Goal: Contribute content: Contribute content

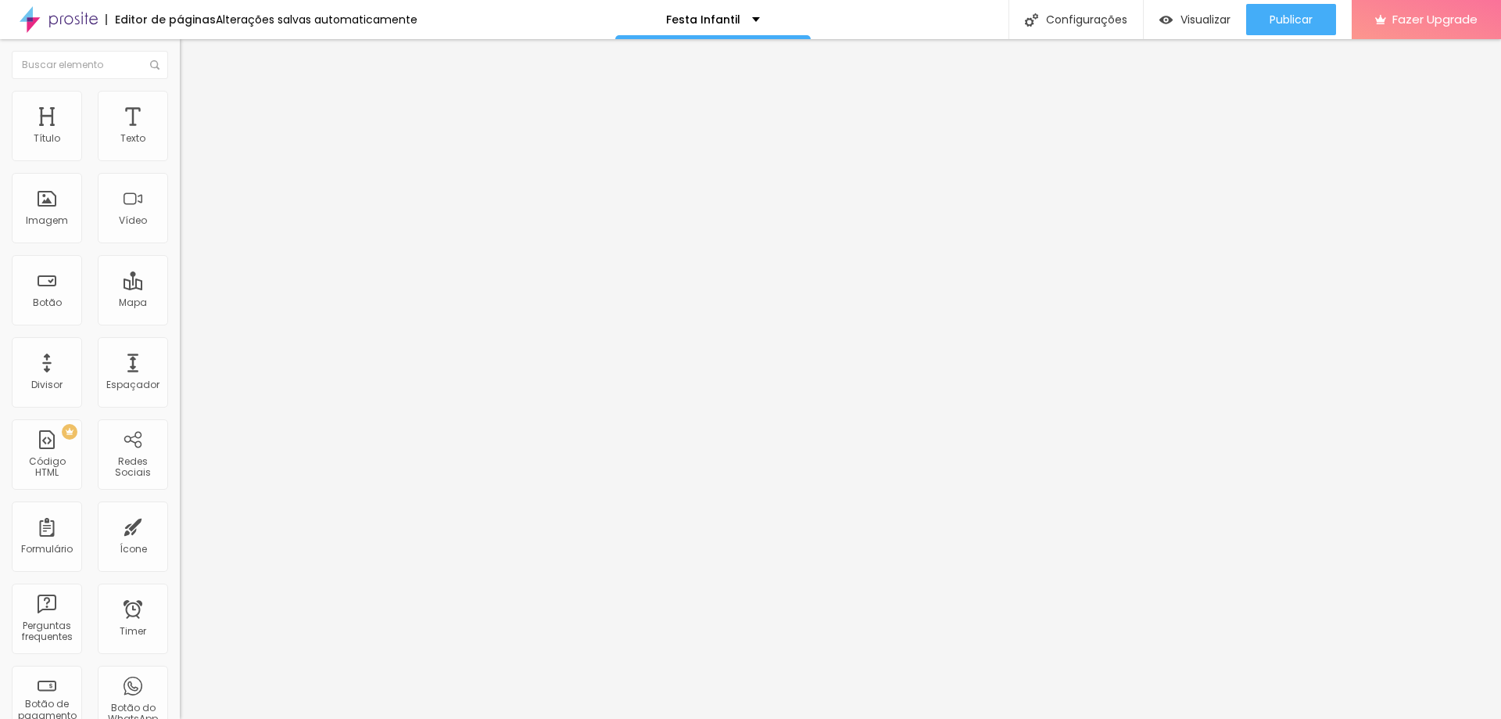
click at [192, 59] on img "button" at bounding box center [198, 57] width 13 height 13
click at [180, 135] on span "Adicionar imagem" at bounding box center [230, 127] width 101 height 13
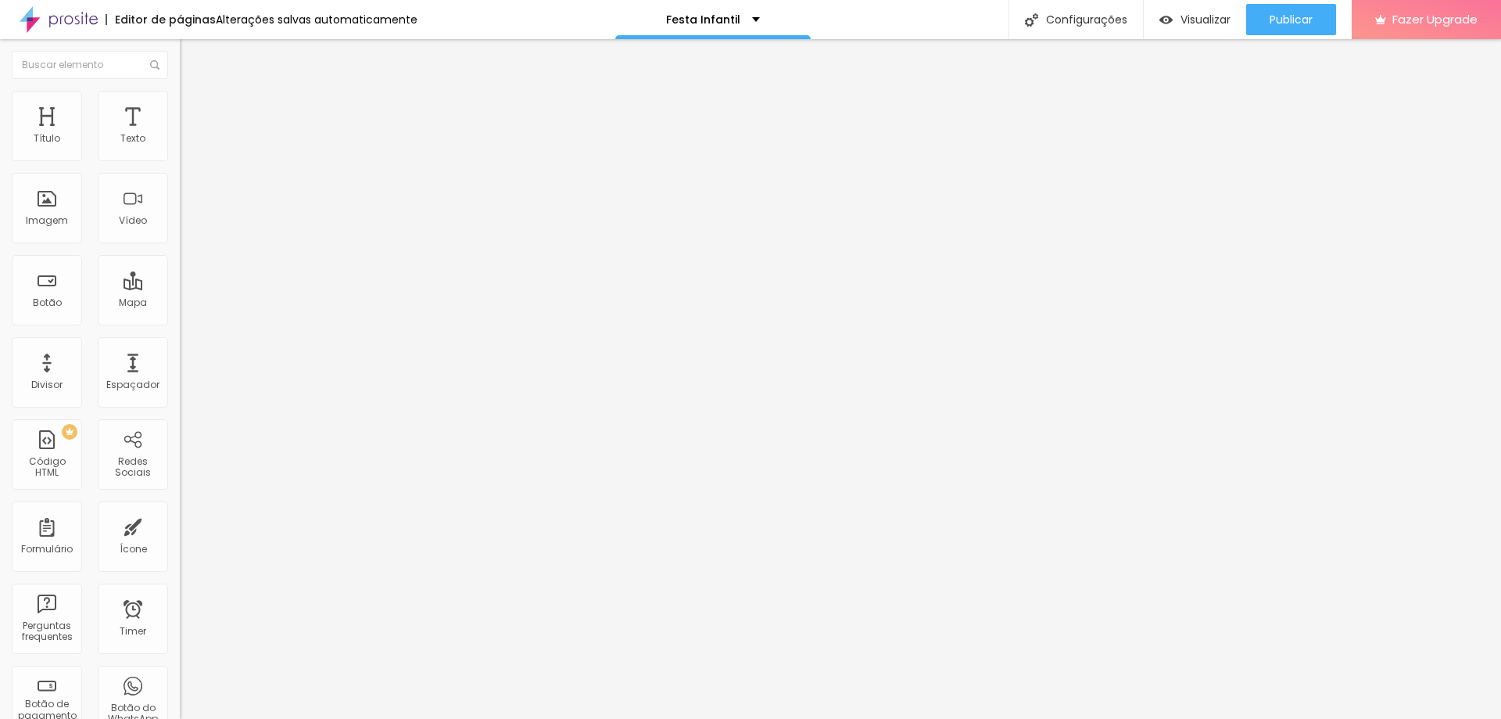
click at [180, 147] on input "text" at bounding box center [274, 139] width 188 height 16
paste input "[URL][DOMAIN_NAME]"
type input "[URL][DOMAIN_NAME]"
click at [180, 234] on span "4:3 Standard" at bounding box center [211, 227] width 63 height 13
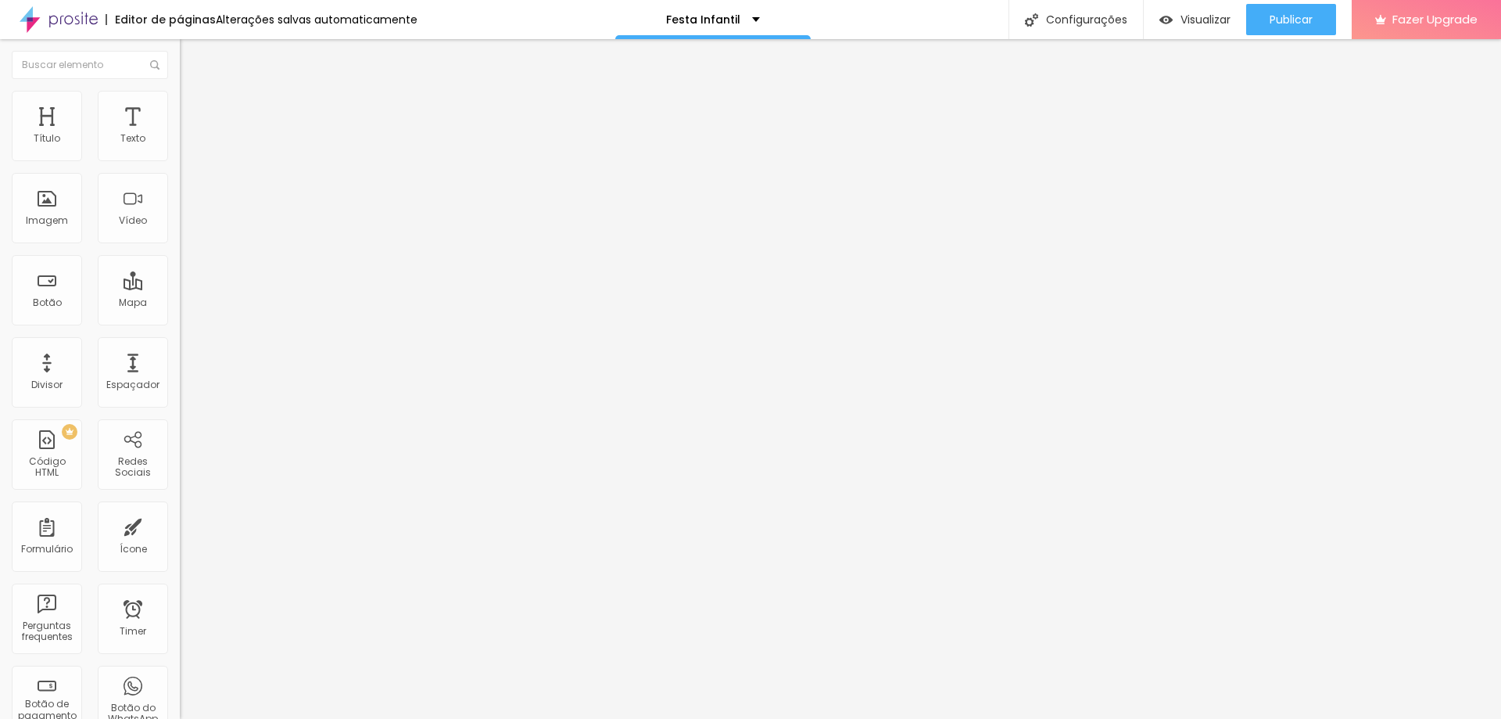
scroll to position [0, 0]
click at [180, 253] on span "Wide" at bounding box center [192, 245] width 24 height 13
click at [180, 234] on span "16:9 Wide" at bounding box center [202, 227] width 45 height 13
click at [180, 267] on span "Standard" at bounding box center [203, 260] width 47 height 13
click at [180, 212] on img at bounding box center [185, 206] width 11 height 11
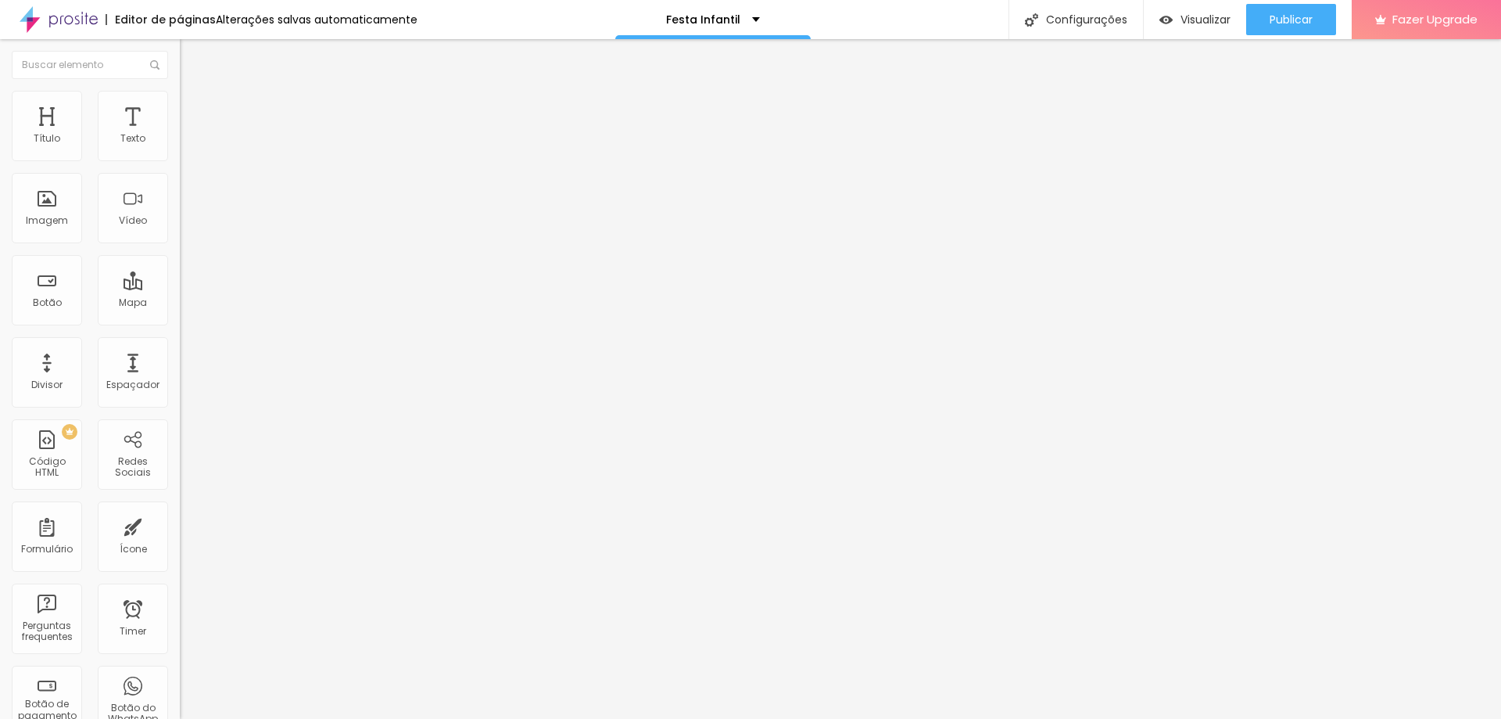
click at [180, 235] on div "Proporção 4:3 Standard Ultrawide 21:9 Wide 16:9 Standard 4:3 Vertical 1 3:4 Ver…" at bounding box center [270, 248] width 180 height 71
click at [180, 234] on span "4:3 Standard" at bounding box center [211, 227] width 63 height 13
click at [204, 253] on span "16:9" at bounding box center [213, 245] width 18 height 13
click at [180, 234] on span "16:9 Wide" at bounding box center [202, 227] width 45 height 13
click at [180, 267] on span "Standard" at bounding box center [203, 260] width 47 height 13
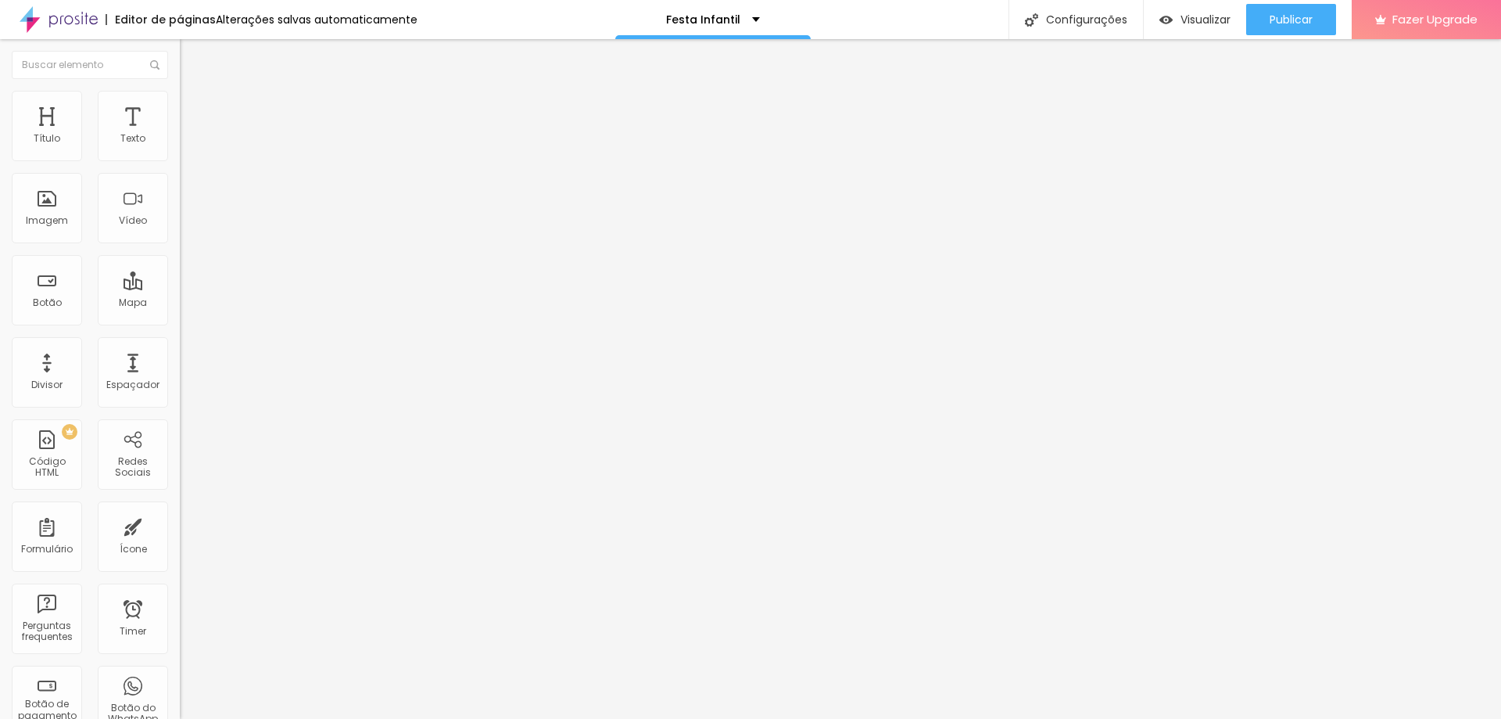
click at [180, 253] on span "Wide" at bounding box center [192, 245] width 24 height 13
click at [180, 294] on div at bounding box center [270, 294] width 180 height 0
click at [180, 303] on div at bounding box center [270, 303] width 180 height 0
click at [1300, 18] on span "Publicar" at bounding box center [1291, 19] width 43 height 13
click at [1301, 26] on span "Publicar" at bounding box center [1291, 19] width 43 height 13
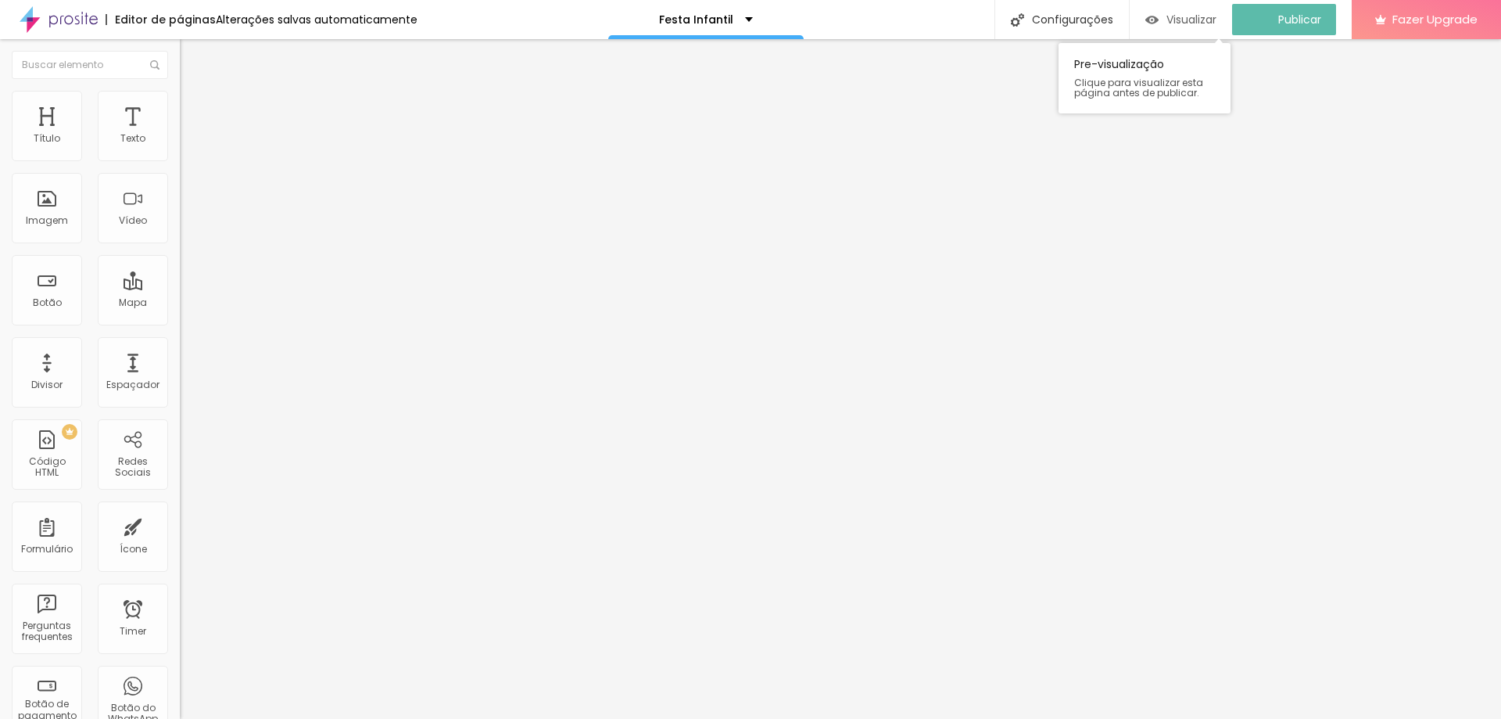
click at [1199, 16] on span "Visualizar" at bounding box center [1192, 19] width 50 height 13
click at [180, 303] on div "Controles do player" at bounding box center [270, 298] width 180 height 9
click at [180, 303] on div at bounding box center [270, 303] width 180 height 0
type input "22"
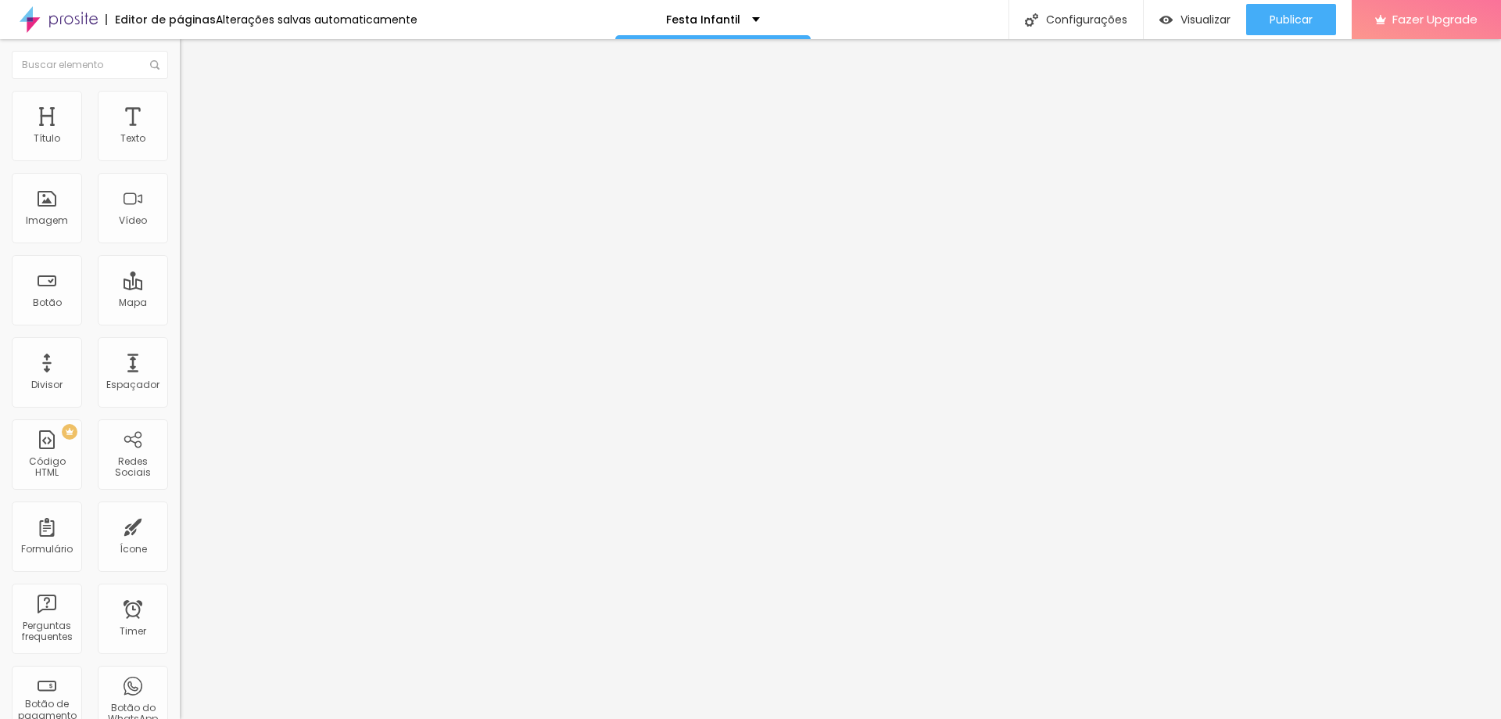
type input "28"
type input "33"
type input "38"
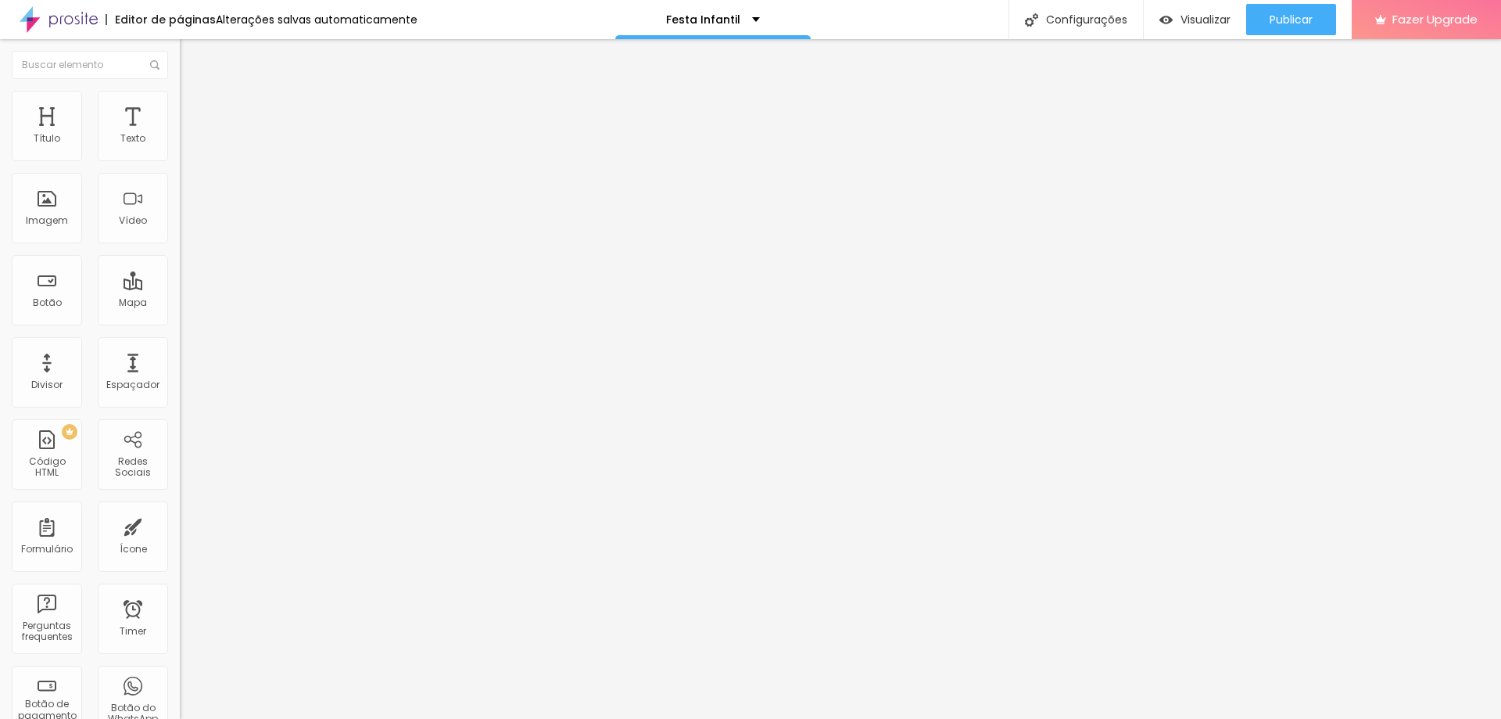
type input "38"
type input "43"
type input "53"
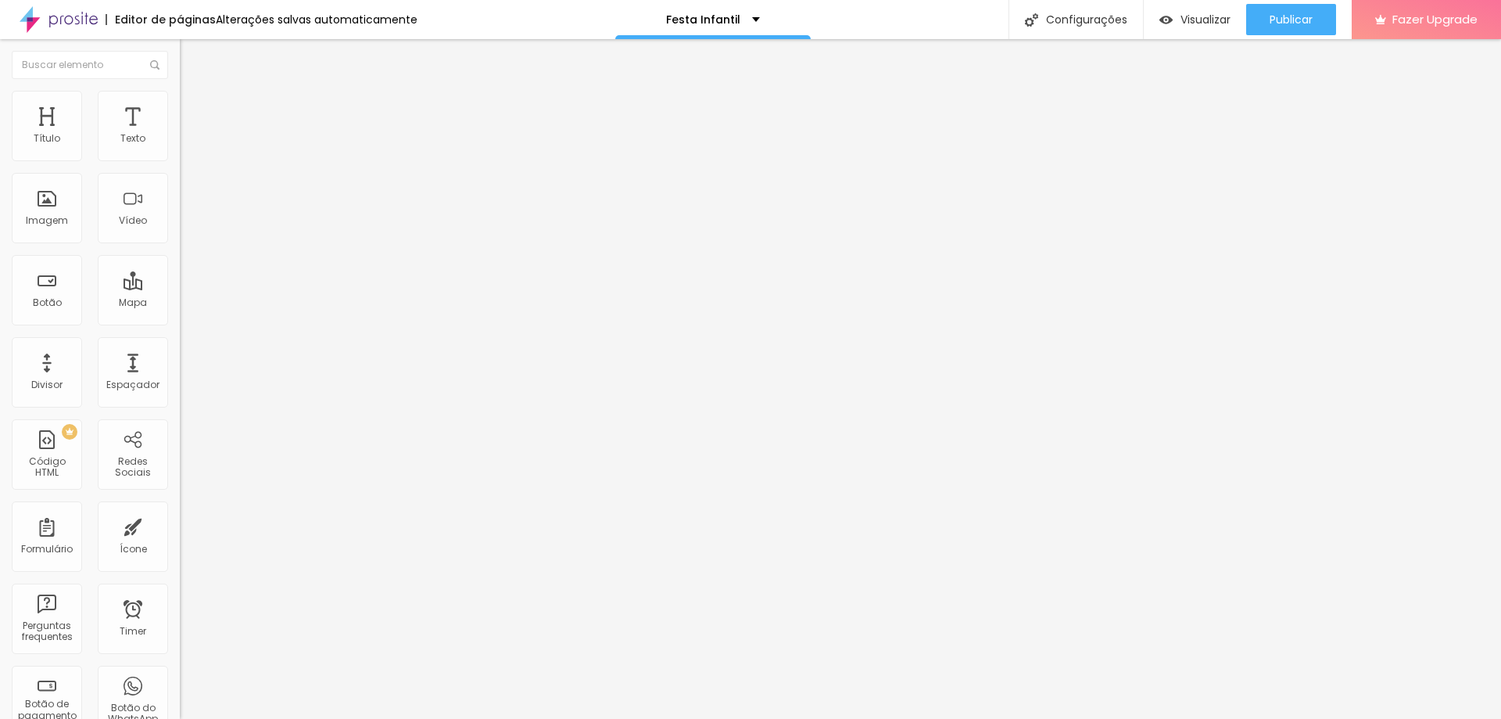
type input "59"
type input "64"
type input "69"
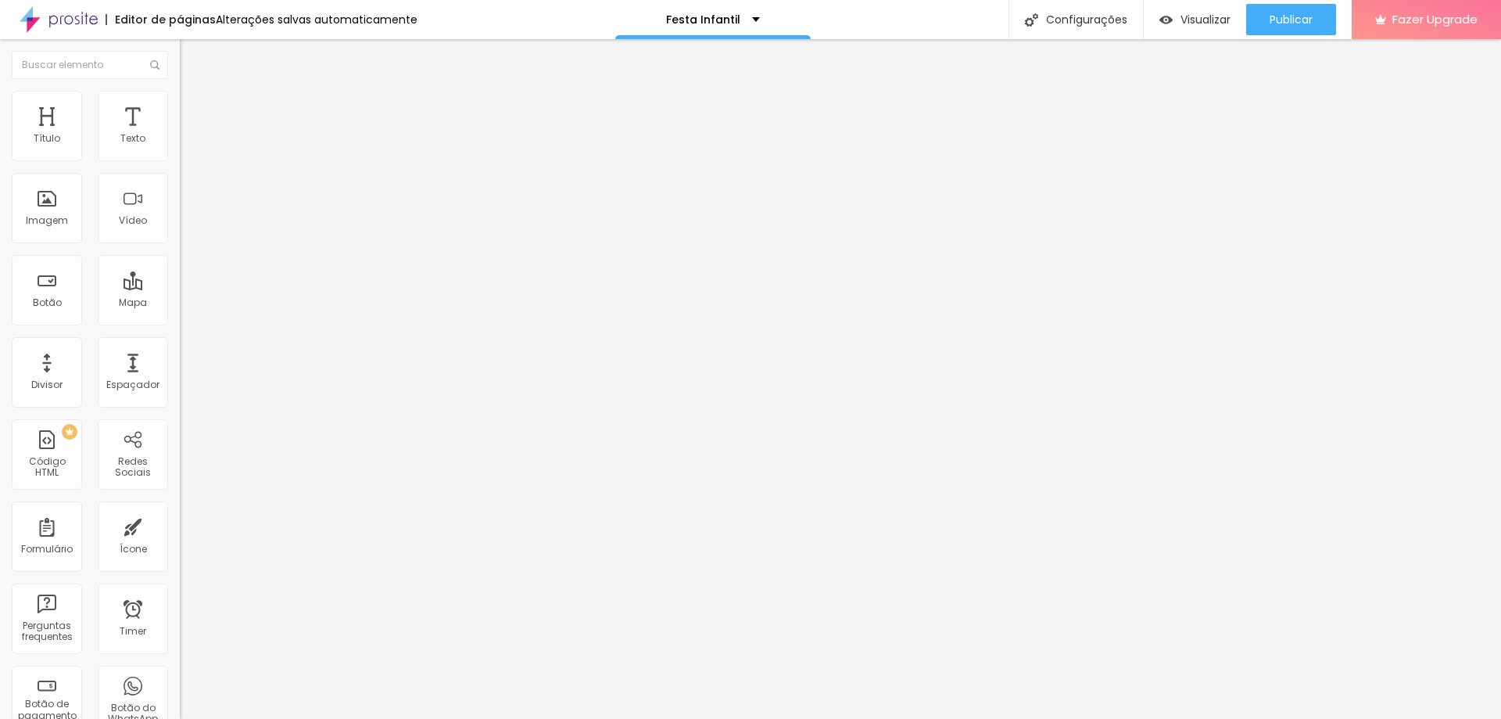
type input "69"
type input "74"
type input "79"
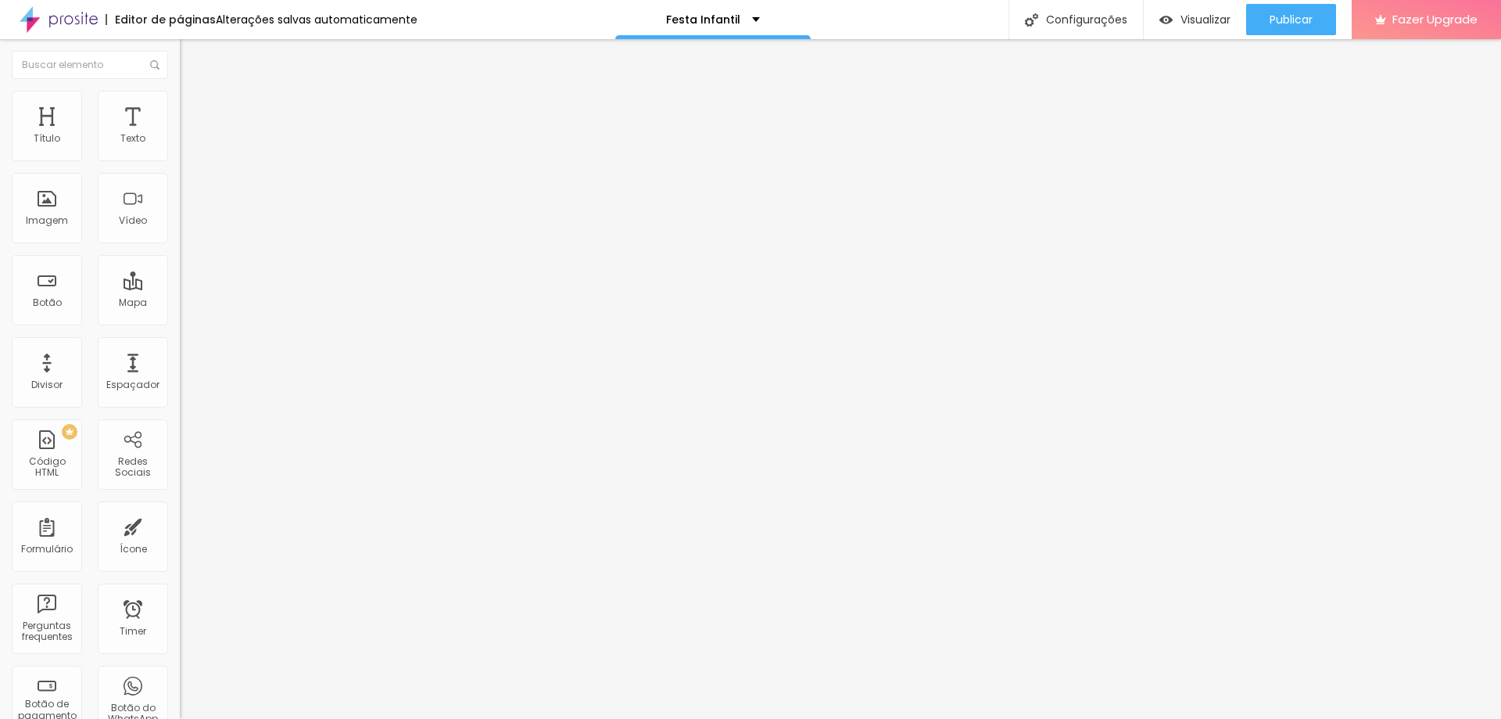
type input "84"
type input "95"
type input "110"
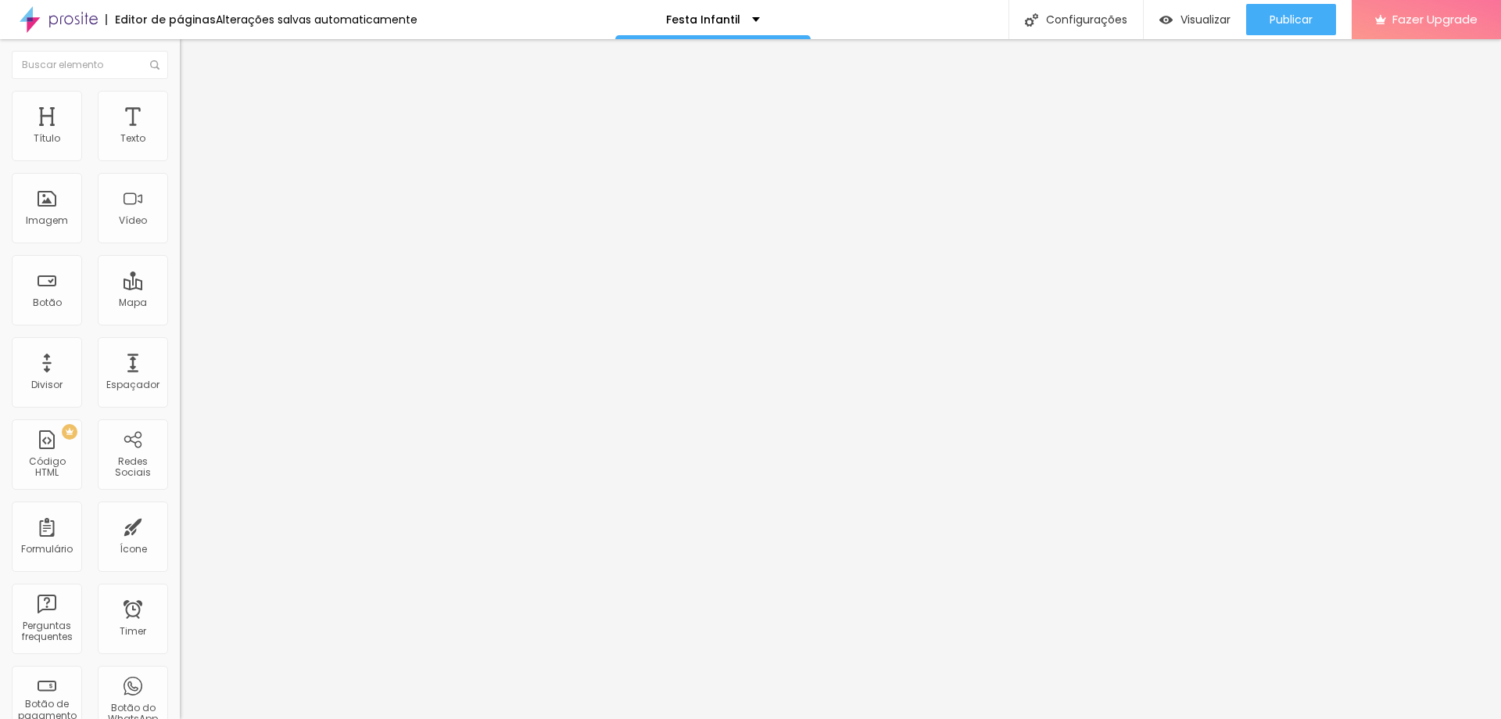
type input "110"
type input "115"
type input "126"
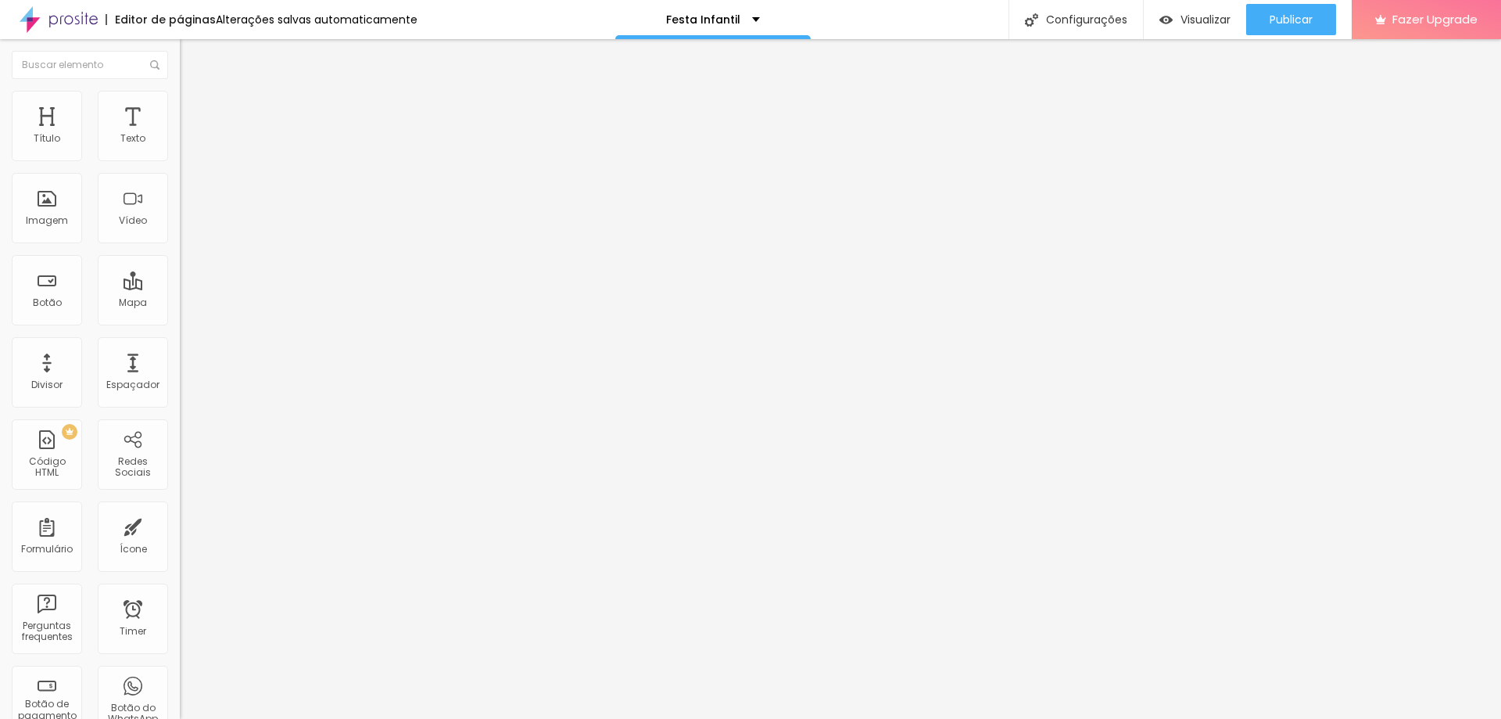
type input "131"
type input "136"
type input "146"
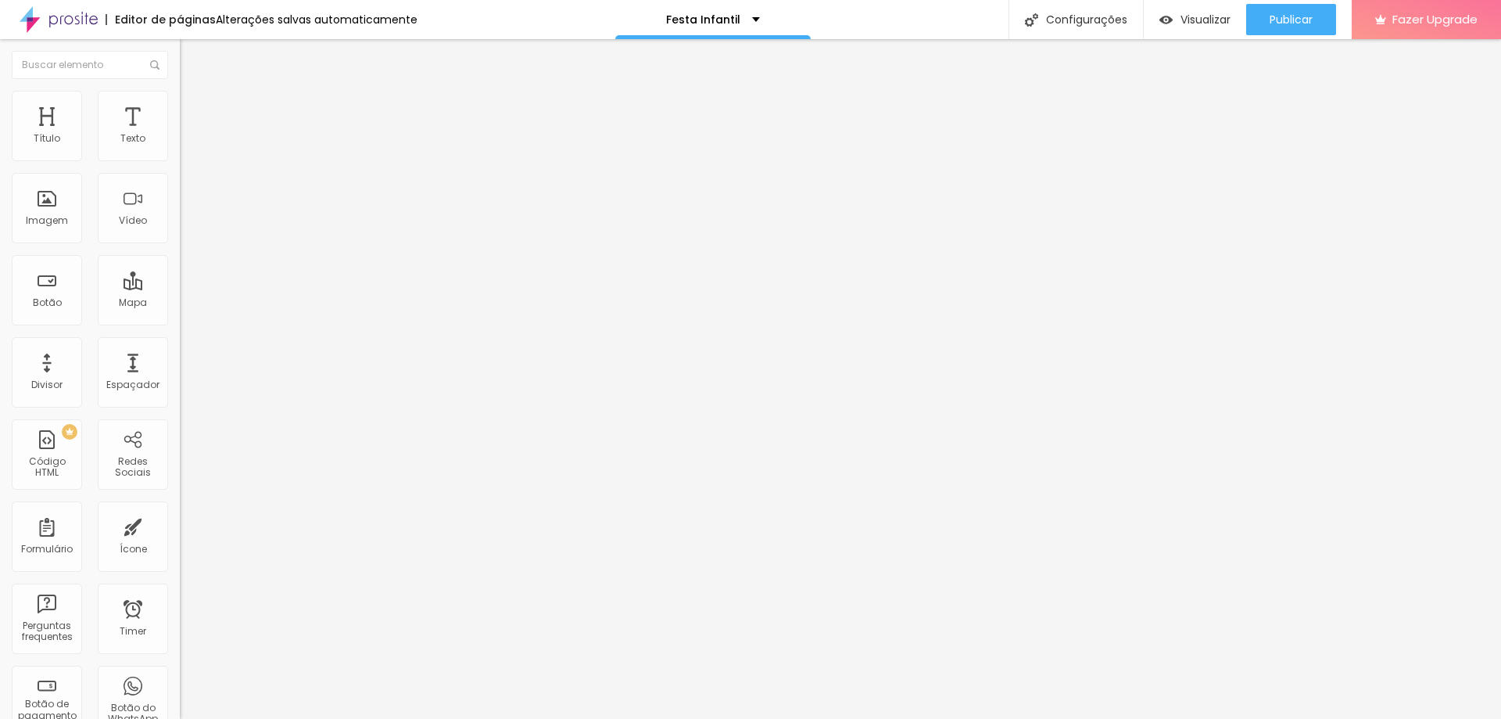
type input "146"
type input "152"
type input "157"
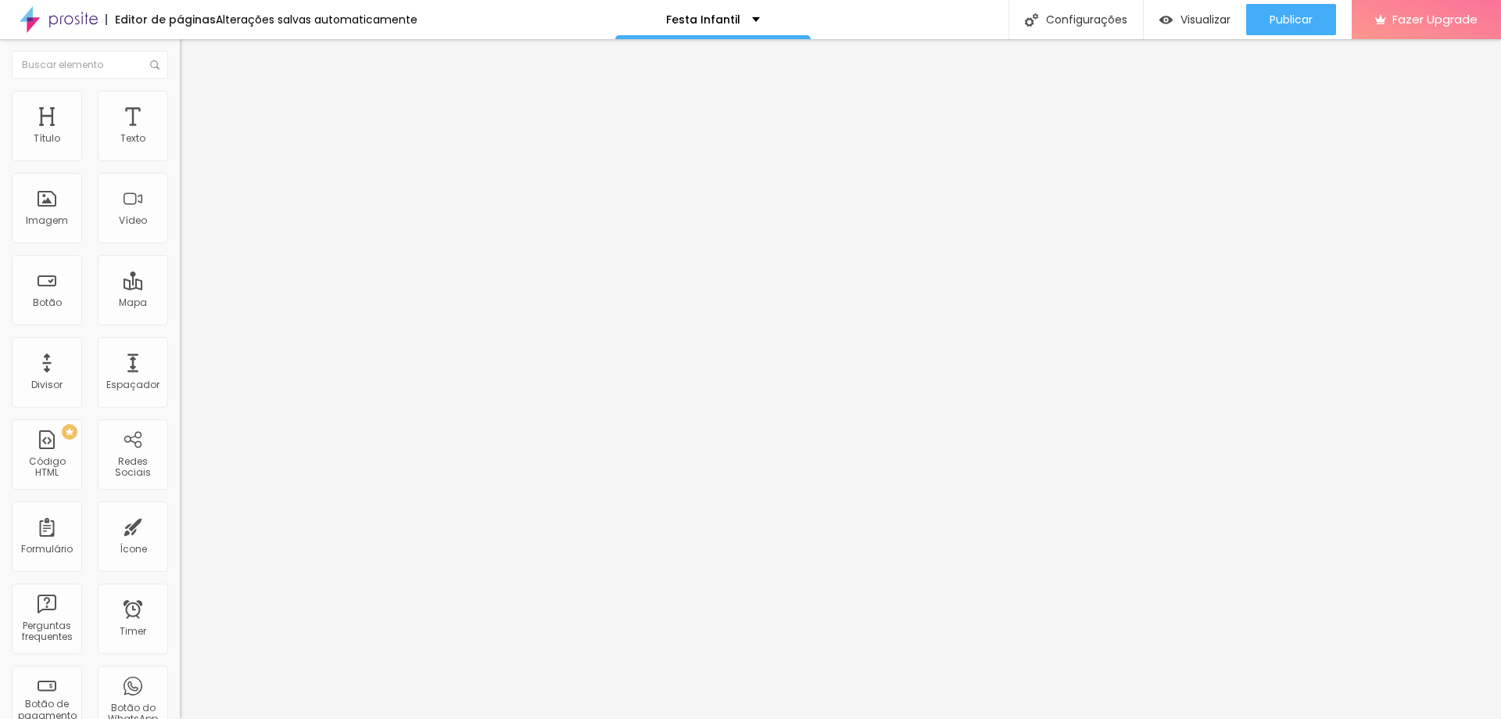
type input "167"
type input "172"
type input "177"
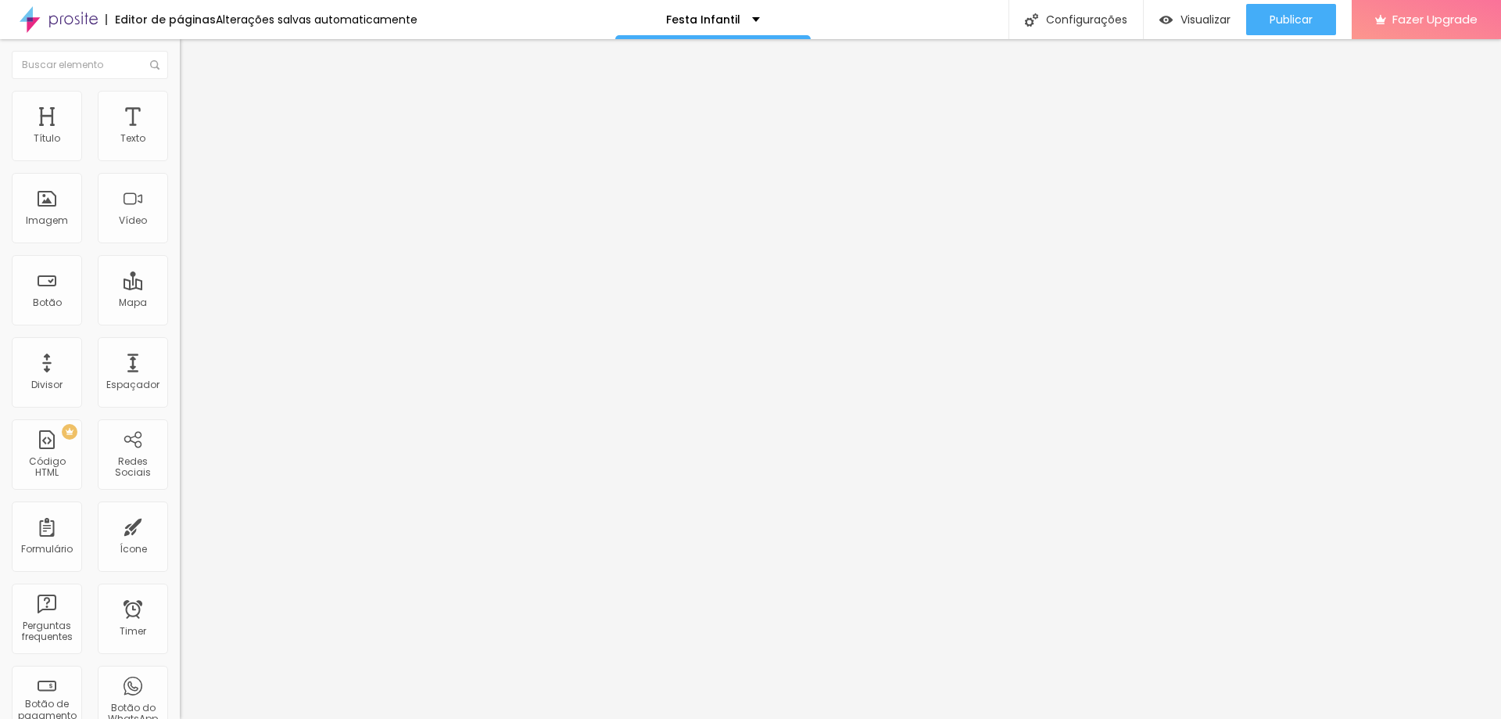
type input "177"
type input "183"
type input "188"
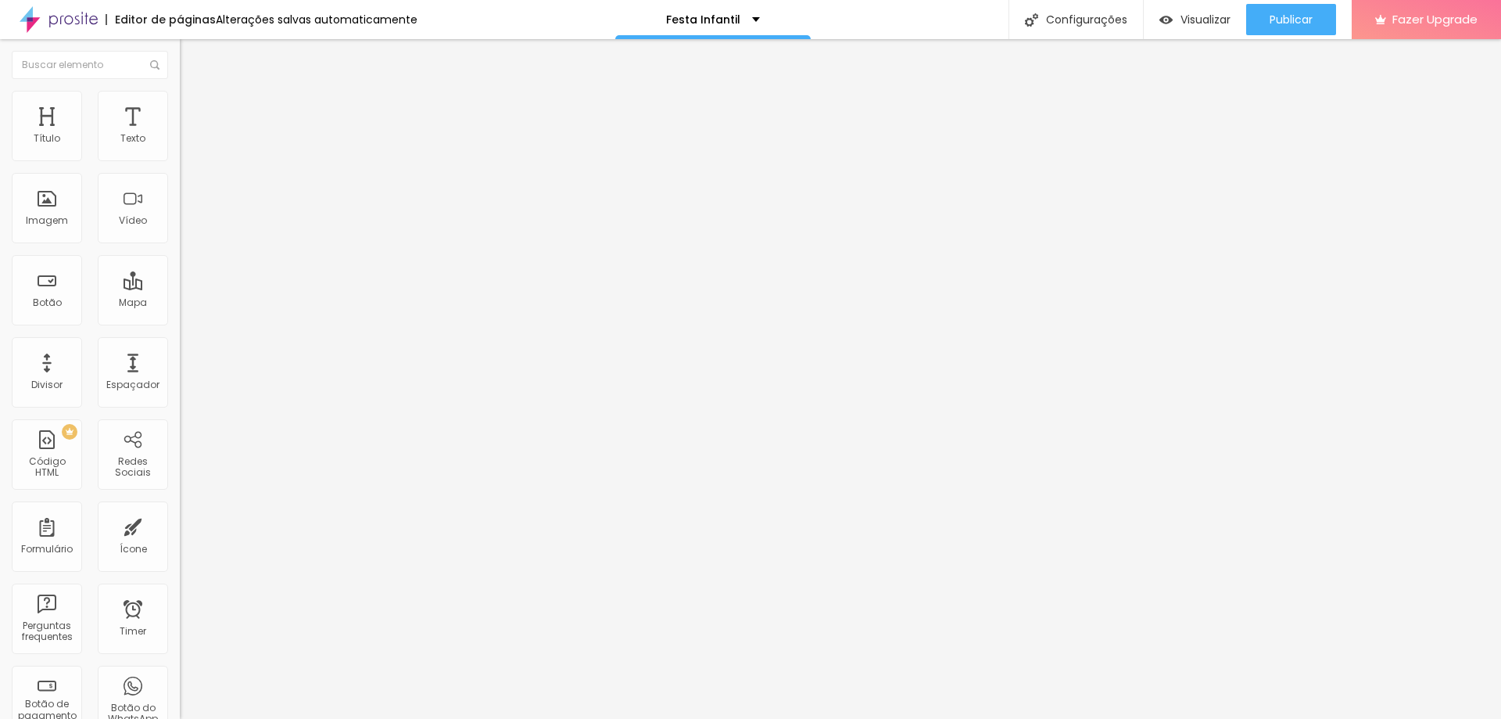
type input "183"
type input "177"
type input "172"
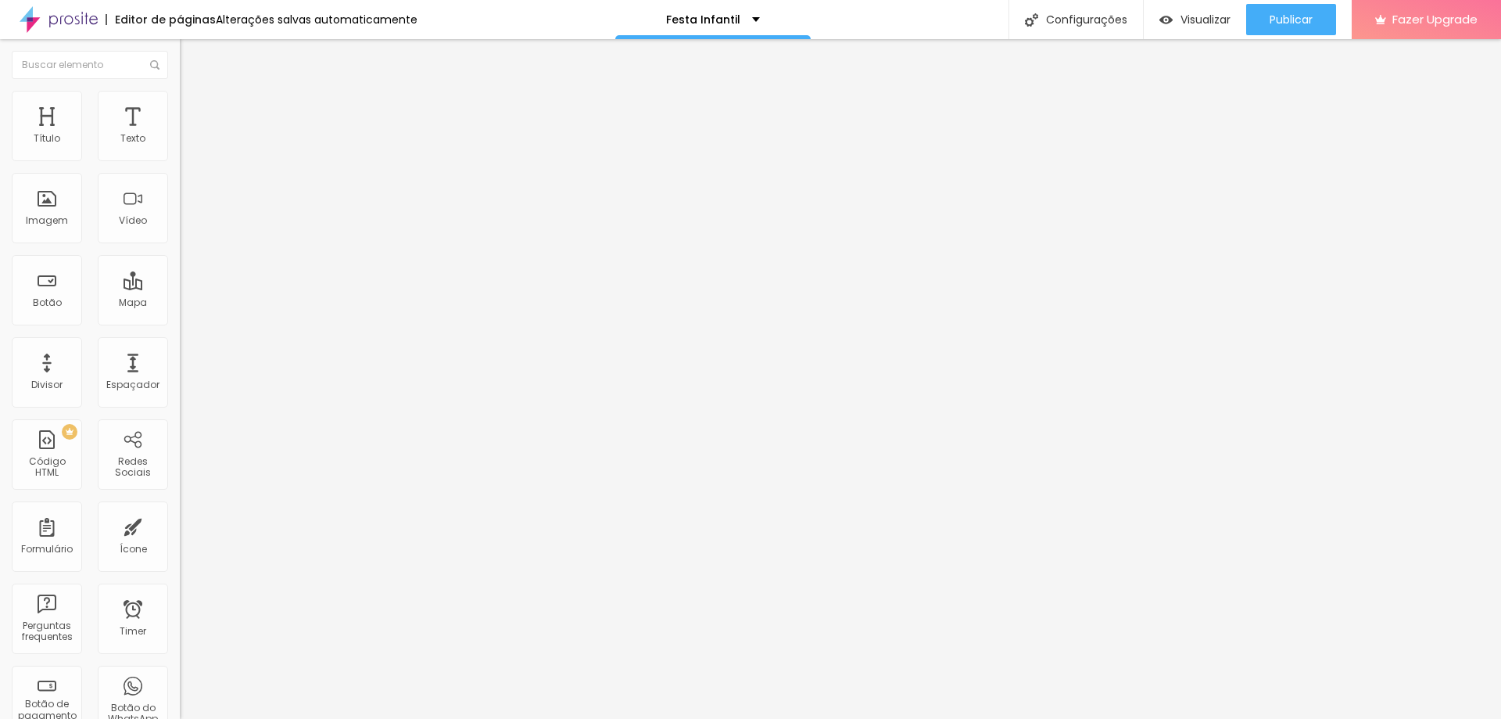
type input "172"
type input "167"
type input "162"
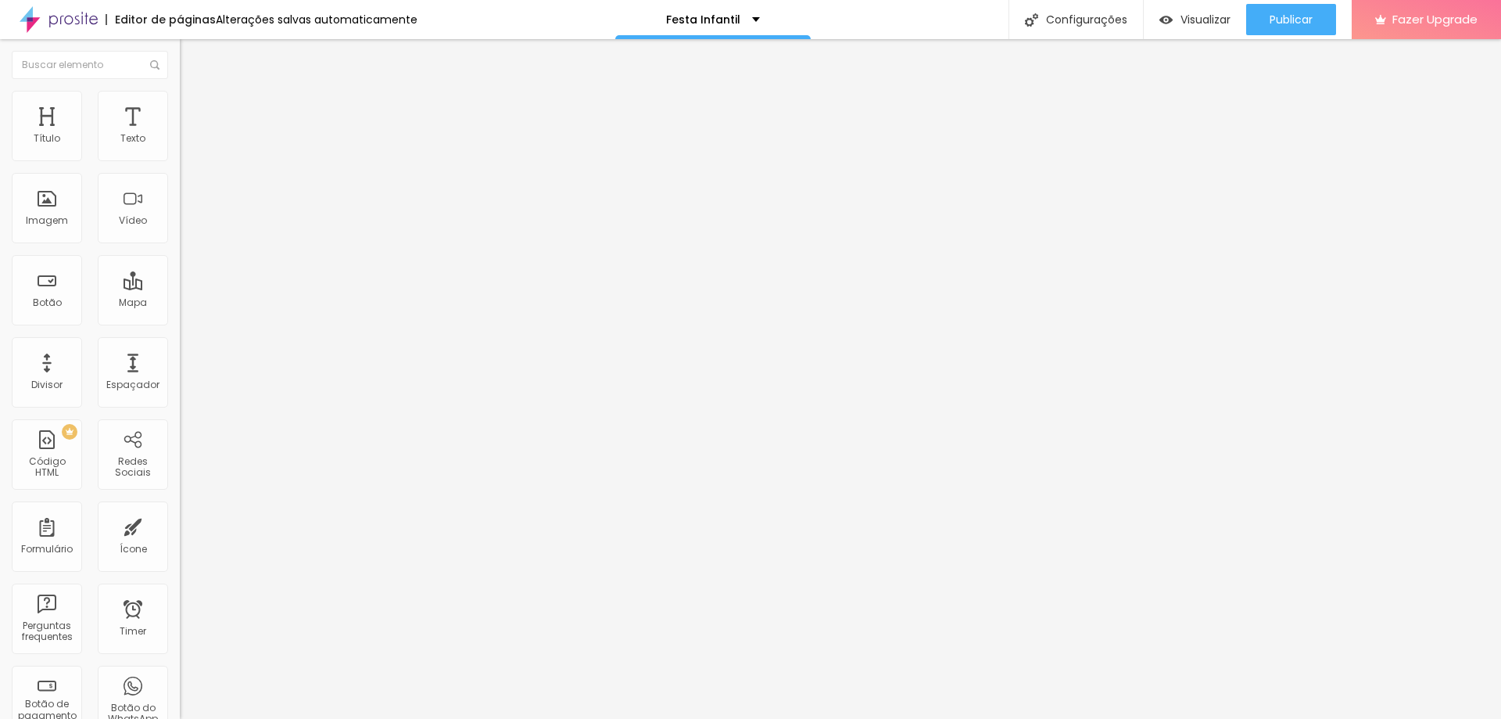
type input "157"
drag, startPoint x: 36, startPoint y: 153, endPoint x: 57, endPoint y: 160, distance: 22.3
type input "157"
click at [180, 288] on input "range" at bounding box center [230, 294] width 101 height 13
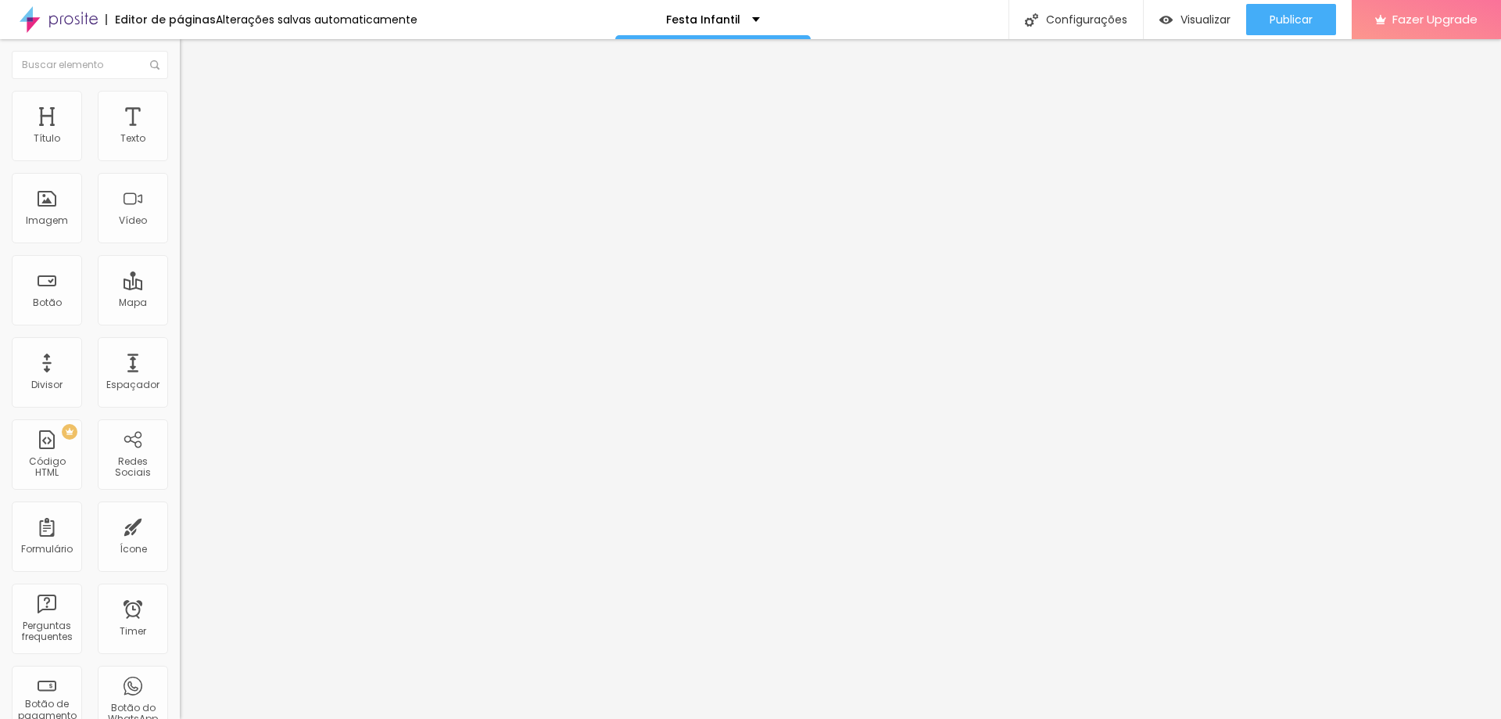
click at [180, 223] on img at bounding box center [185, 217] width 11 height 11
click at [1322, 19] on button "Publicar" at bounding box center [1292, 19] width 90 height 31
click at [1290, 20] on span "Publicar" at bounding box center [1291, 19] width 43 height 13
click at [1215, 26] on span "Visualizar" at bounding box center [1206, 19] width 50 height 13
click at [186, 145] on icon "button" at bounding box center [190, 140] width 9 height 9
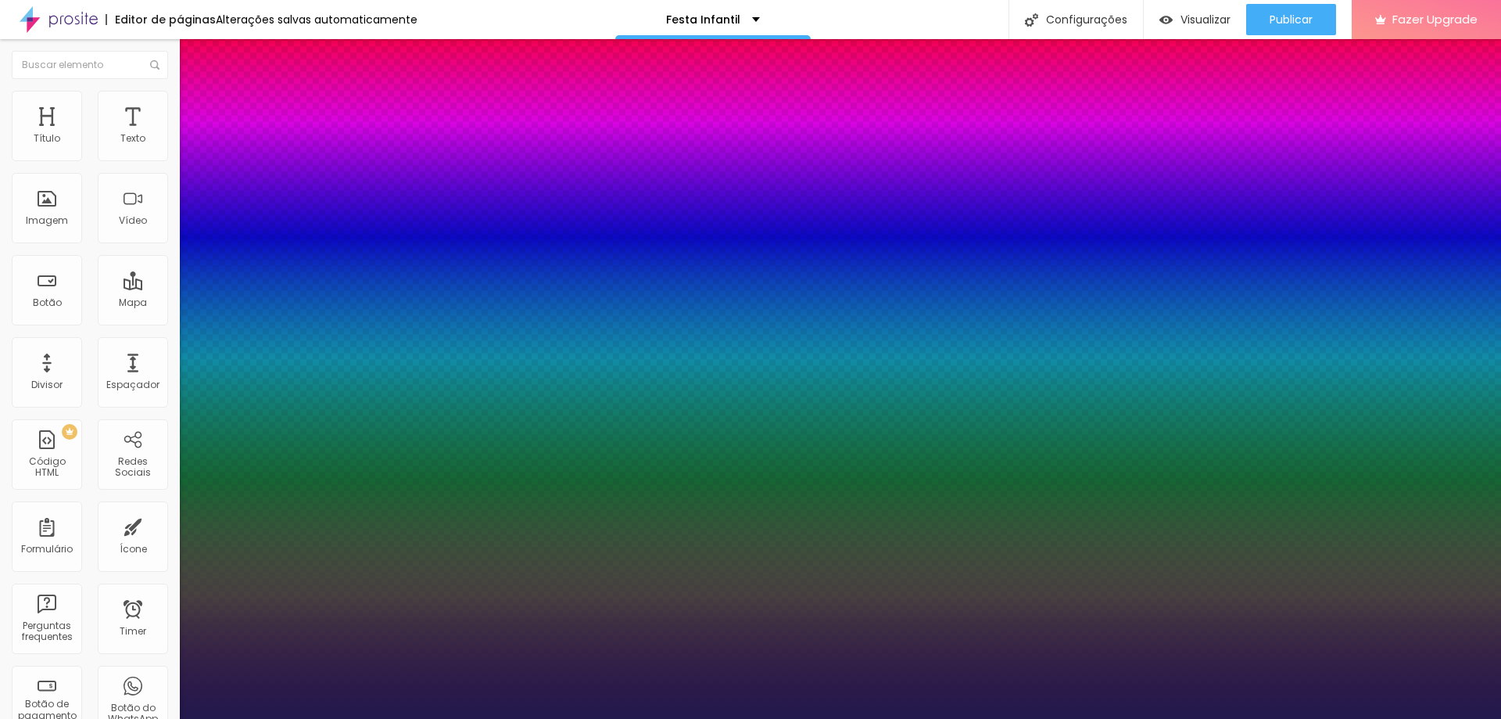
type input "1"
click at [180, 134] on button "button" at bounding box center [191, 142] width 22 height 16
click at [559, 718] on div at bounding box center [750, 719] width 1501 height 0
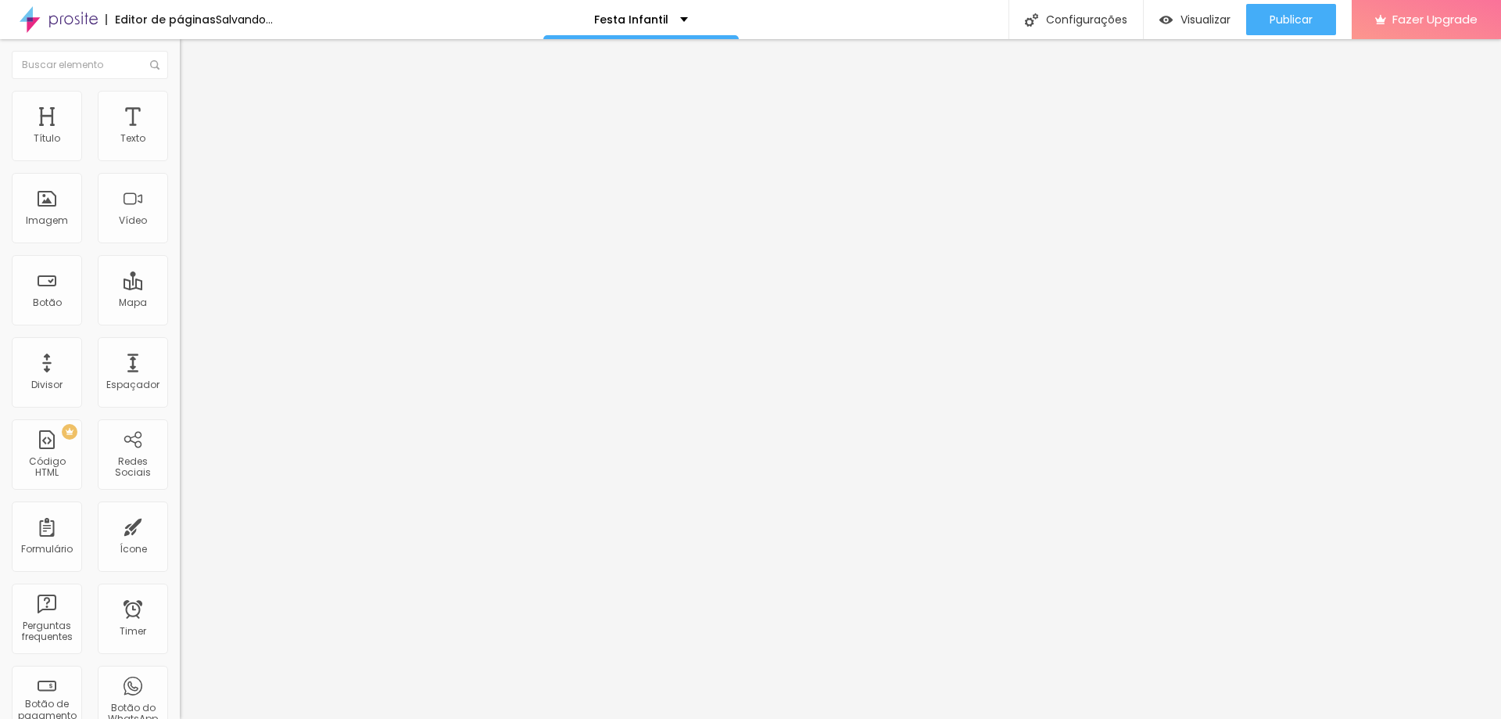
type input "22"
type input "28"
type input "38"
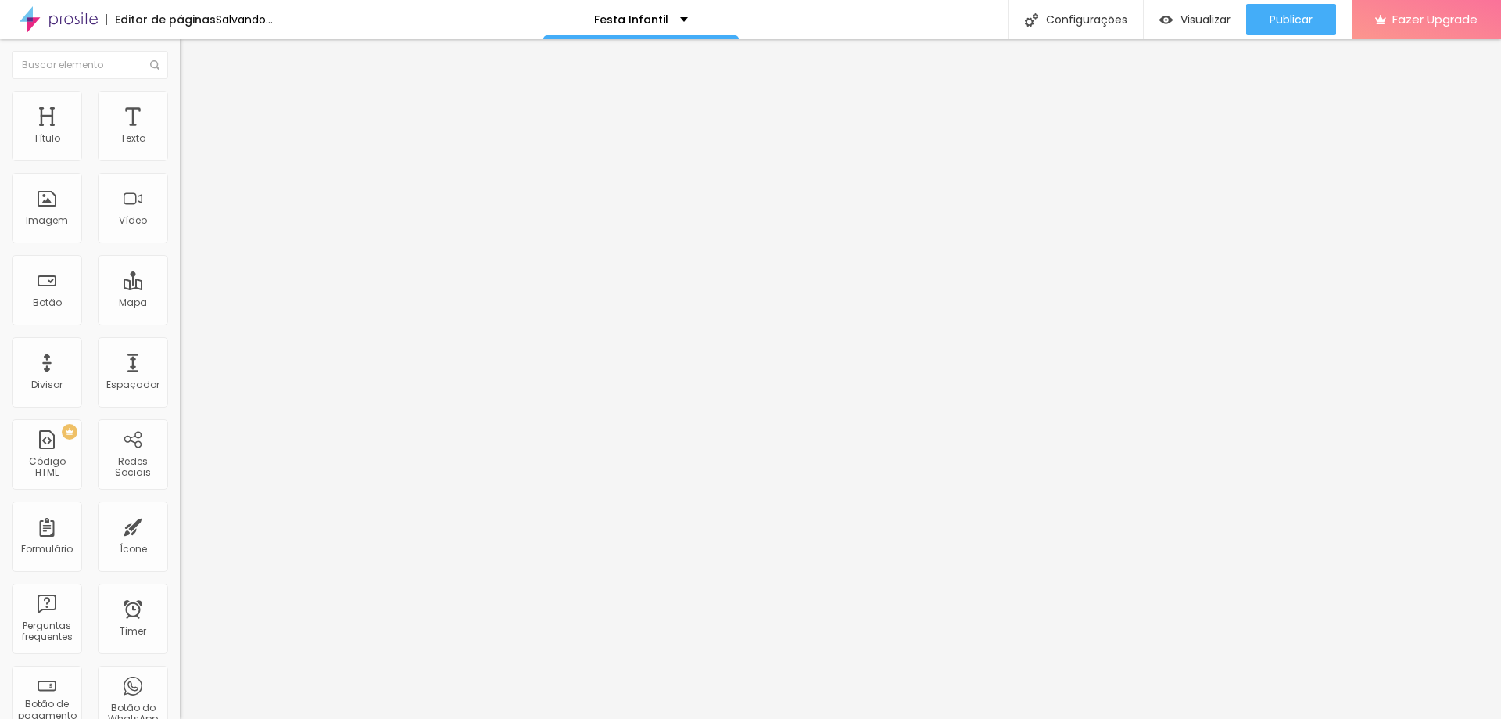
type input "38"
type input "43"
type input "53"
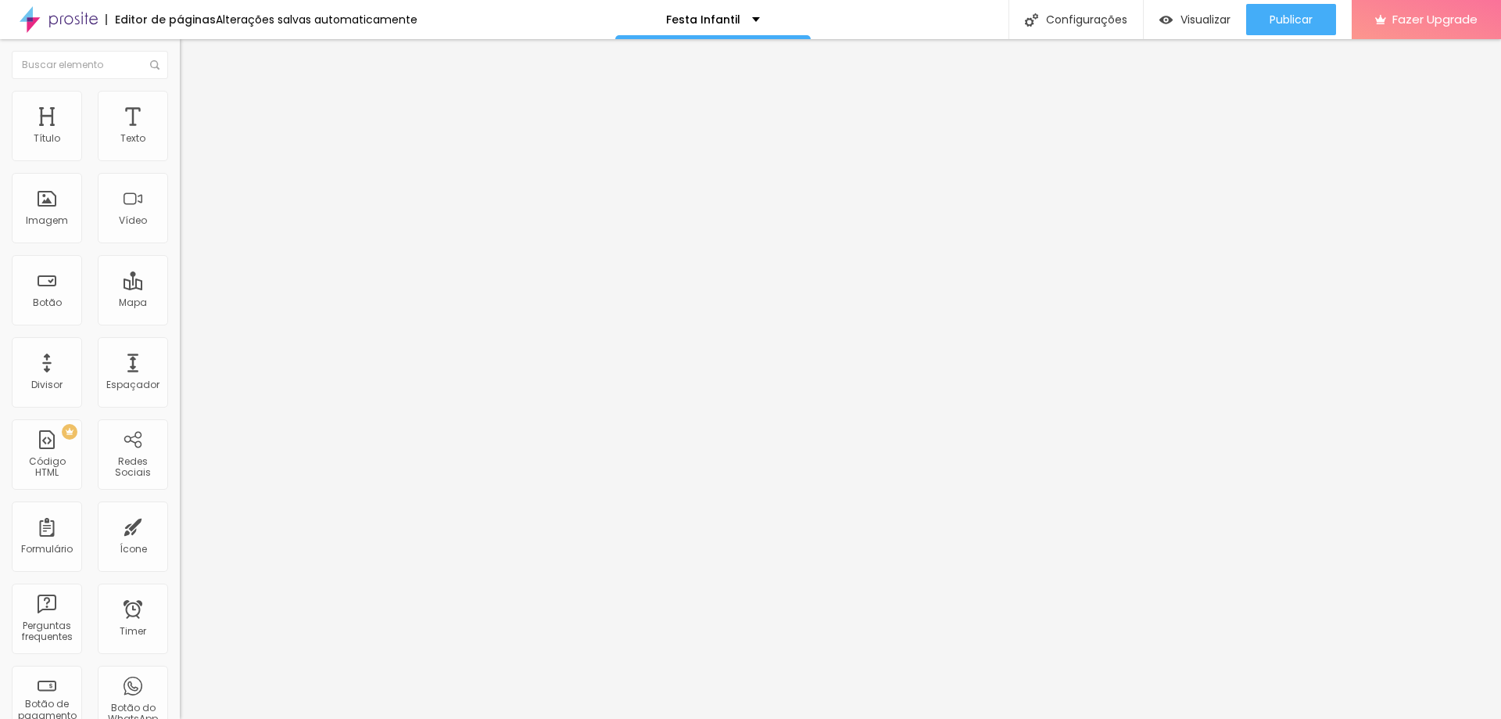
type input "59"
type input "69"
type input "79"
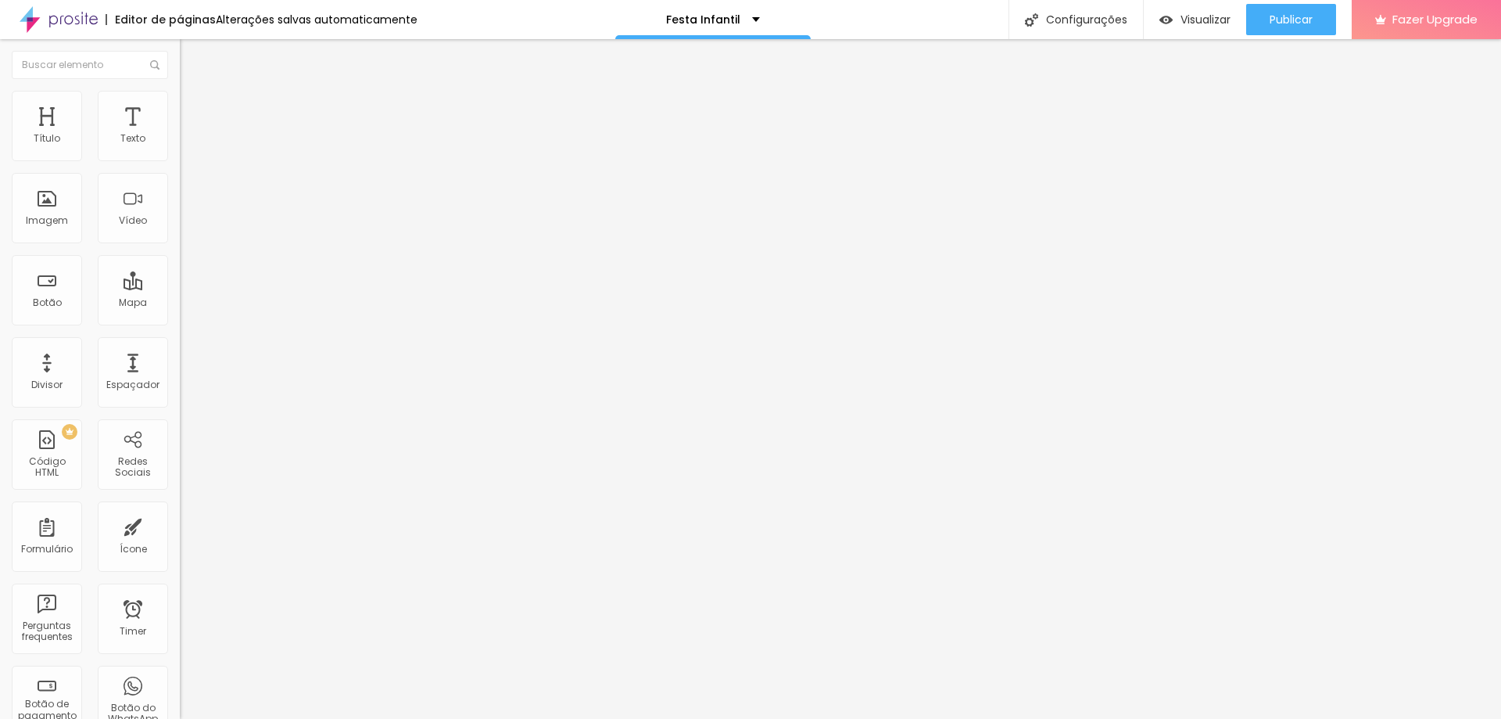
type input "79"
type input "84"
type input "90"
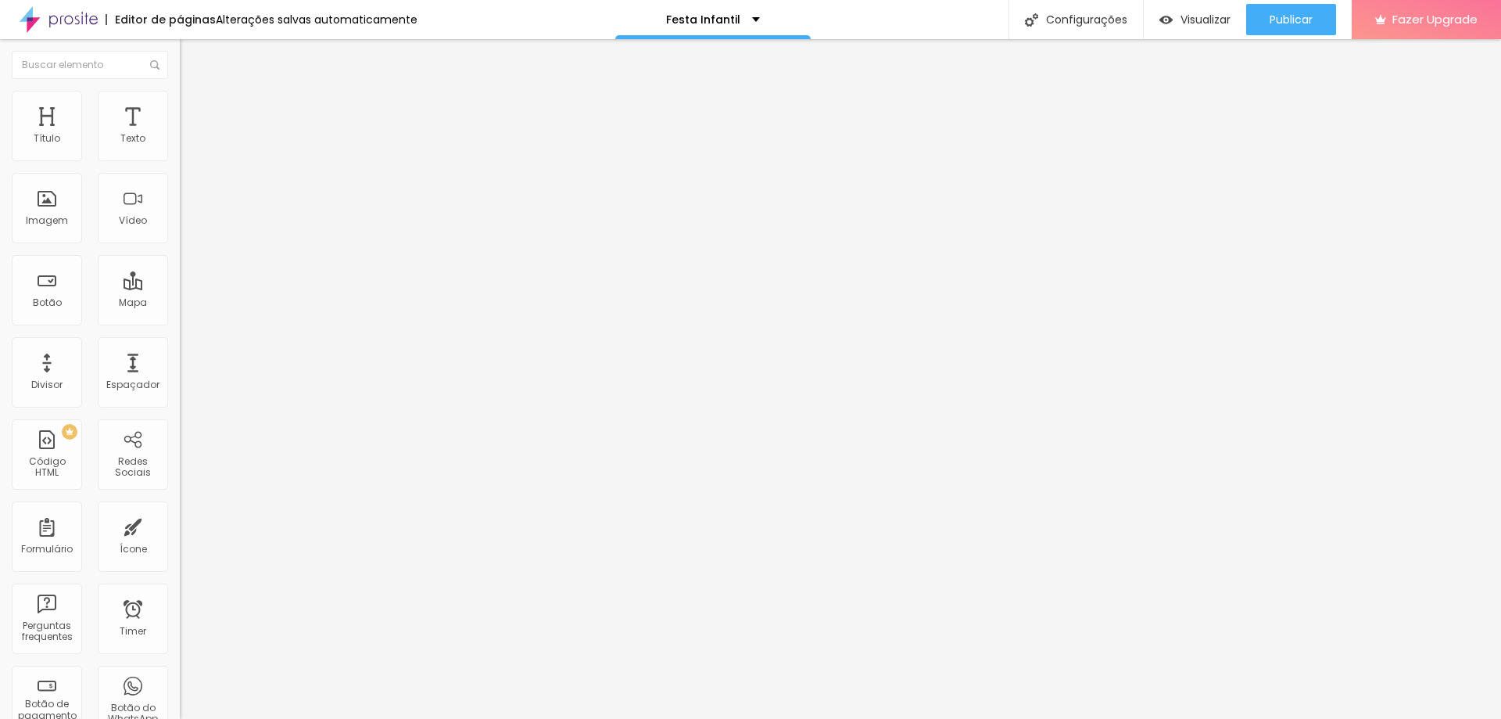
type input "95"
type input "100"
type input "105"
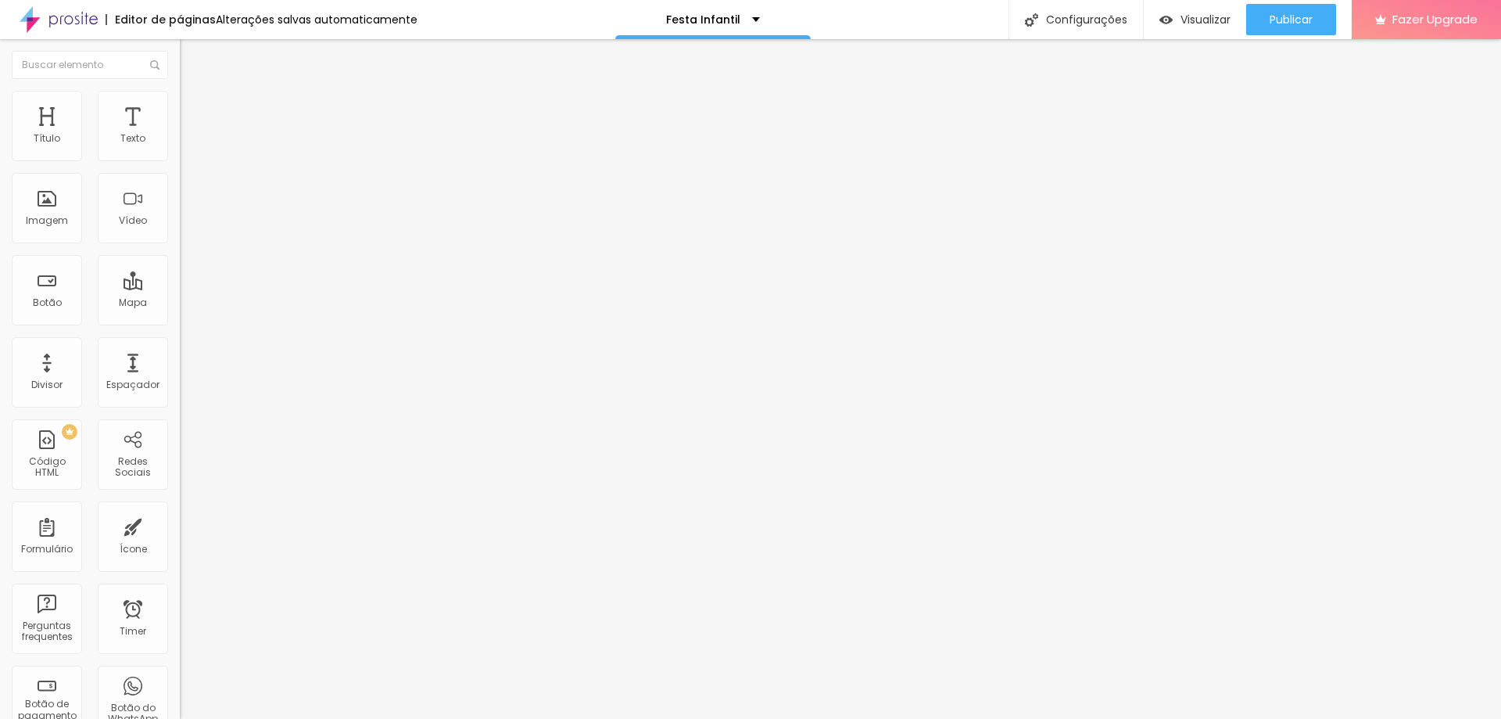
type input "105"
type input "110"
type input "115"
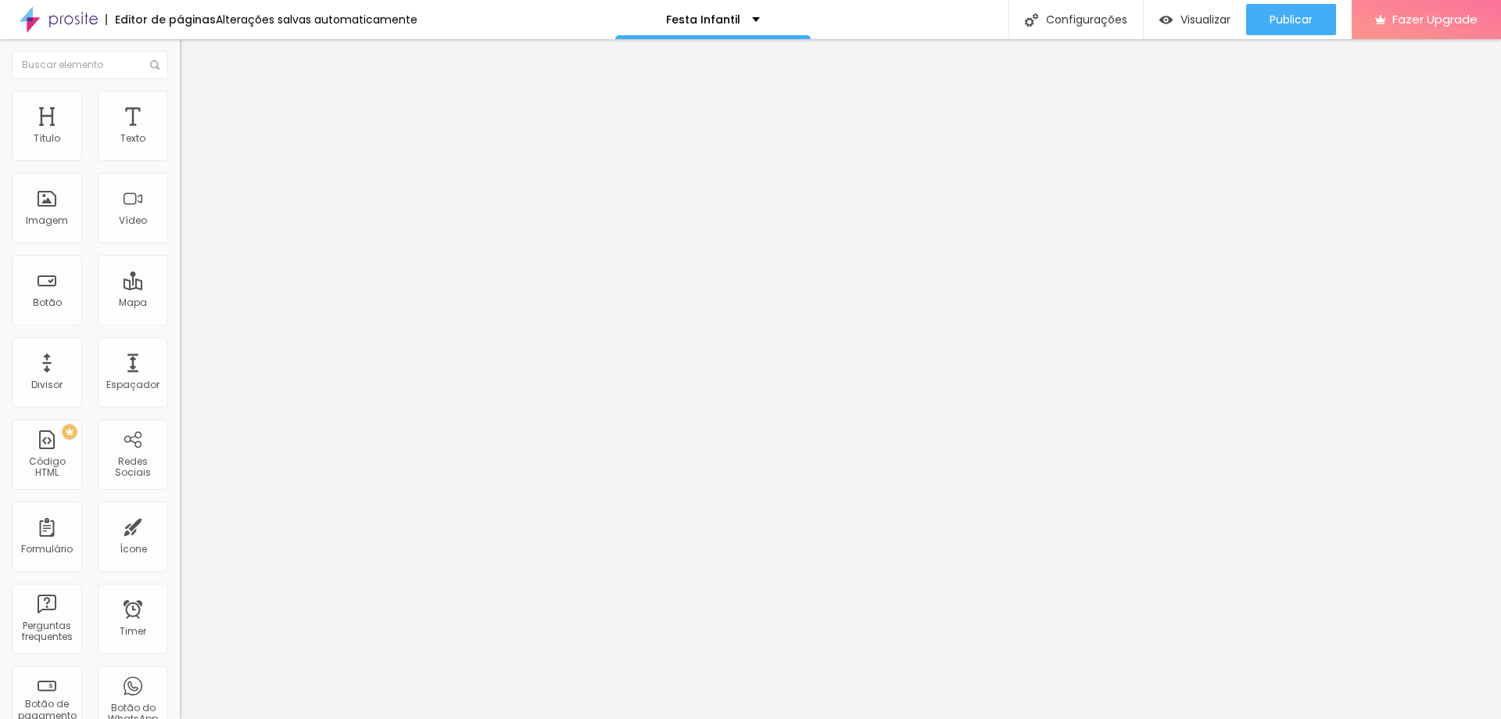
type input "121"
type input "126"
type input "131"
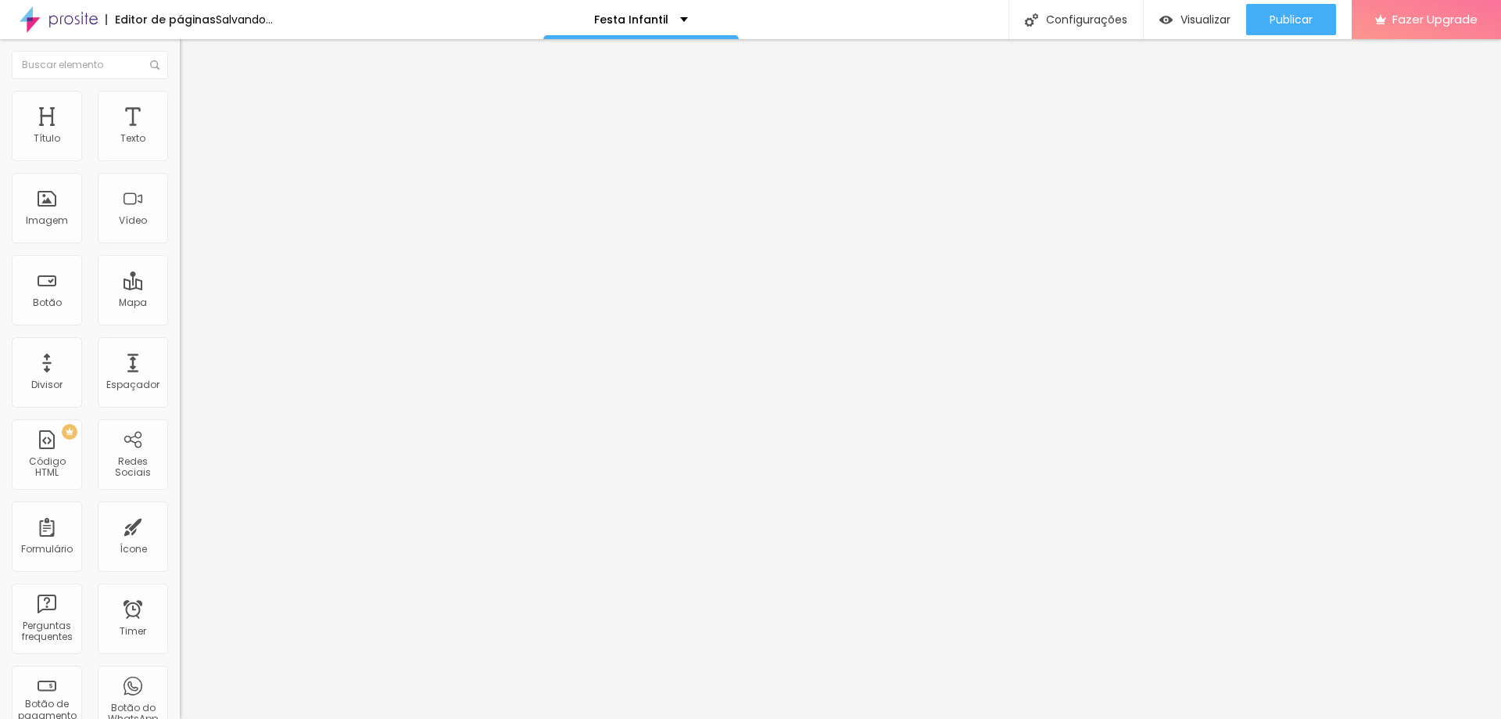
type input "131"
drag, startPoint x: 37, startPoint y: 154, endPoint x: 53, endPoint y: 157, distance: 16.7
type input "131"
click at [180, 288] on input "range" at bounding box center [230, 294] width 101 height 13
type input "136"
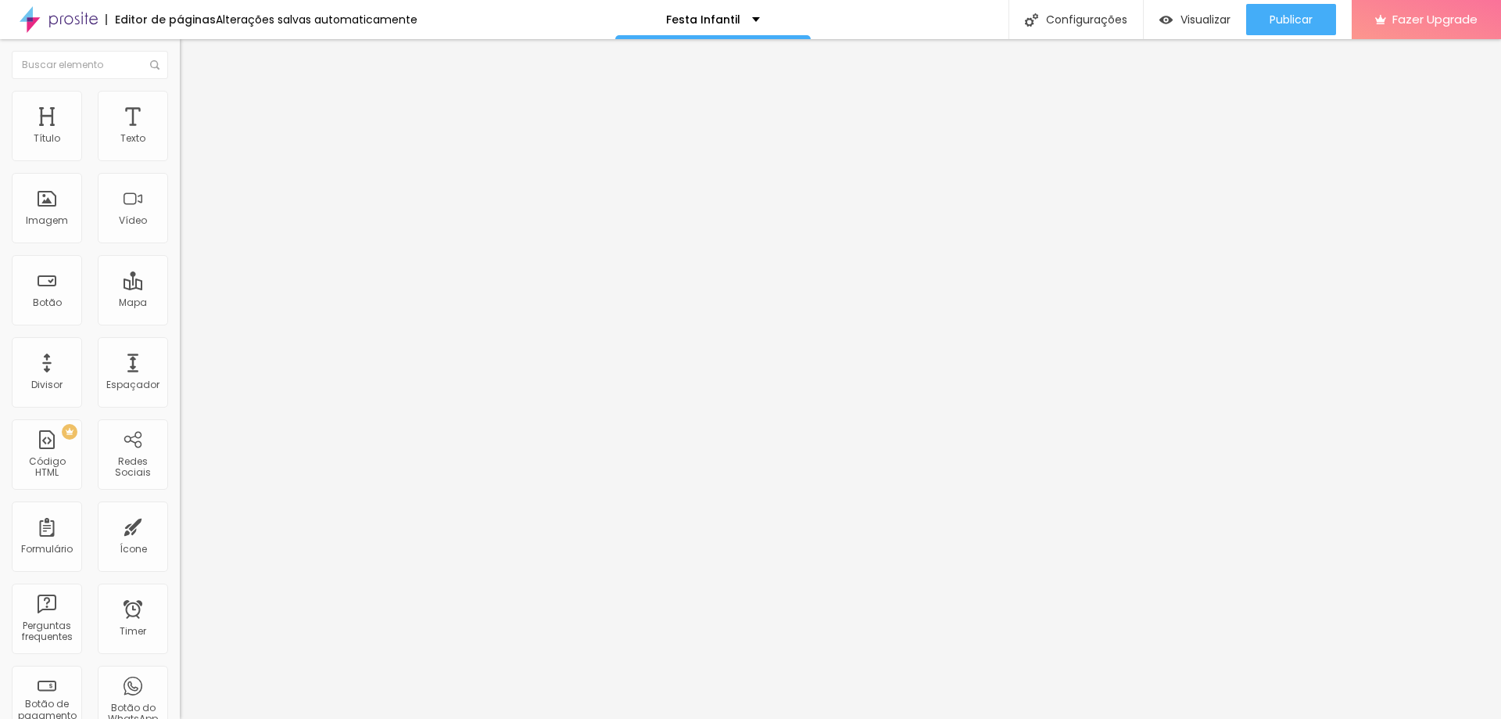
type input "136"
type input "141"
type input "152"
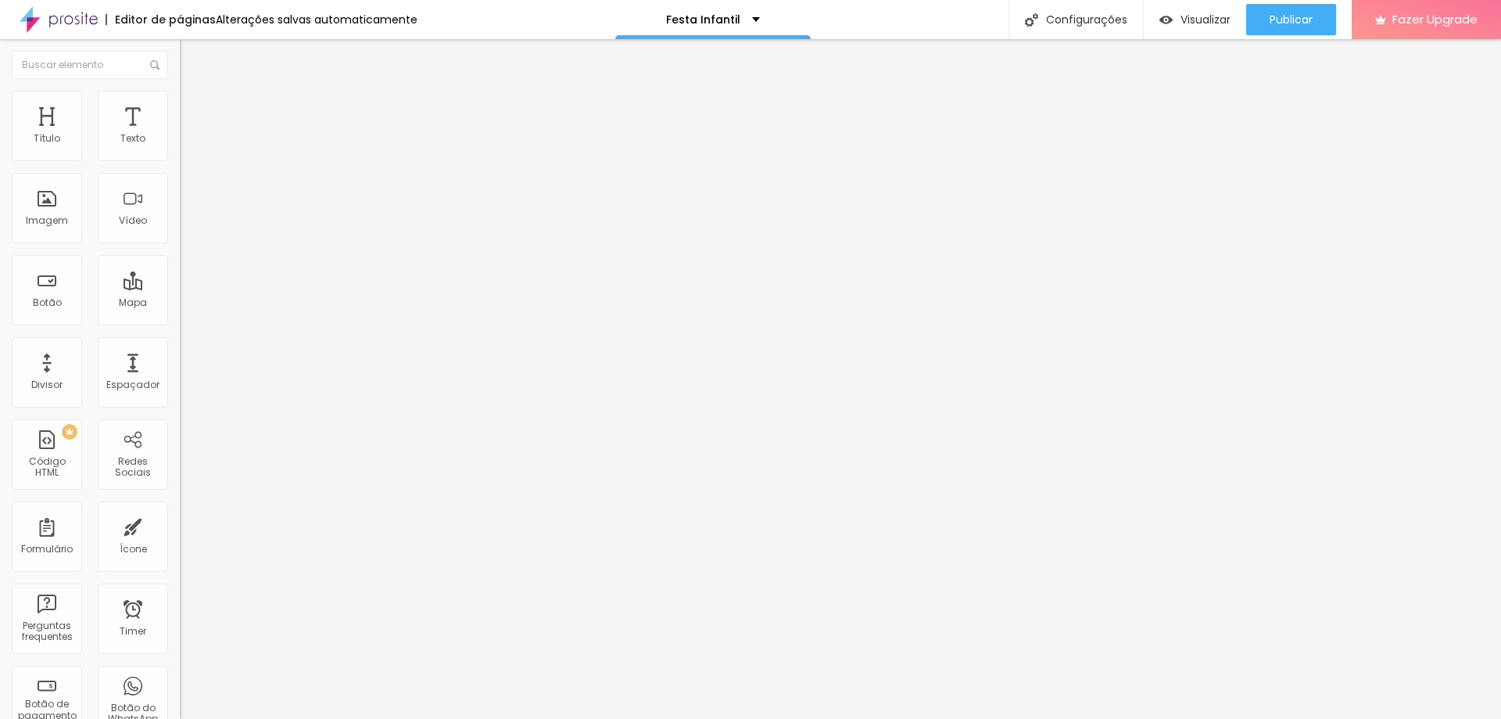
type input "162"
type input "167"
type input "172"
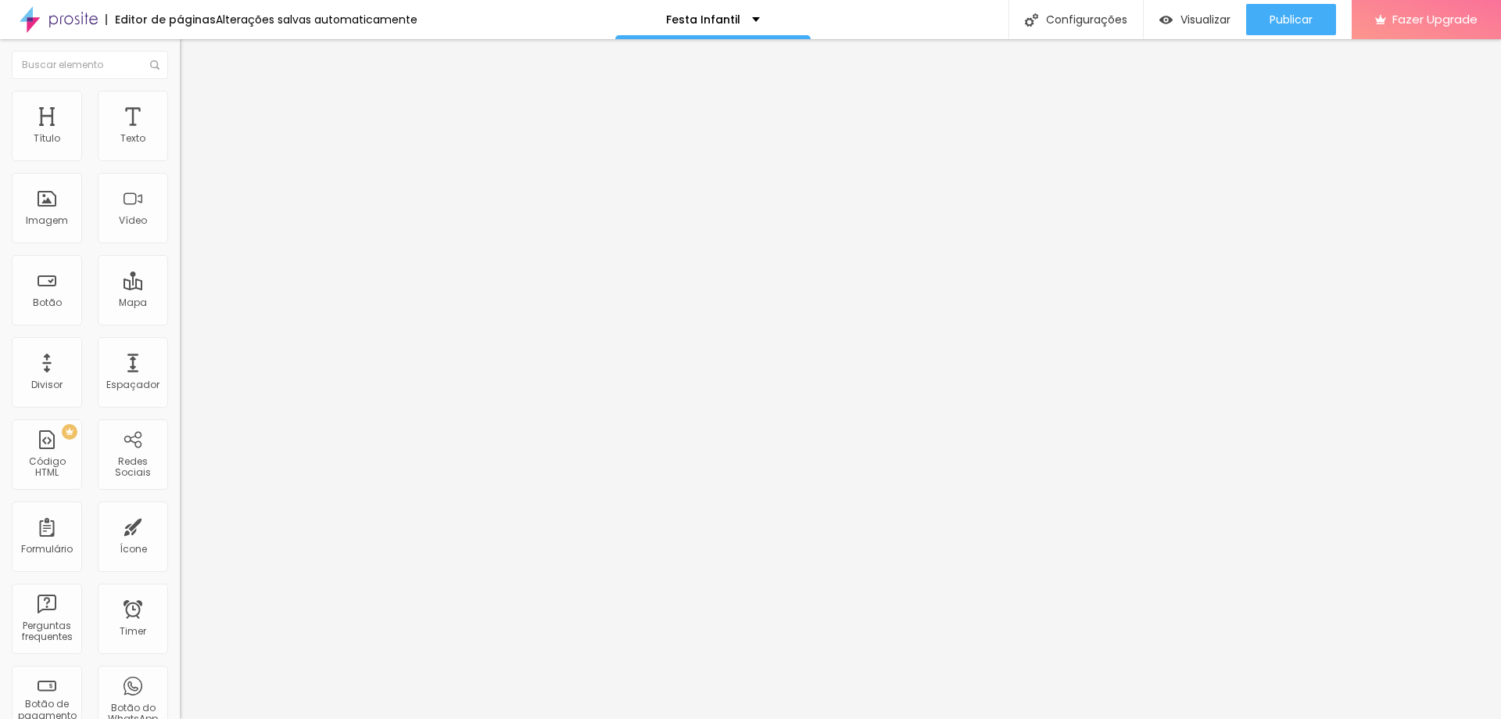
type input "172"
type input "177"
type input "167"
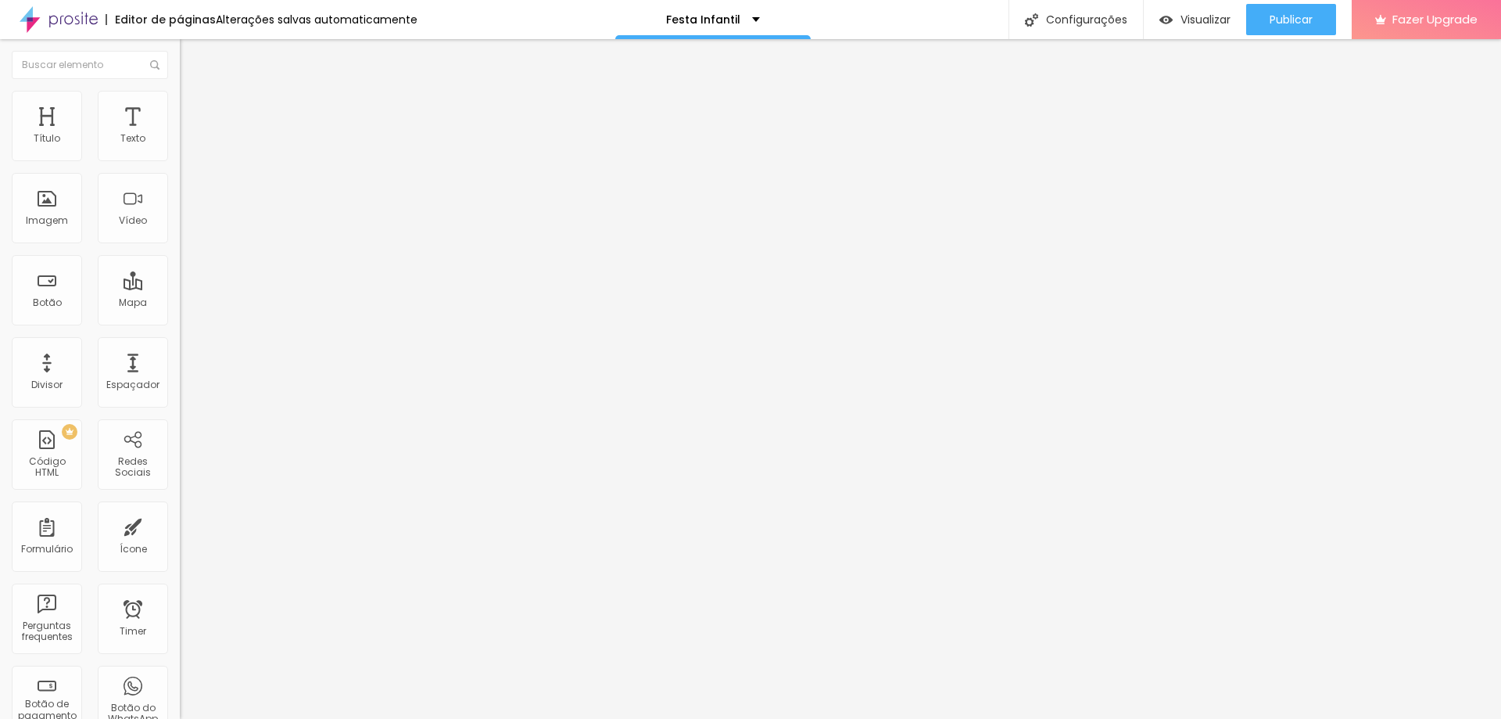
type input "162"
type input "157"
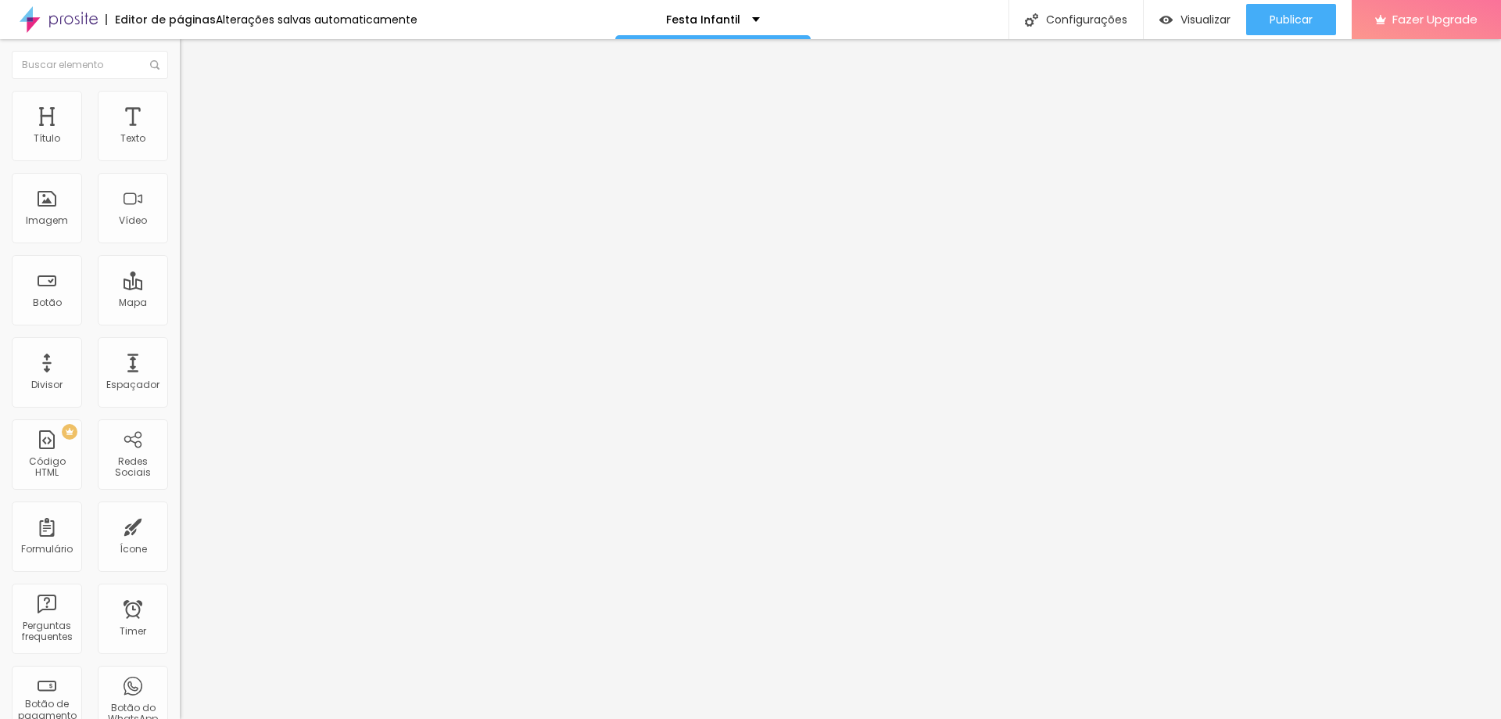
click at [180, 288] on input "range" at bounding box center [230, 294] width 101 height 13
type input "152"
type input "146"
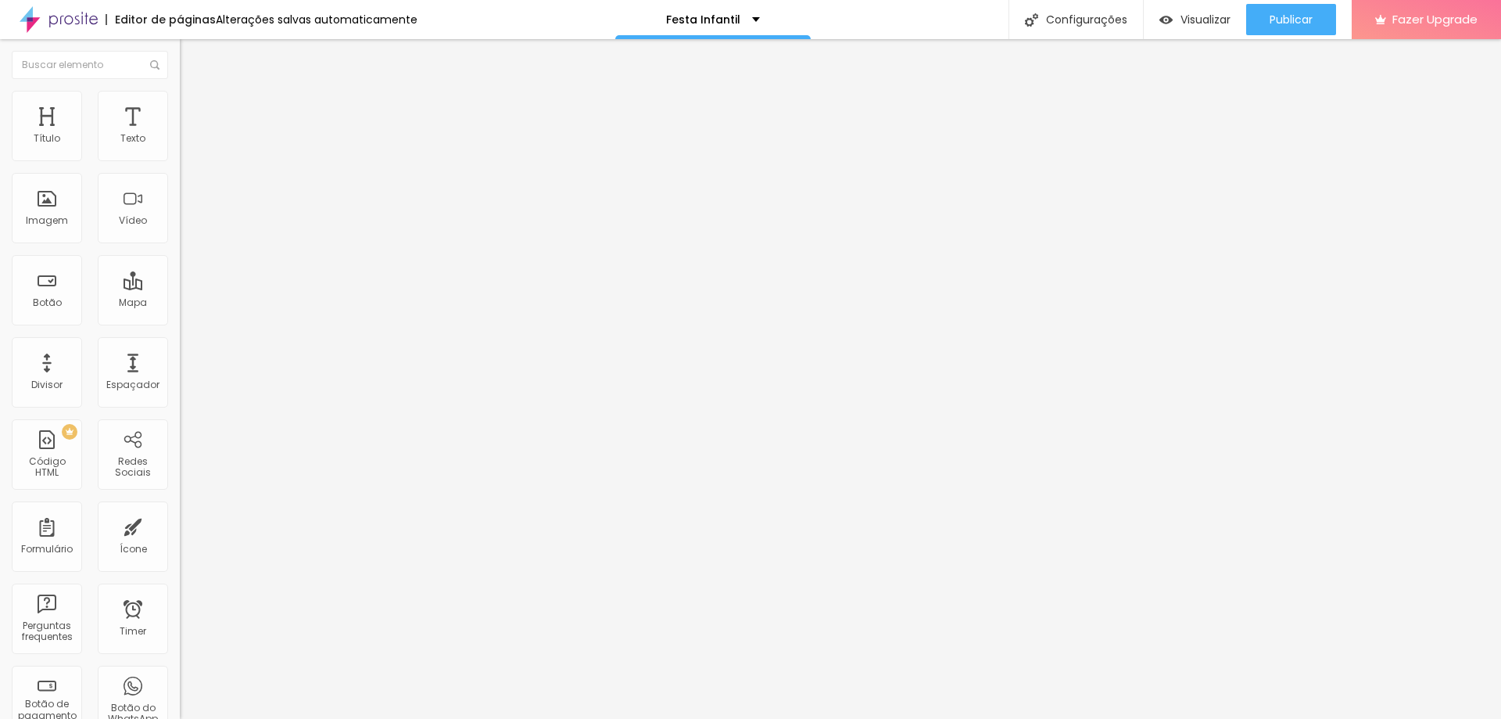
type input "141"
type input "136"
type input "131"
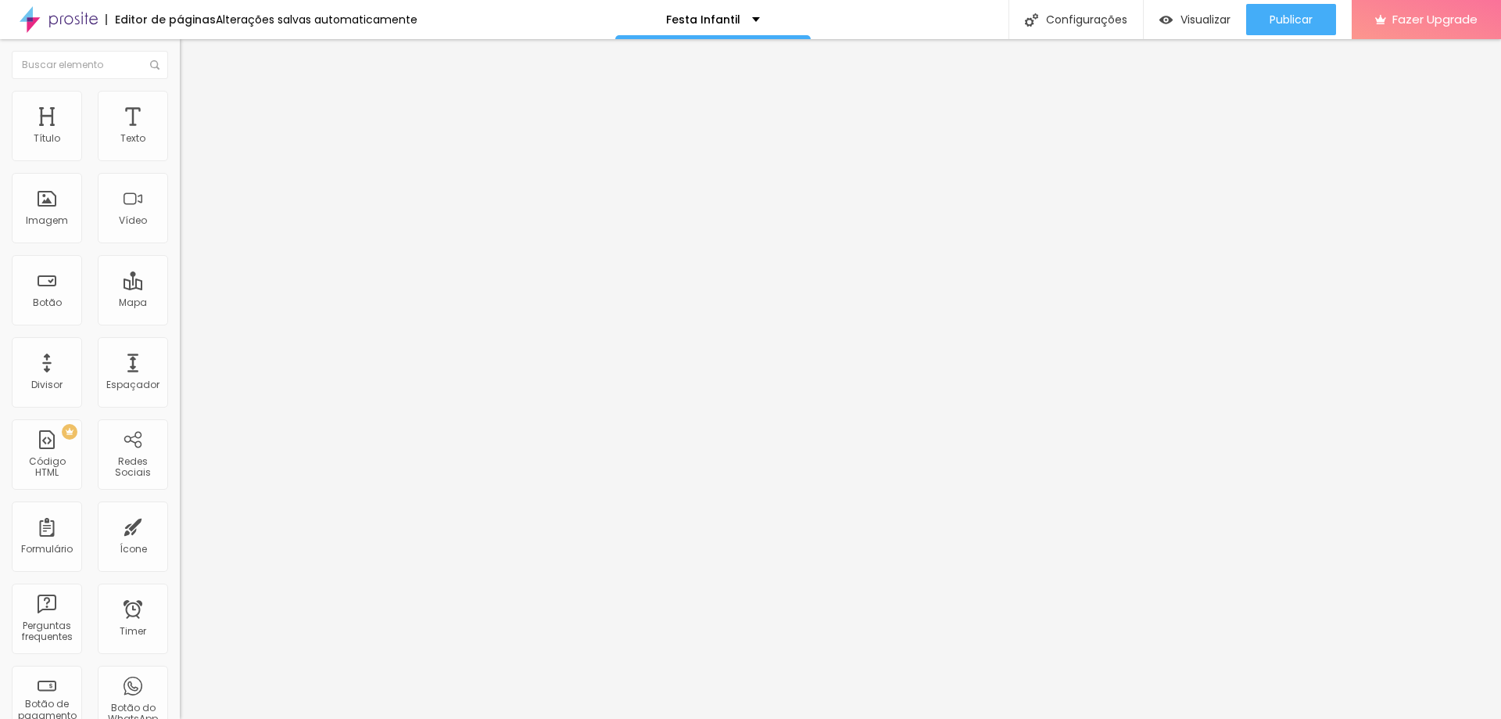
type input "131"
type input "126"
type input "121"
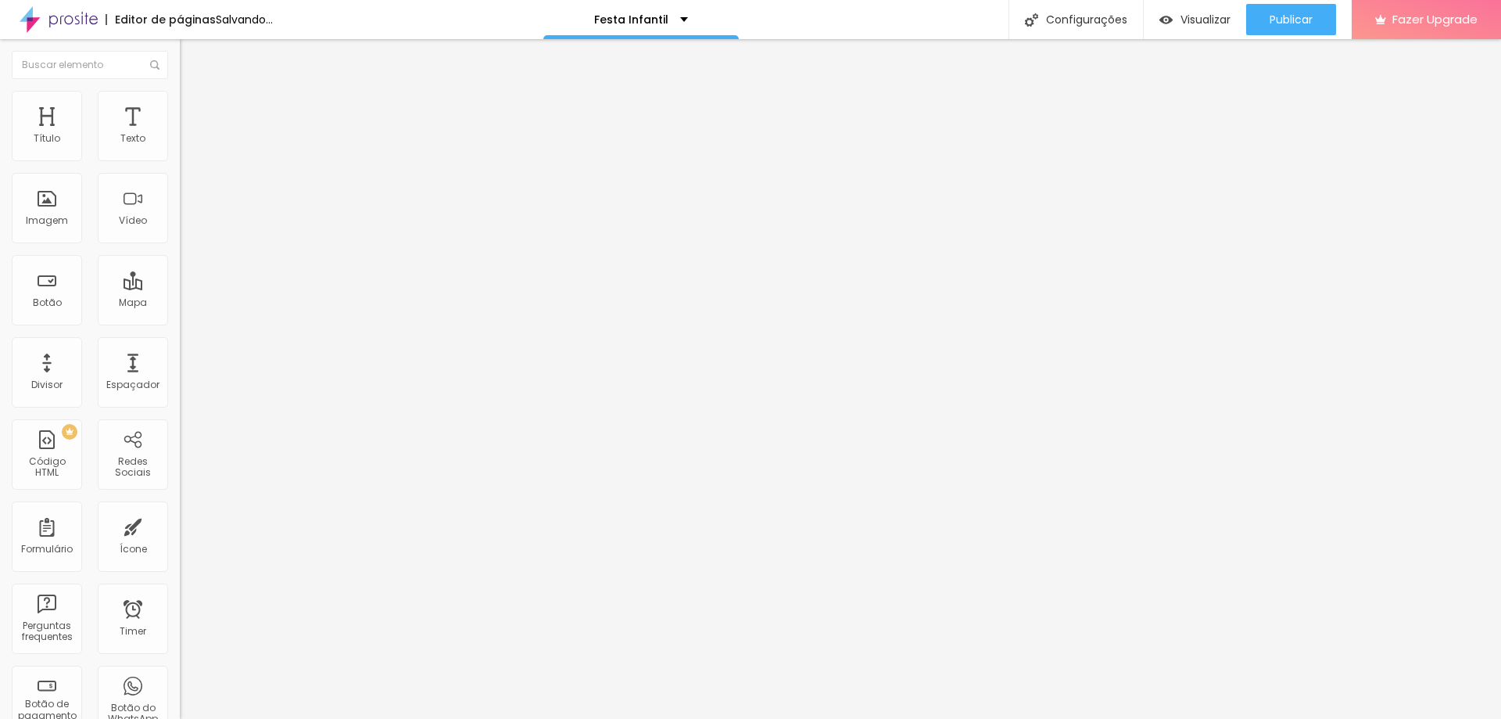
type input "115"
type input "105"
type input "100"
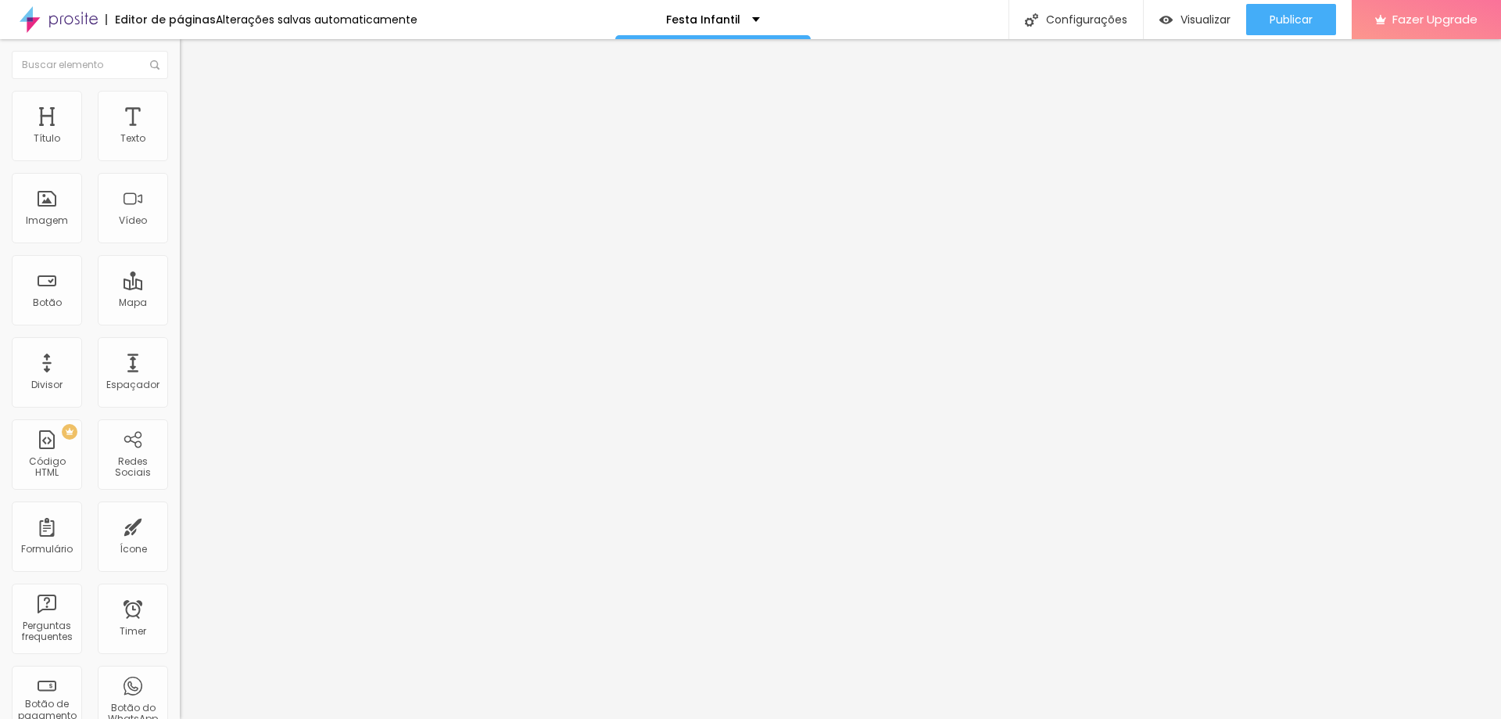
type input "100"
type input "95"
type input "84"
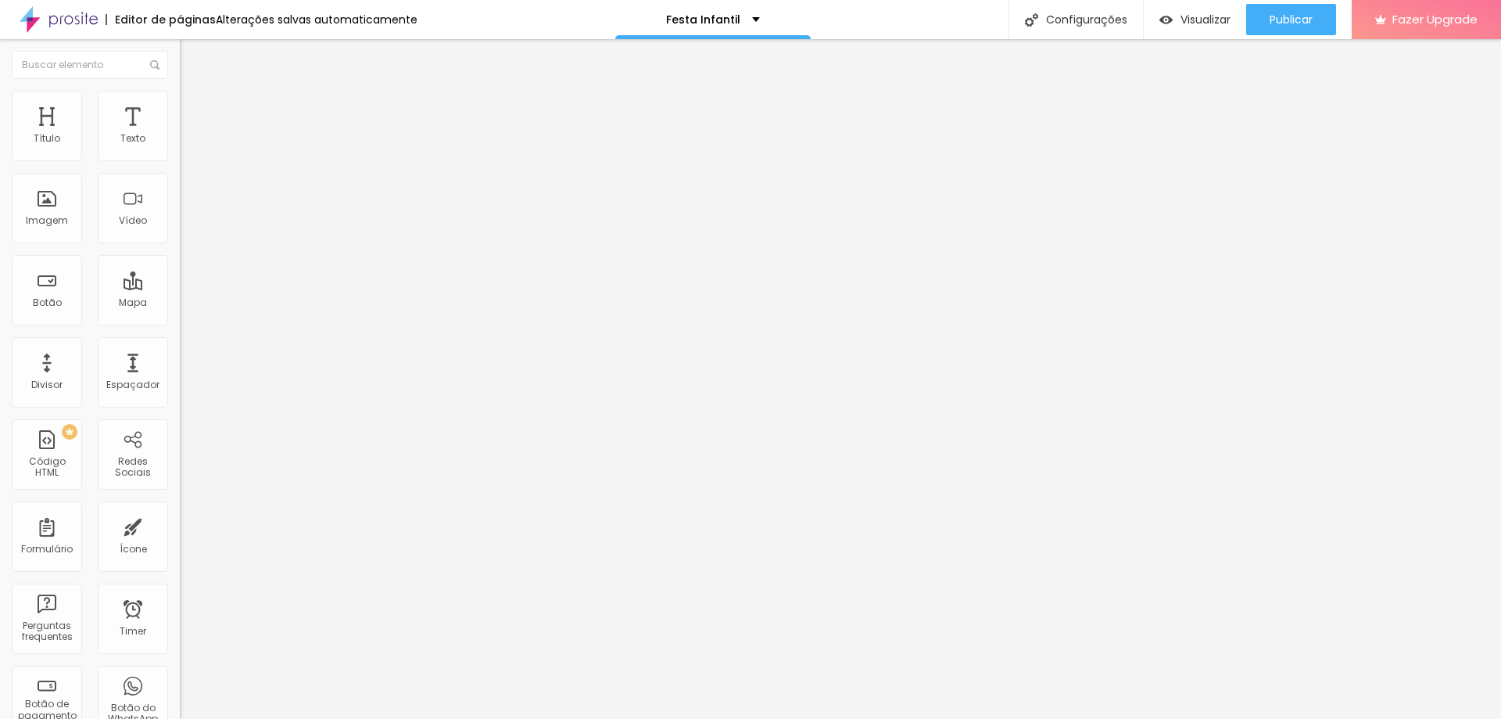
type input "64"
type input "59"
type input "53"
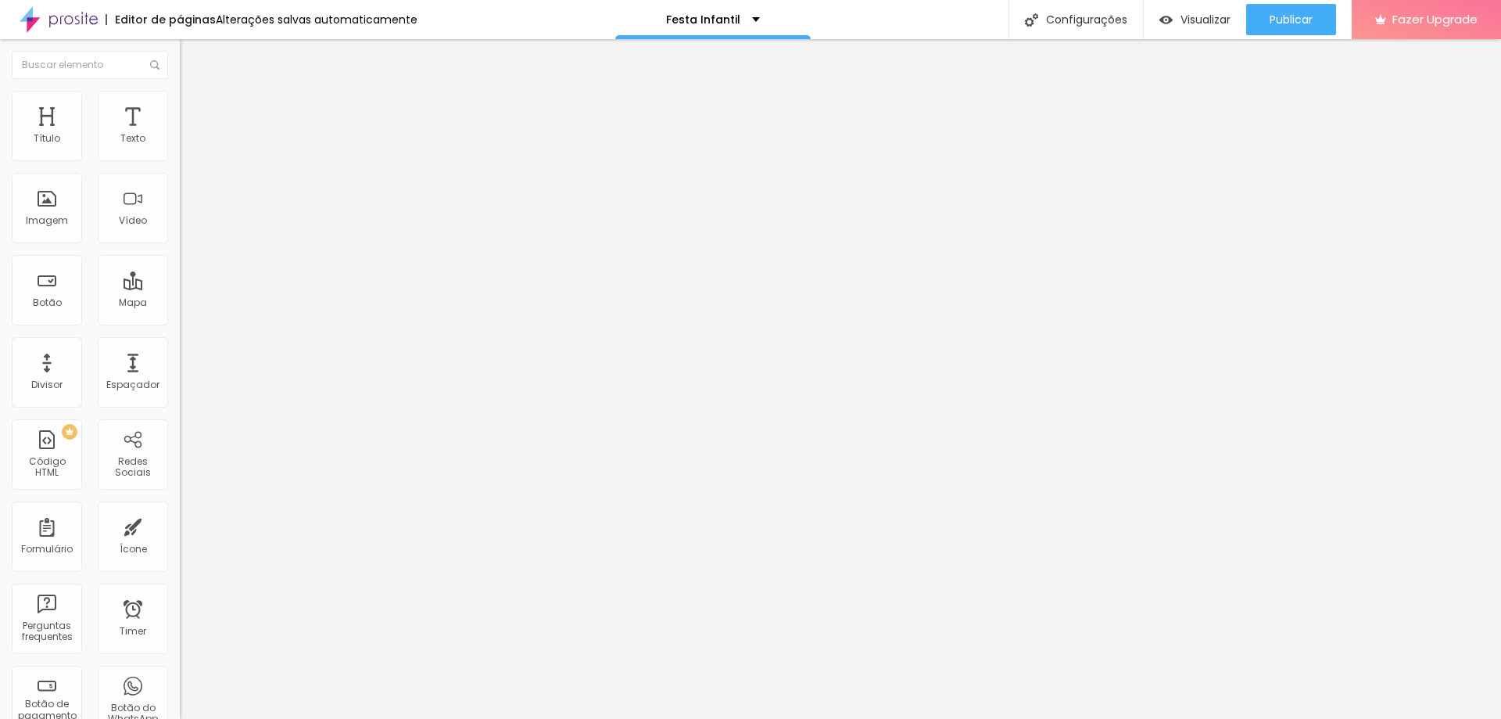
type input "53"
type input "48"
type input "43"
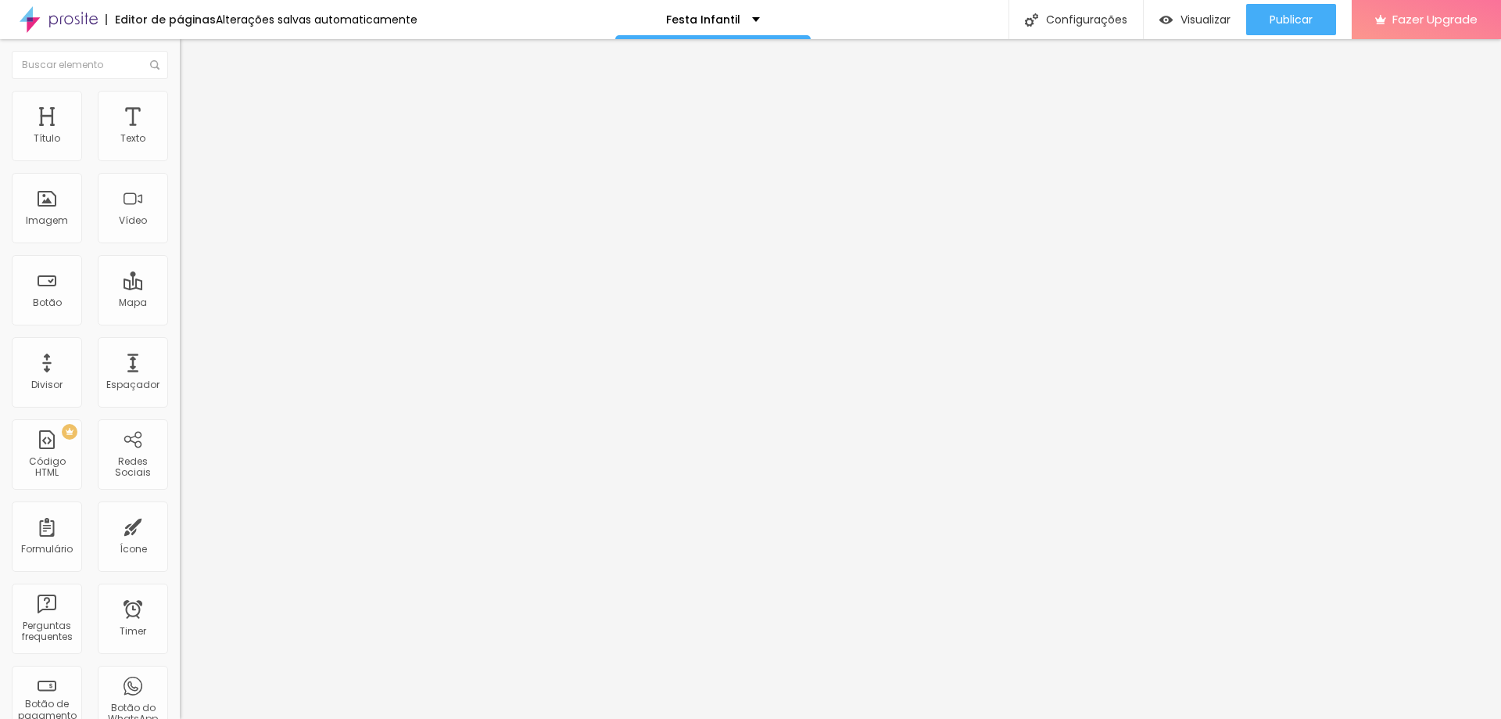
type input "38"
type input "33"
type input "28"
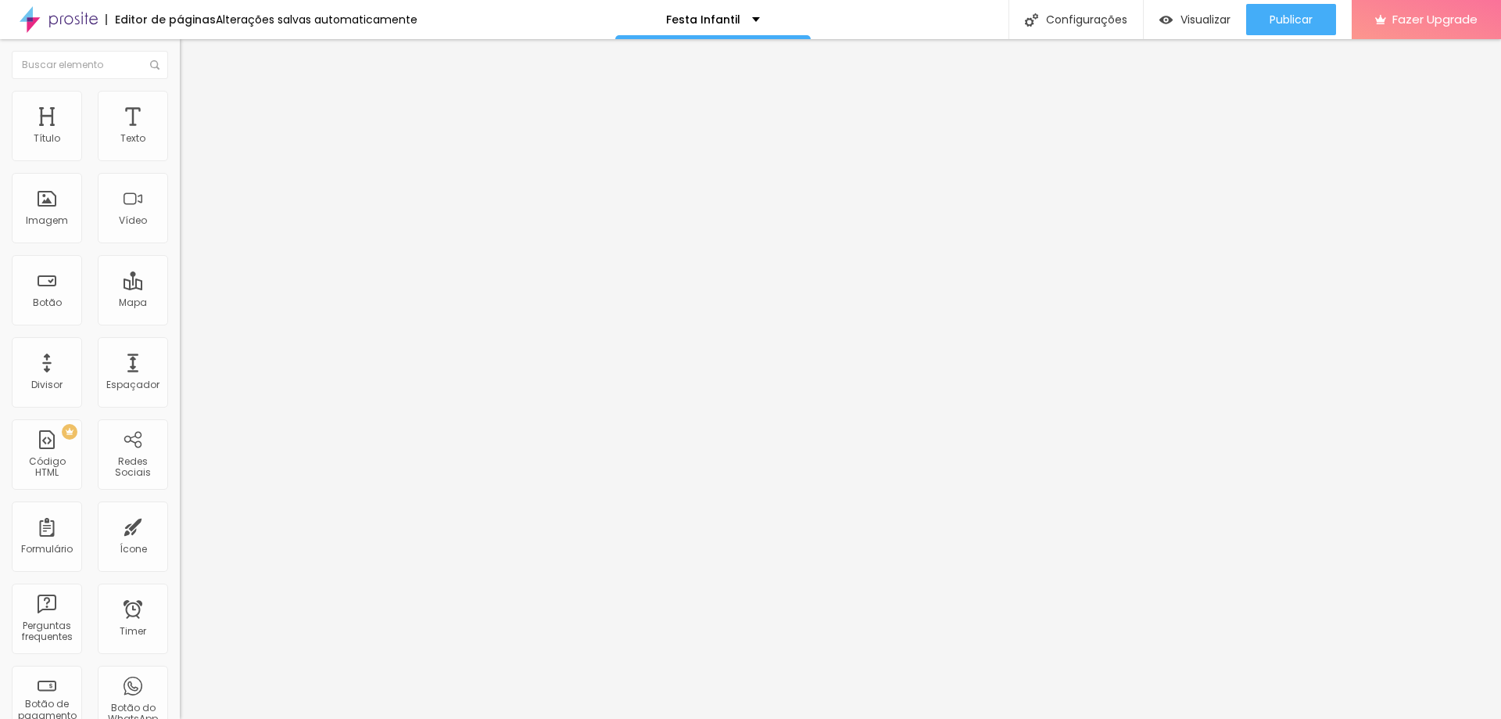
type input "28"
type input "22"
type input "17"
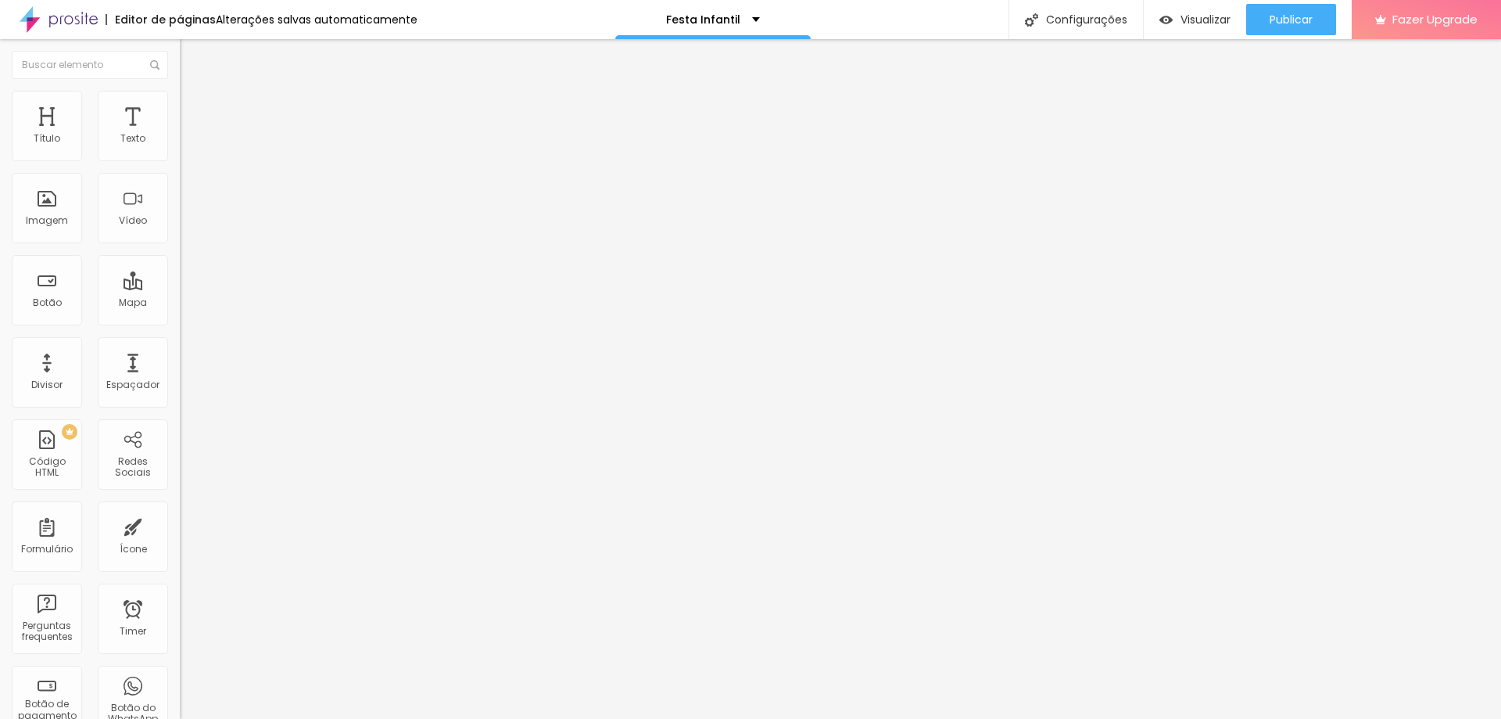
drag, startPoint x: 56, startPoint y: 156, endPoint x: 36, endPoint y: 155, distance: 20.3
click at [180, 288] on input "range" at bounding box center [230, 294] width 101 height 13
click at [180, 302] on input "17" at bounding box center [213, 310] width 67 height 16
drag, startPoint x: 129, startPoint y: 155, endPoint x: 146, endPoint y: 156, distance: 17.2
click at [180, 302] on div "17 px" at bounding box center [270, 310] width 180 height 16
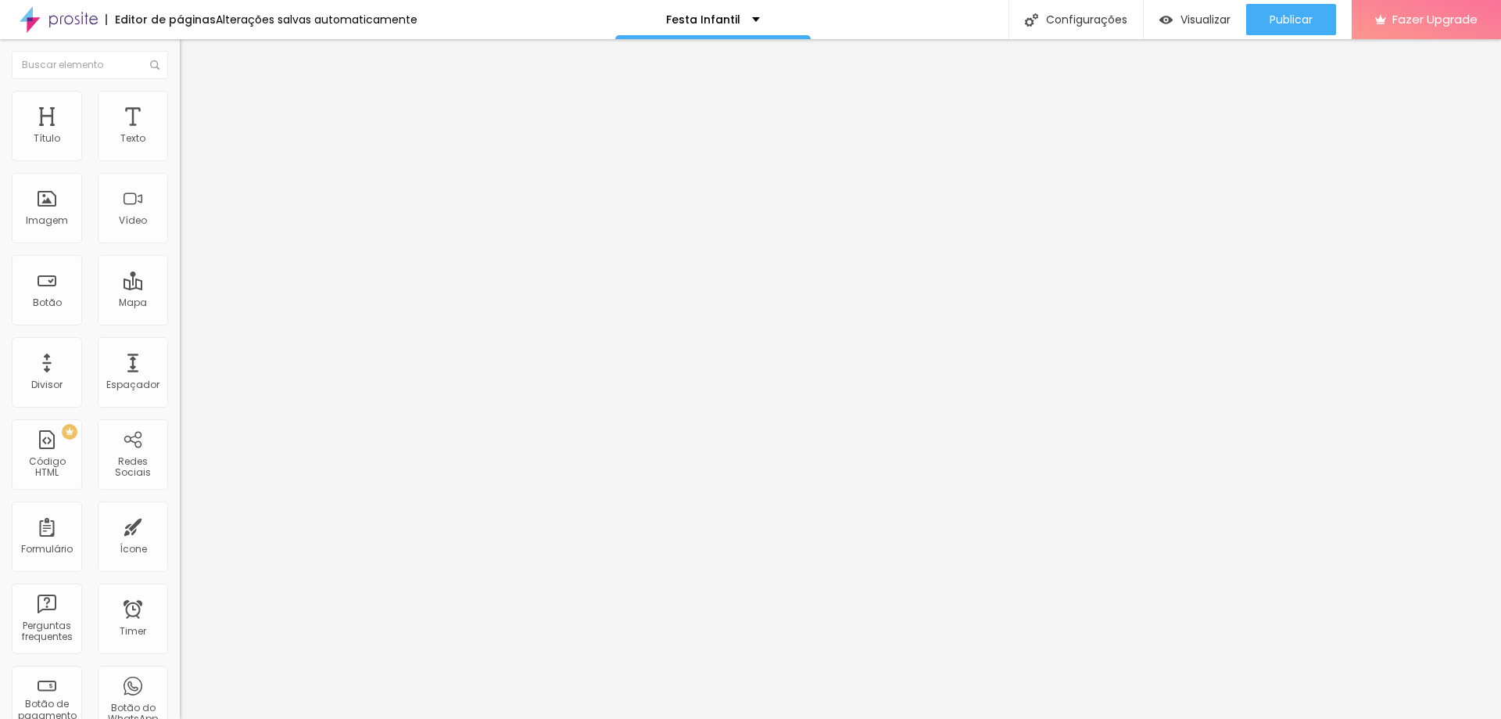
type input "10"
type input "2"
type input "25"
drag, startPoint x: 124, startPoint y: 152, endPoint x: 147, endPoint y: 156, distance: 23.0
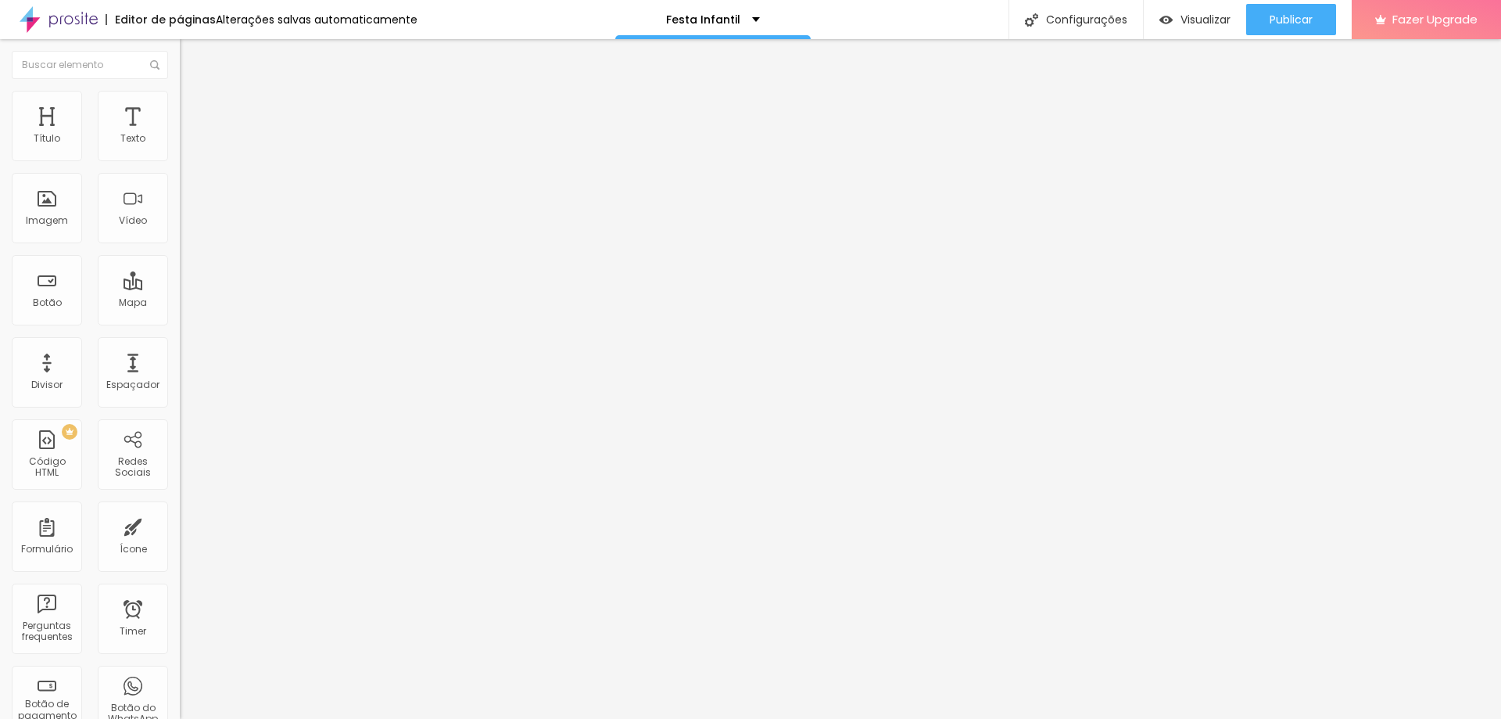
click at [180, 302] on div "157 px" at bounding box center [270, 310] width 180 height 16
type input "10"
type input "2"
type input "25"
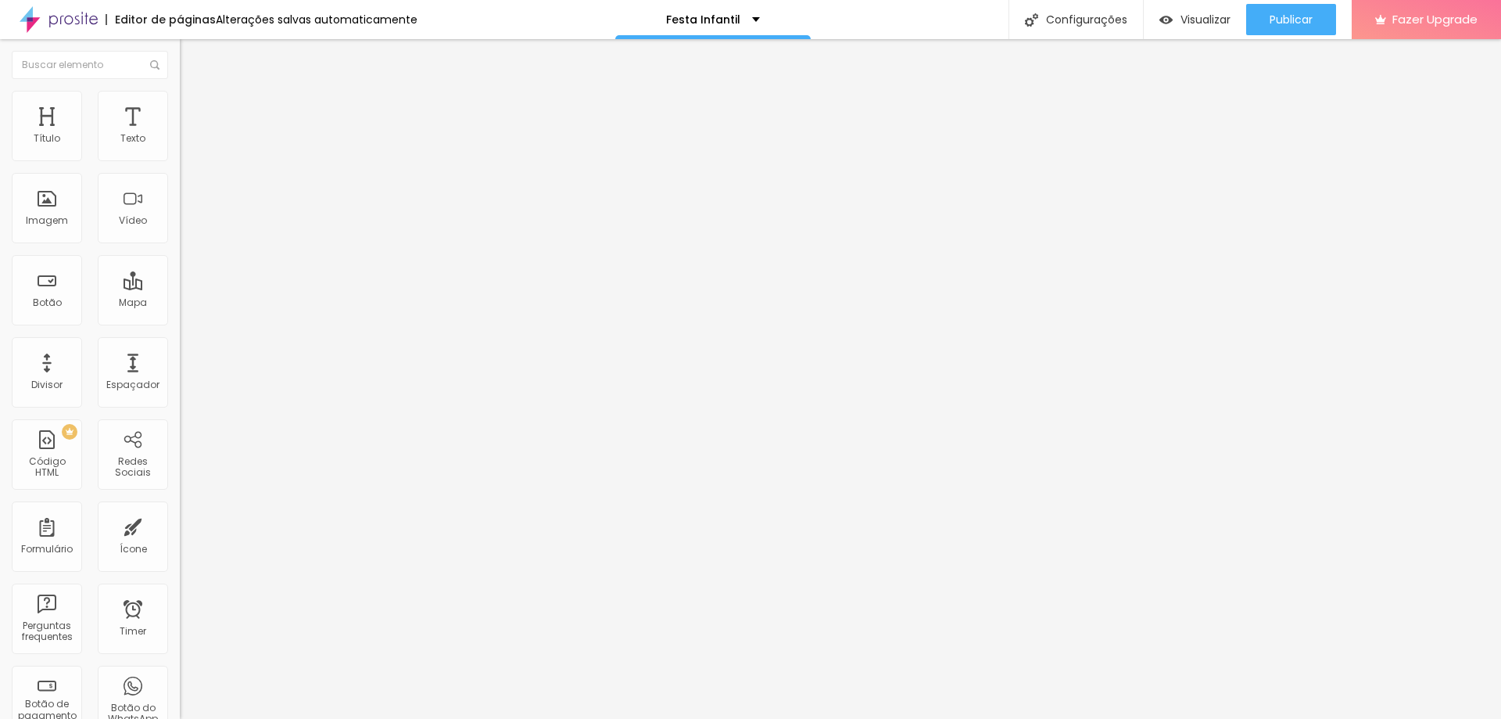
click at [180, 183] on span "Sólido" at bounding box center [195, 182] width 30 height 13
click at [180, 260] on span "Brilho" at bounding box center [193, 253] width 27 height 13
click at [180, 270] on span "Coração 1" at bounding box center [204, 263] width 49 height 13
click at [180, 208] on span "Pontilhado" at bounding box center [206, 201] width 52 height 13
click at [180, 199] on span "Sólido" at bounding box center [195, 191] width 30 height 13
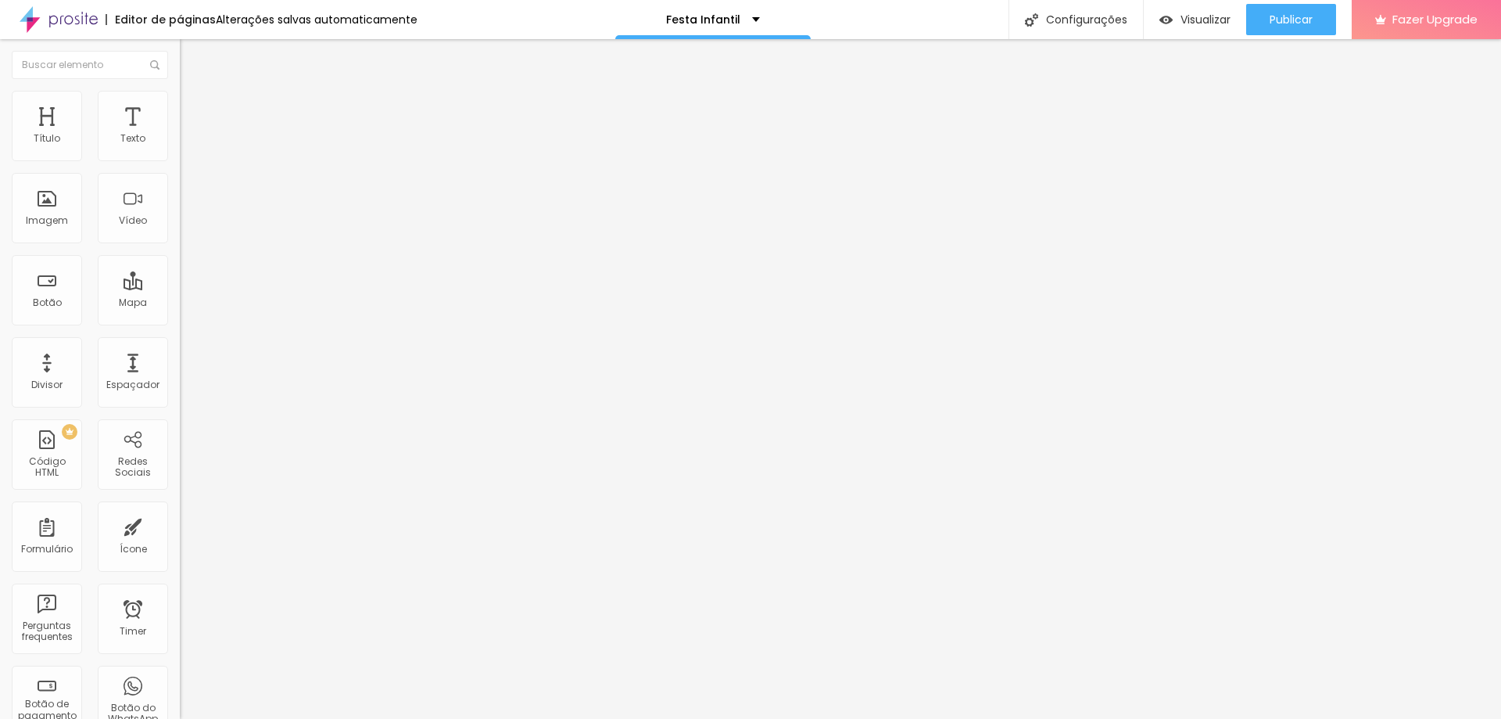
click at [180, 279] on span "Coração 2" at bounding box center [206, 272] width 52 height 13
click at [180, 264] on span "Coração 1" at bounding box center [204, 257] width 49 height 13
click at [180, 199] on span "Sólido" at bounding box center [195, 191] width 30 height 13
type input "28"
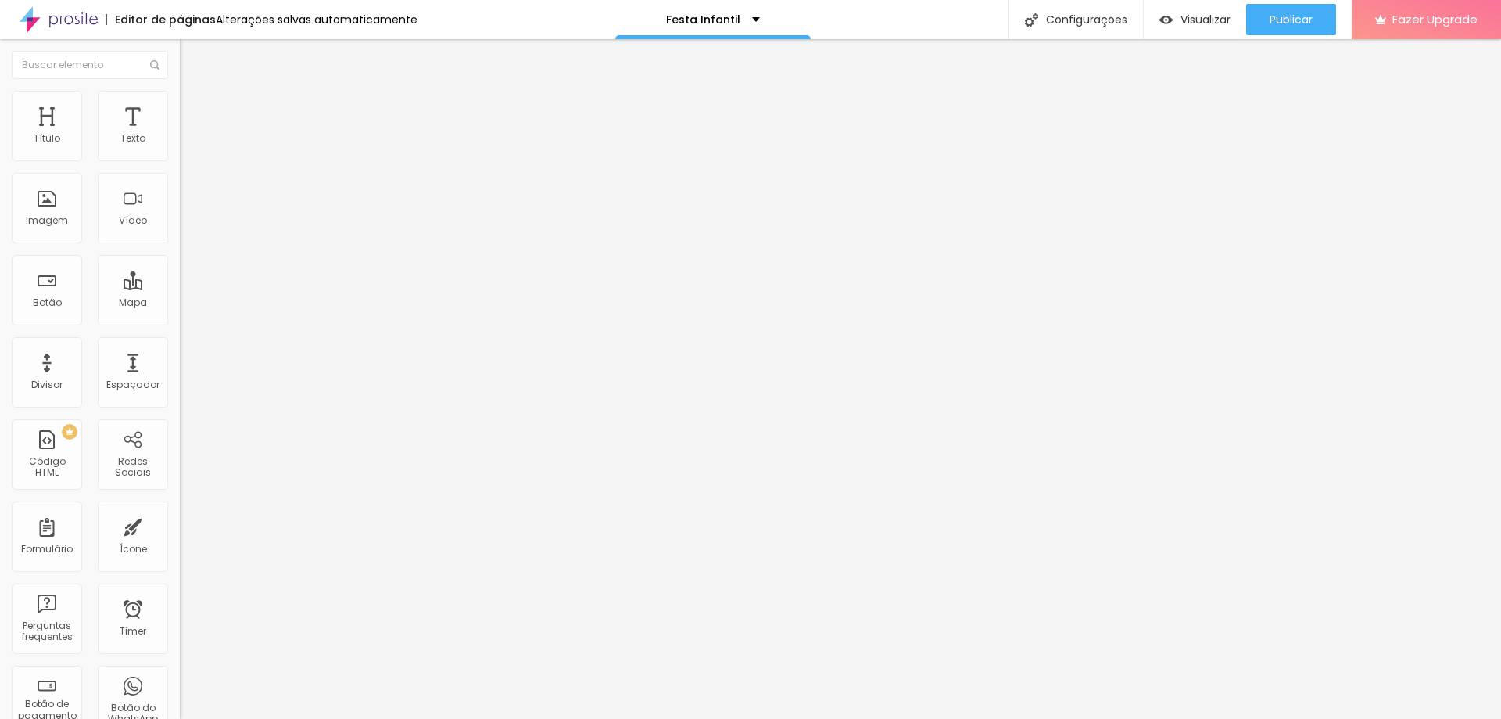
type input "38"
type input "43"
type input "59"
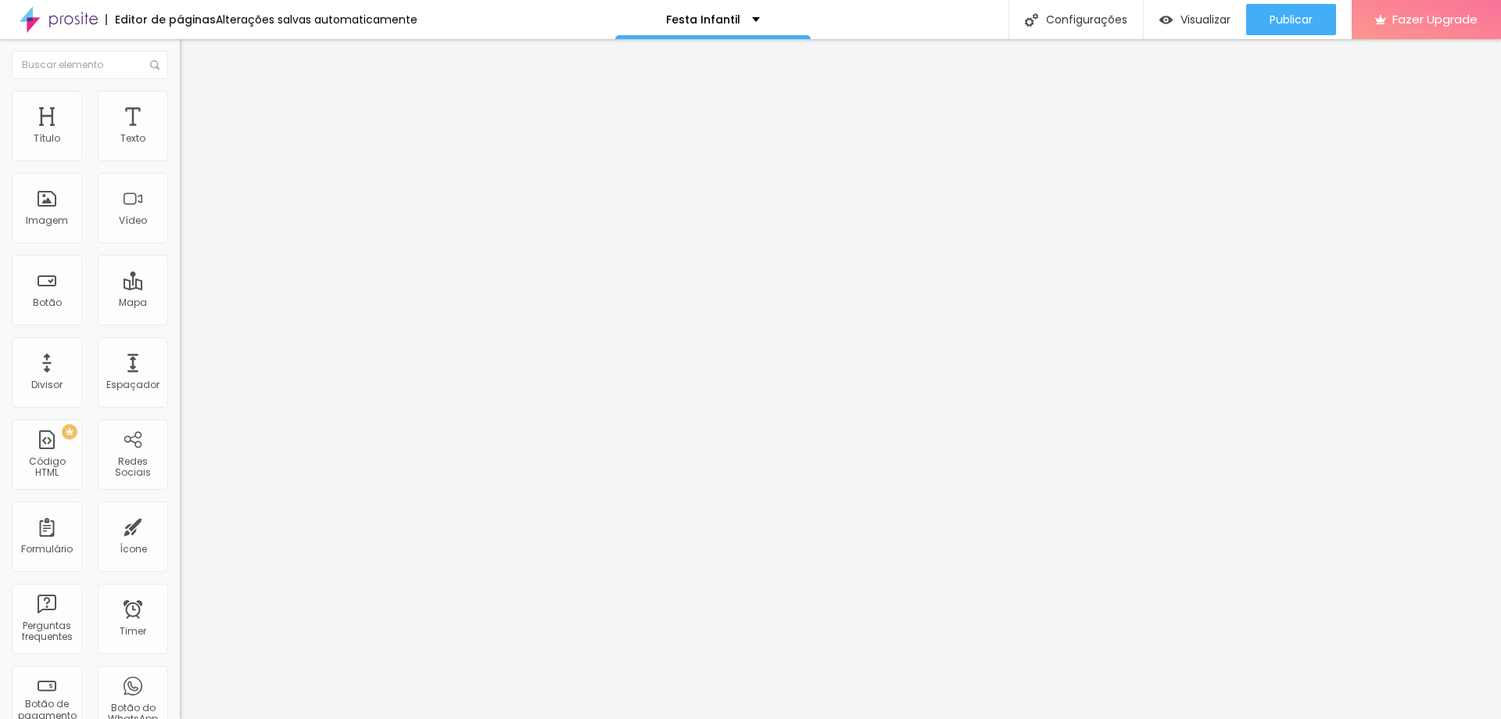
type input "59"
type input "64"
type input "69"
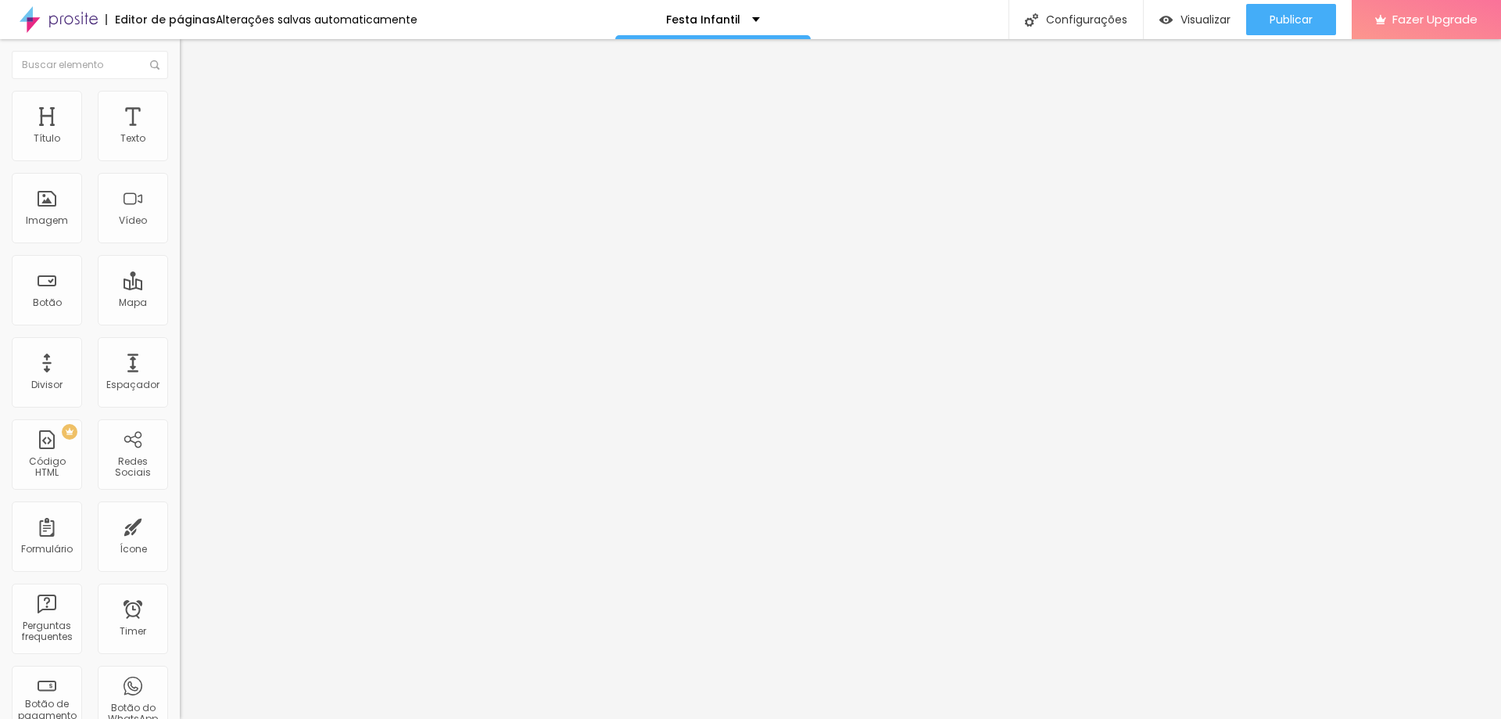
type input "74"
type input "79"
type input "84"
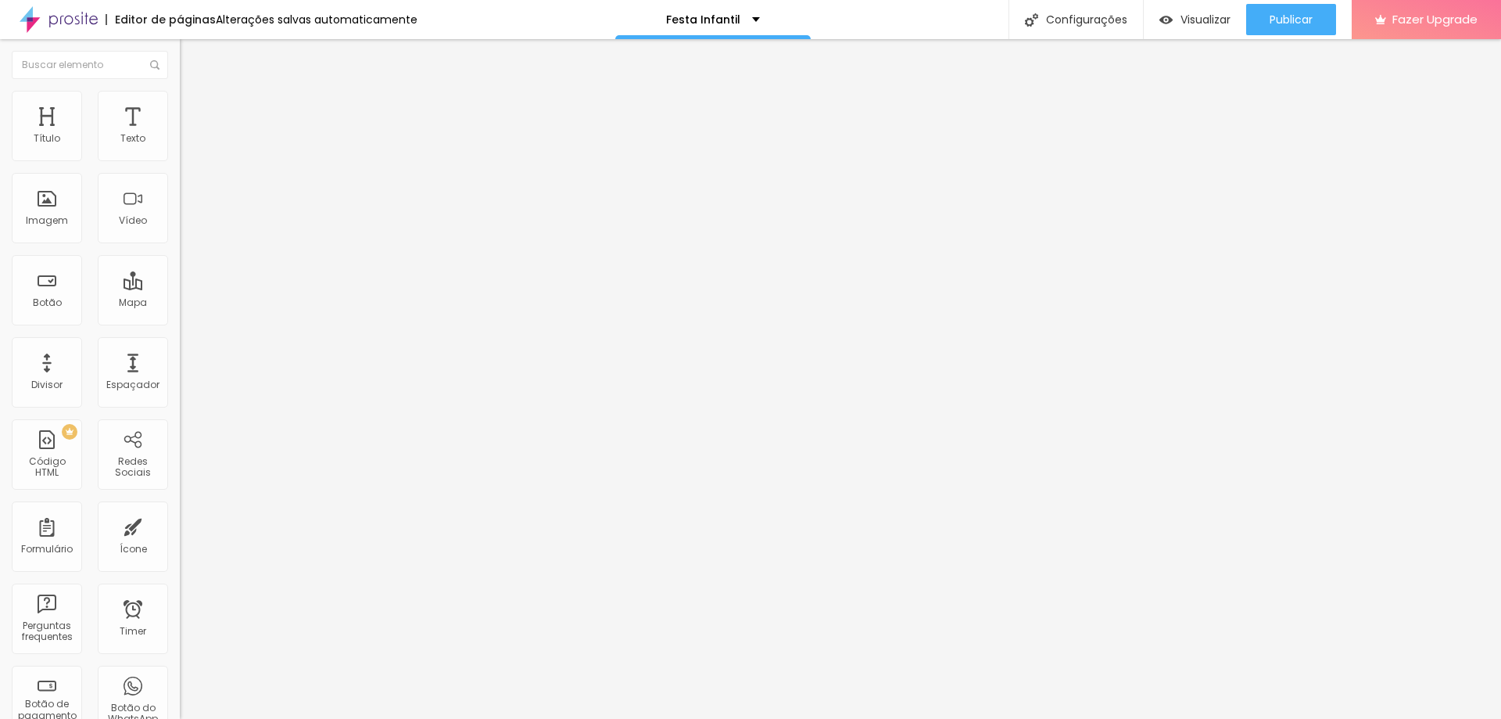
type input "84"
type input "90"
type input "84"
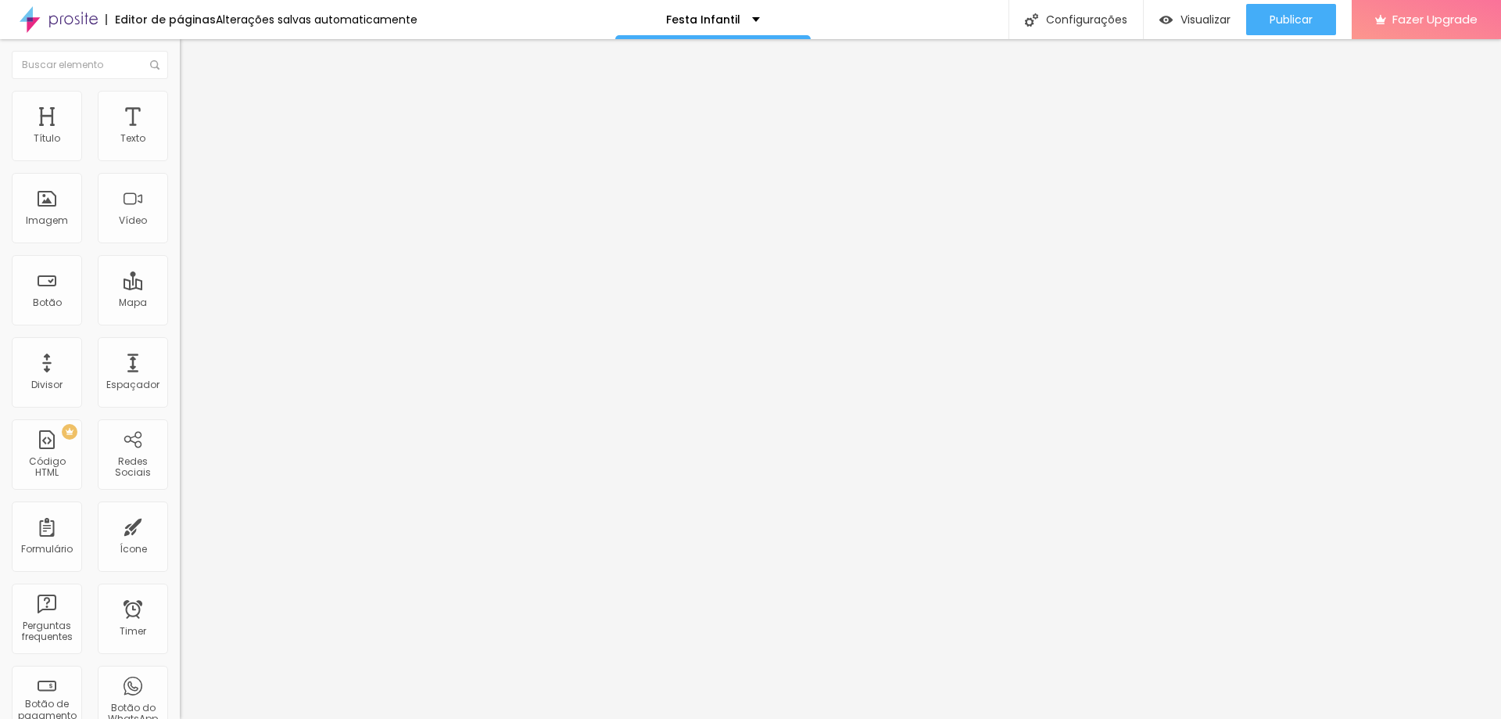
drag, startPoint x: 37, startPoint y: 154, endPoint x: 46, endPoint y: 154, distance: 9.4
click at [180, 288] on input "range" at bounding box center [230, 294] width 101 height 13
click at [1289, 19] on span "Publicar" at bounding box center [1291, 19] width 43 height 13
click at [180, 106] on img at bounding box center [187, 113] width 14 height 14
click at [194, 106] on span "Estilo" at bounding box center [206, 101] width 24 height 13
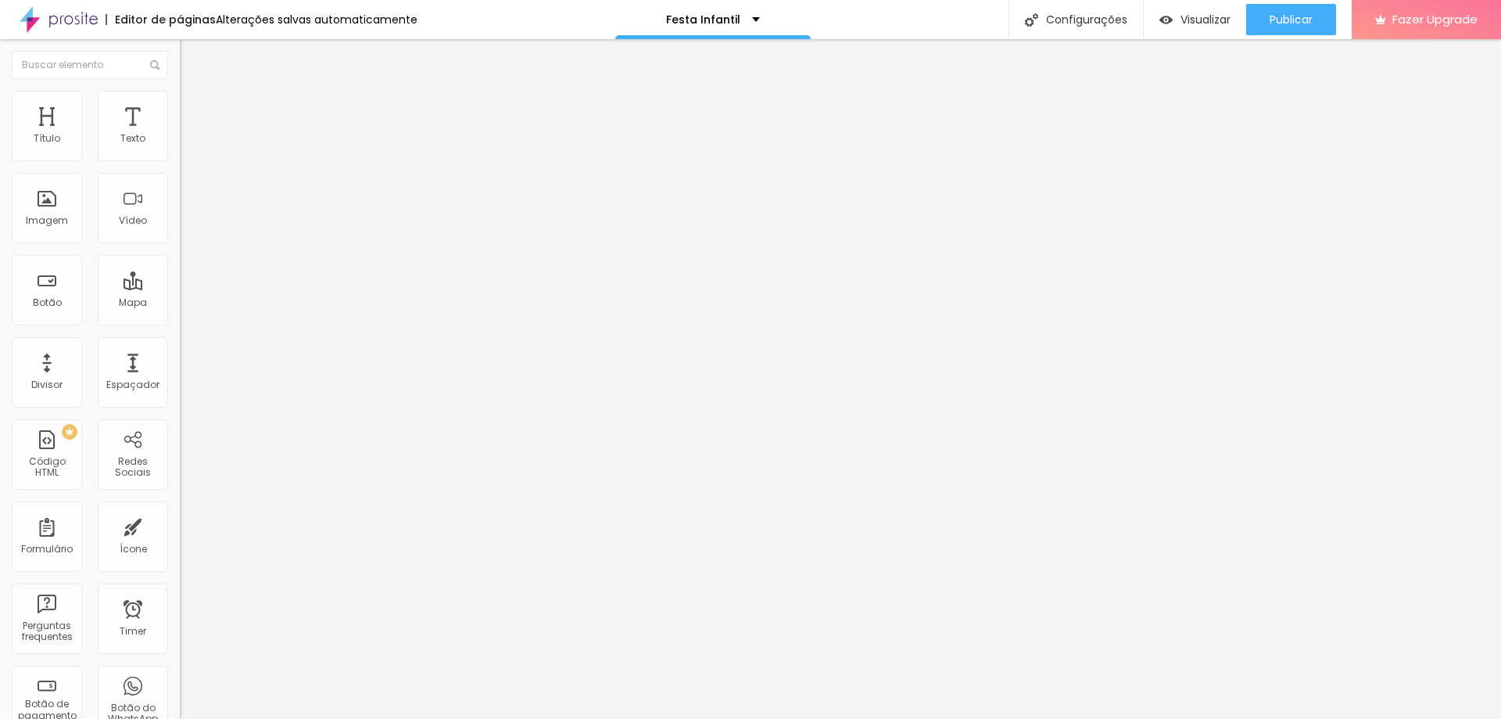
type input "99"
type input "98"
type input "97"
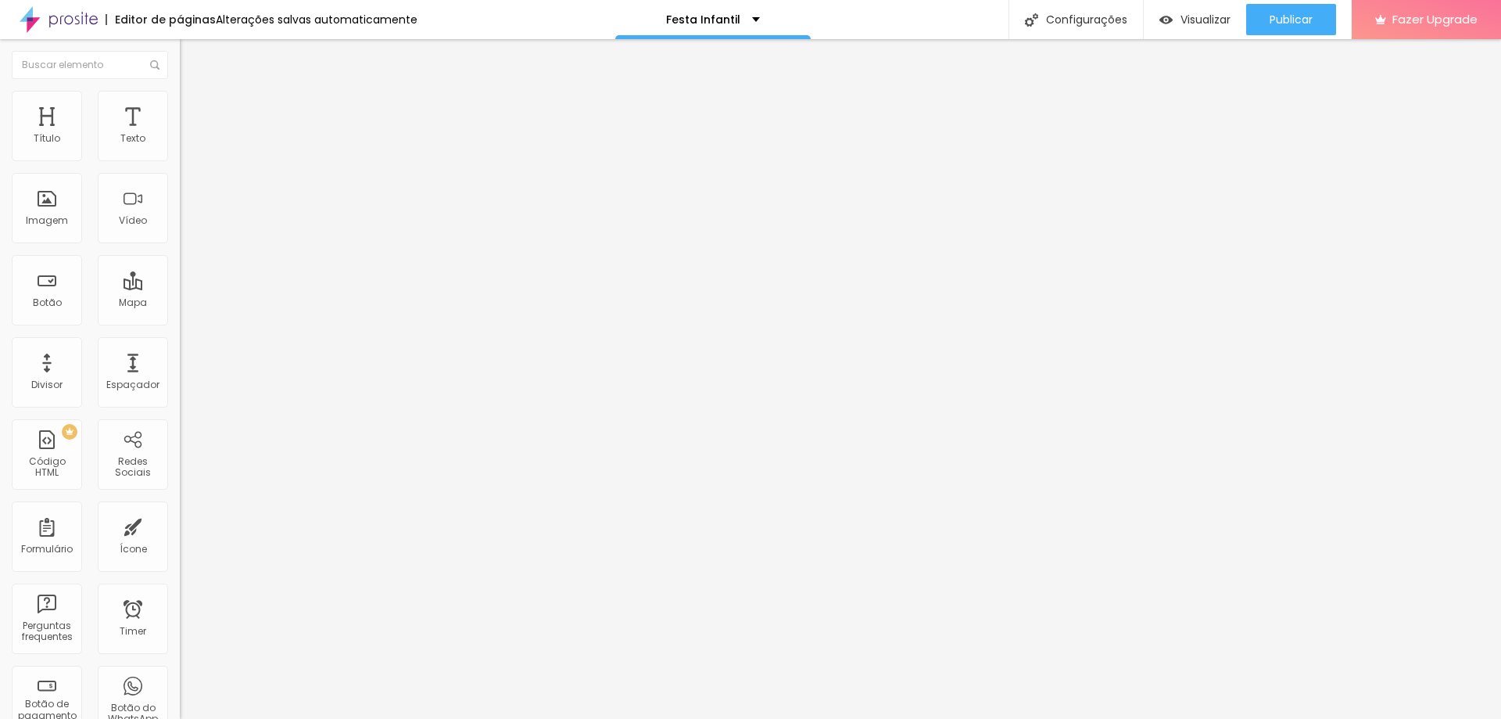
type input "97"
type input "96"
type input "95"
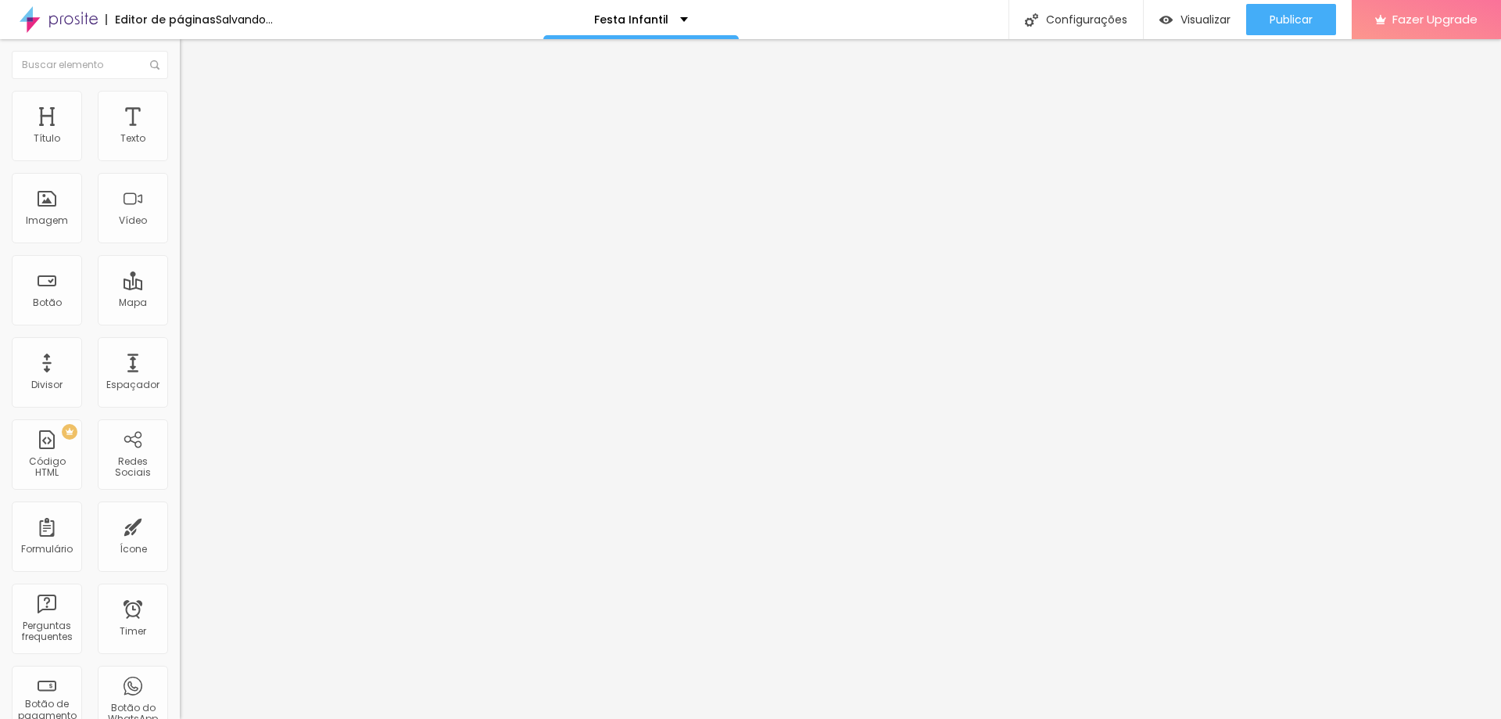
type input "94"
type input "93"
type input "92"
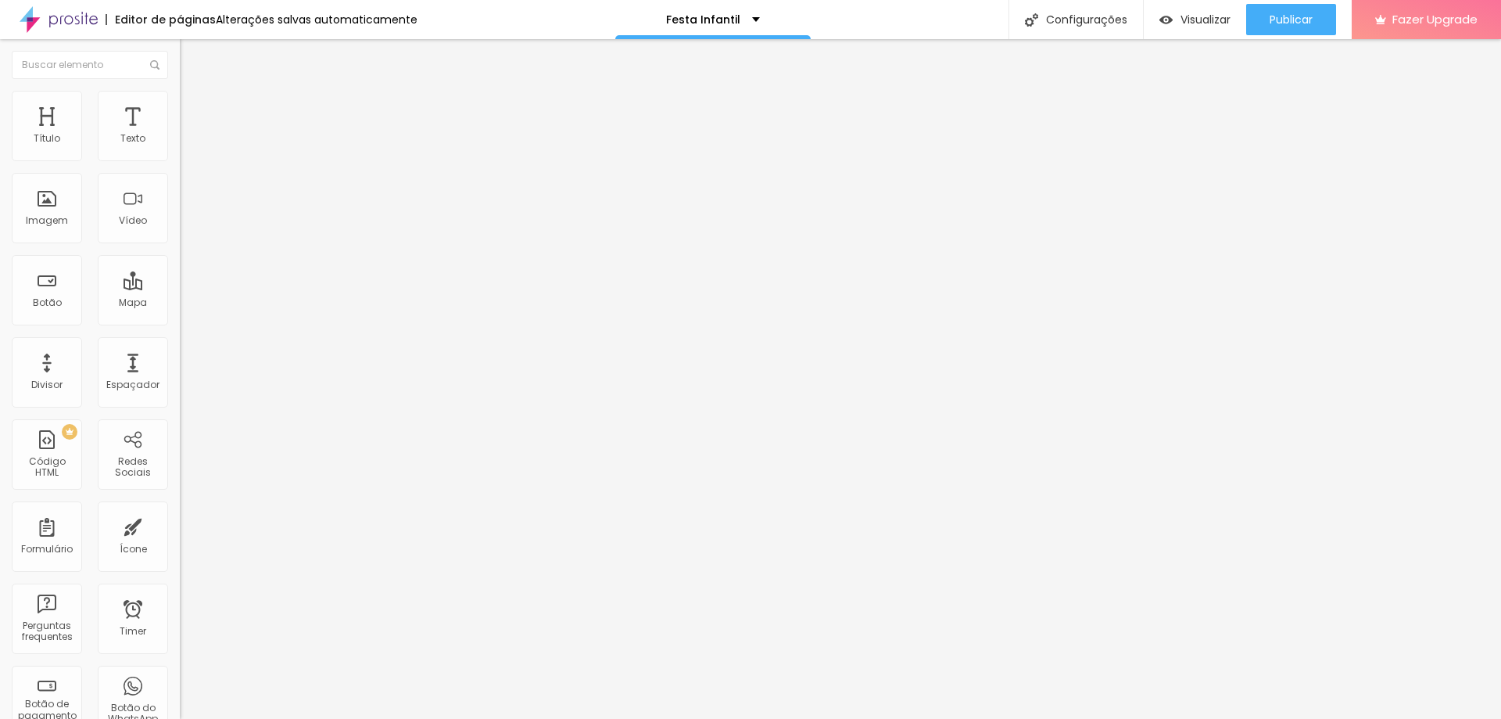
type input "92"
type input "91"
type input "90"
drag, startPoint x: 163, startPoint y: 171, endPoint x: 142, endPoint y: 170, distance: 20.3
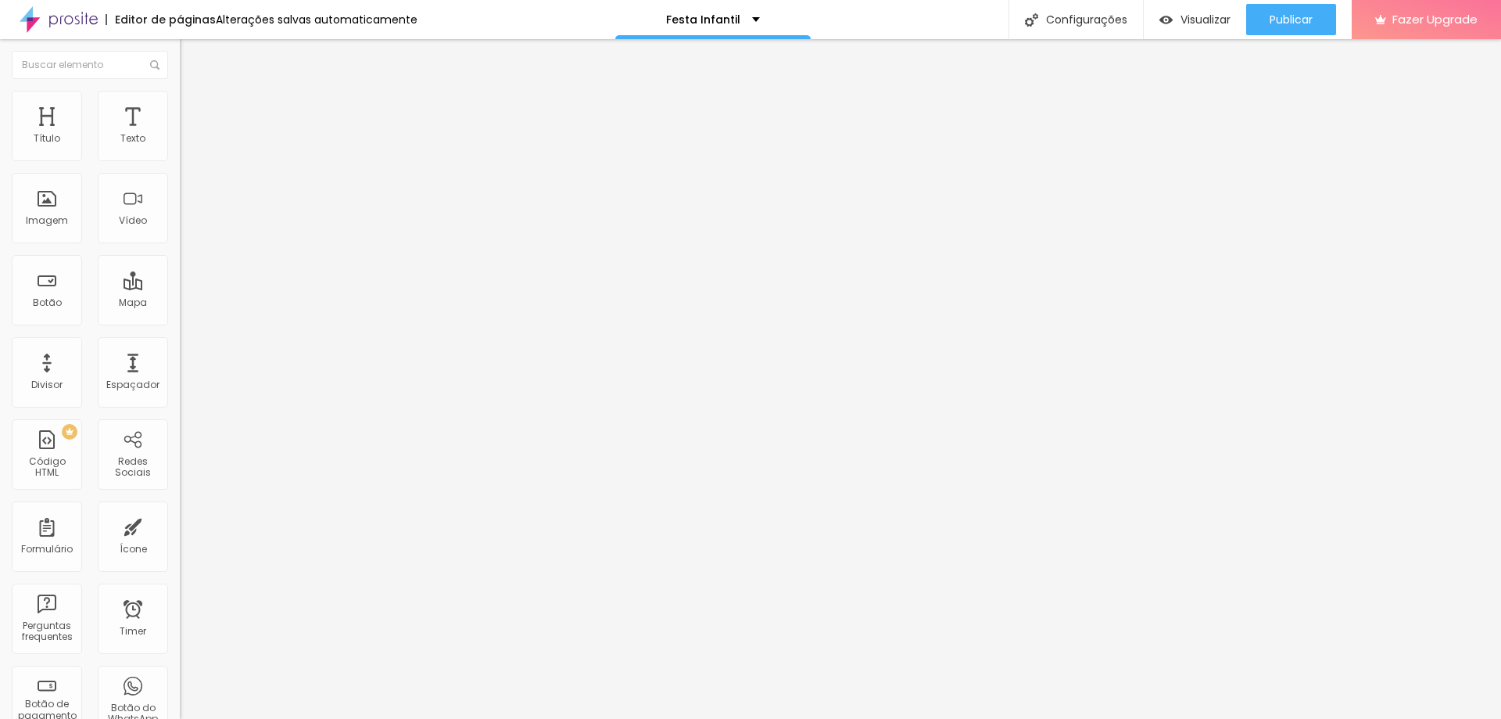
type input "90"
click at [180, 160] on input "range" at bounding box center [230, 154] width 101 height 13
click at [180, 106] on li "Avançado" at bounding box center [270, 114] width 180 height 16
click at [180, 99] on li "Estilo" at bounding box center [270, 99] width 180 height 16
type input "92"
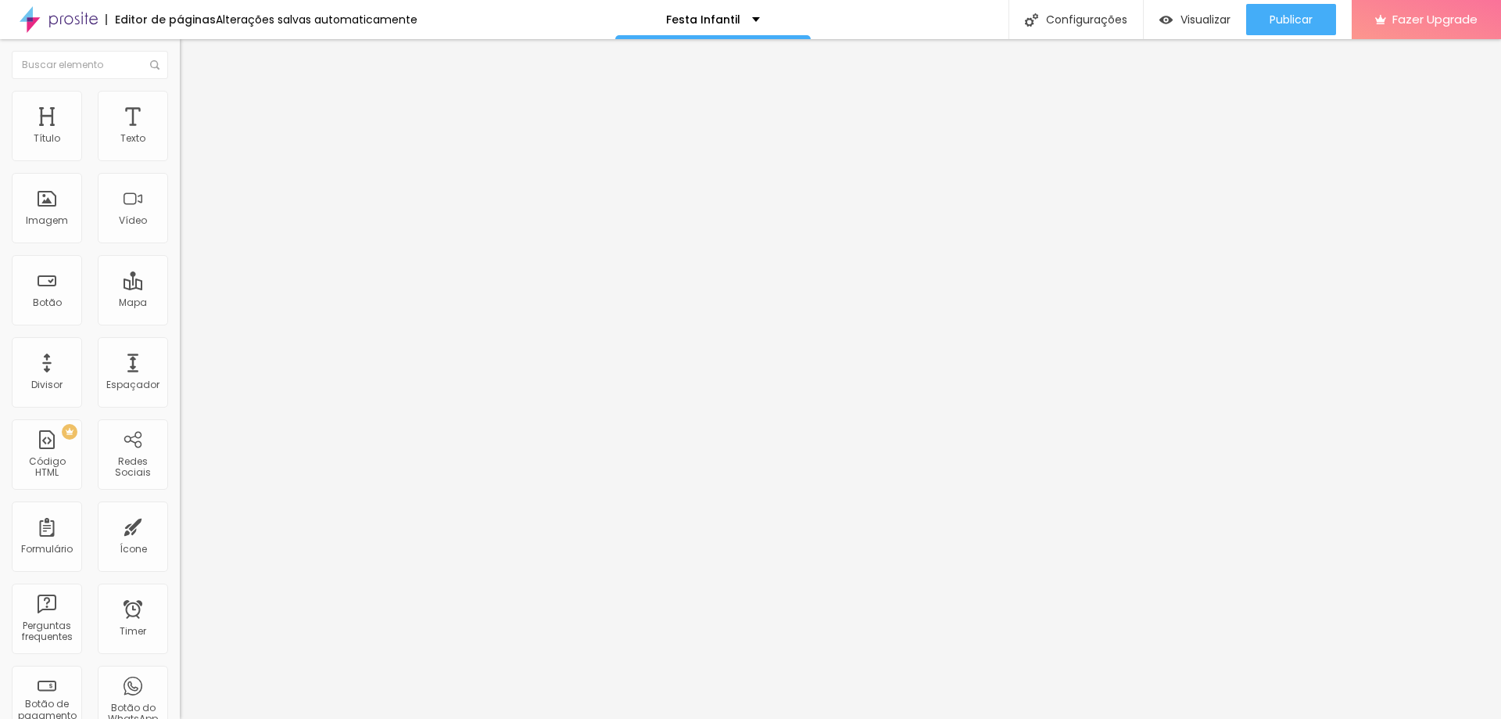
type input "92"
type input "93"
type input "94"
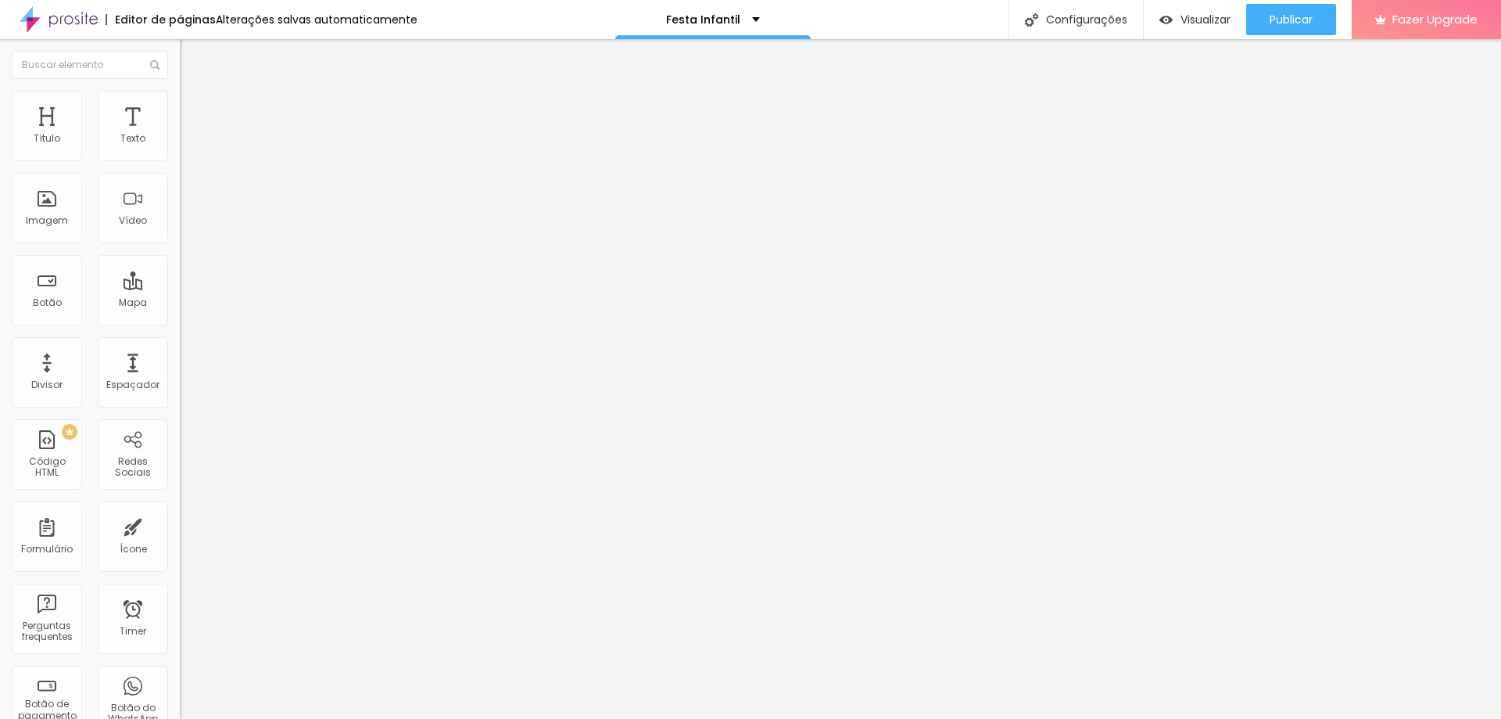
type input "95"
type input "96"
type input "97"
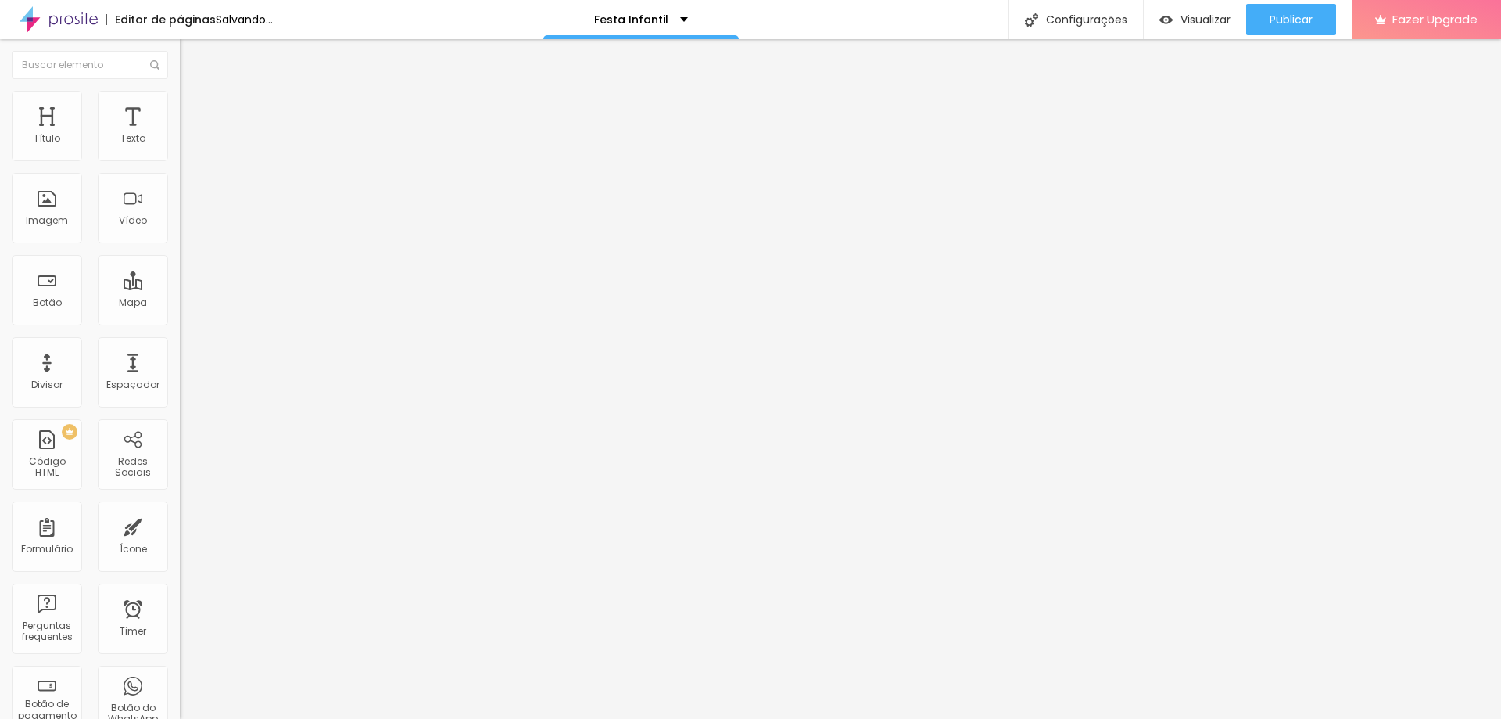
type input "97"
type input "98"
type input "99"
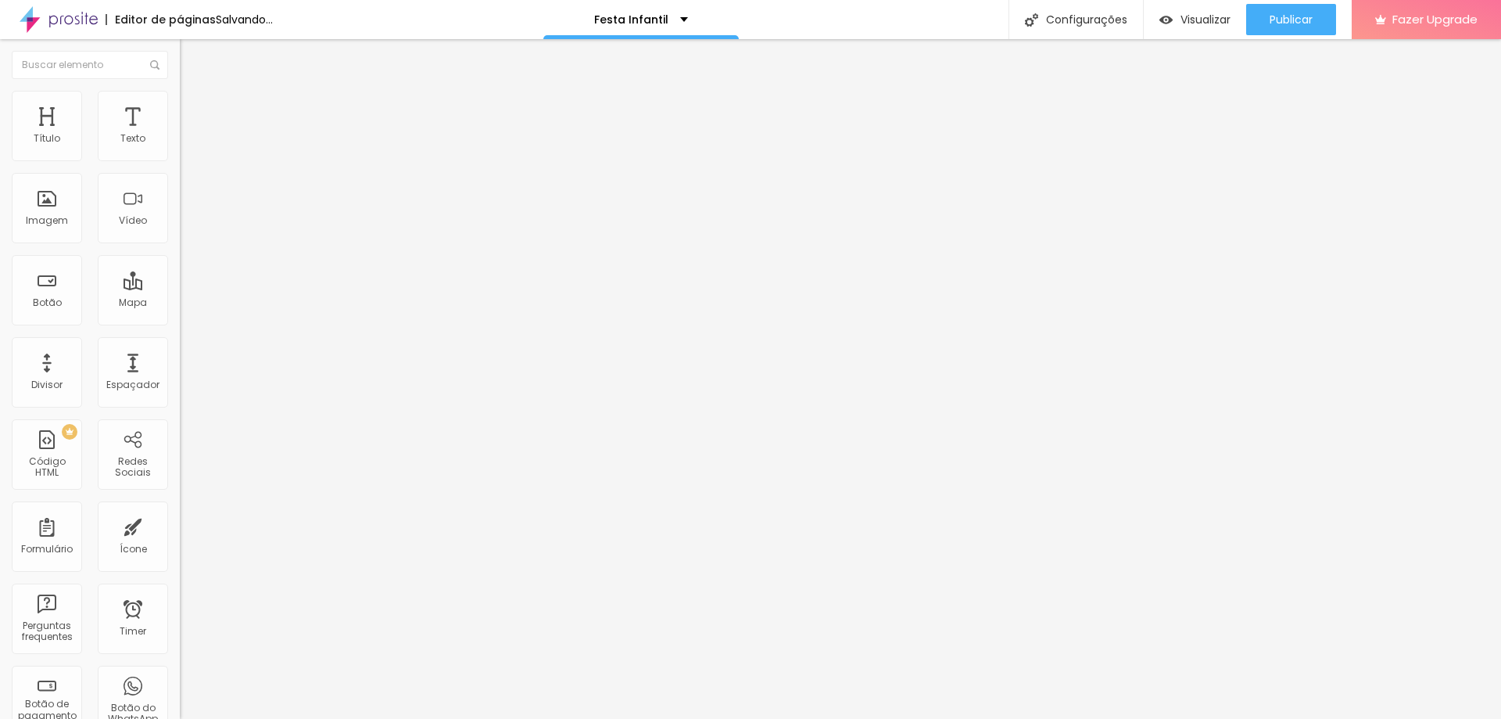
type input "100"
type input "84"
type input "76"
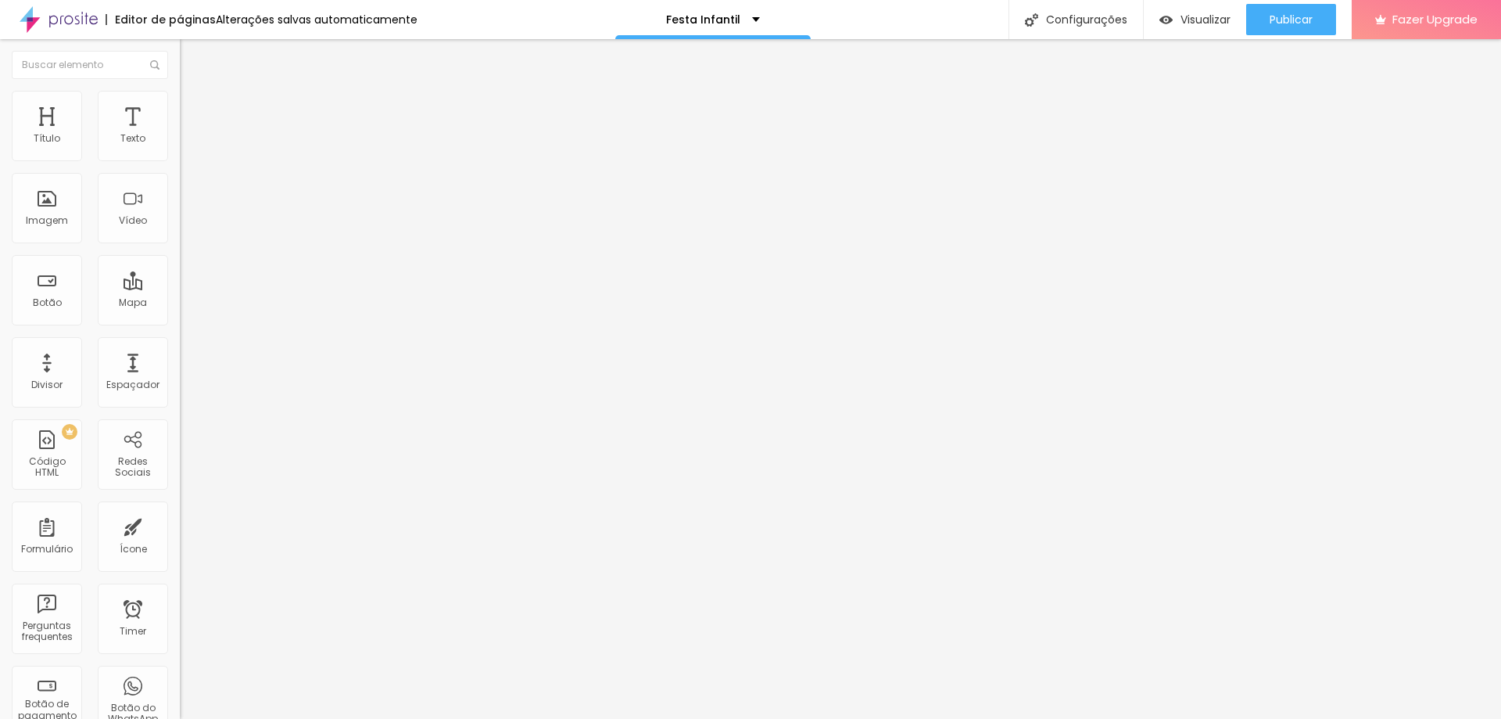
type input "76"
type input "75"
type input "72"
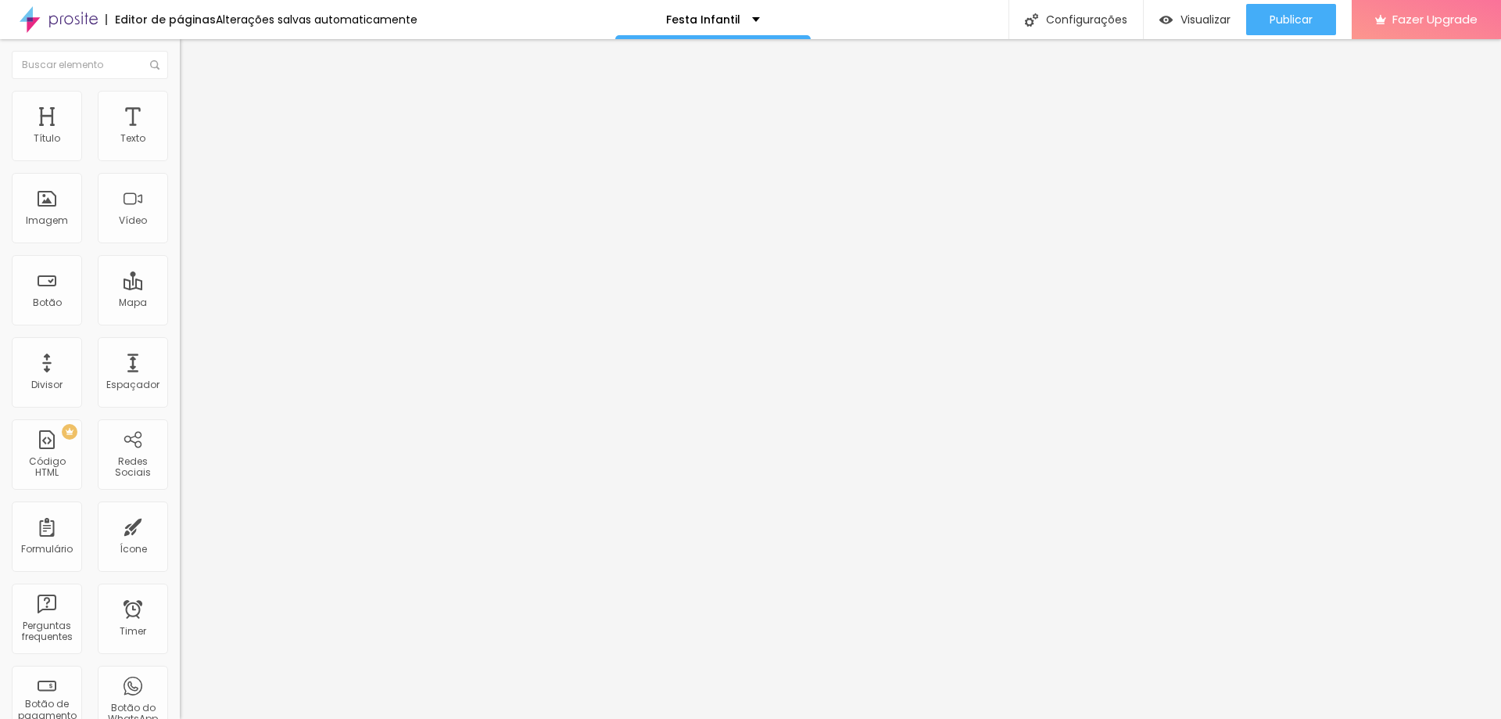
type input "70"
type input "69"
type input "68"
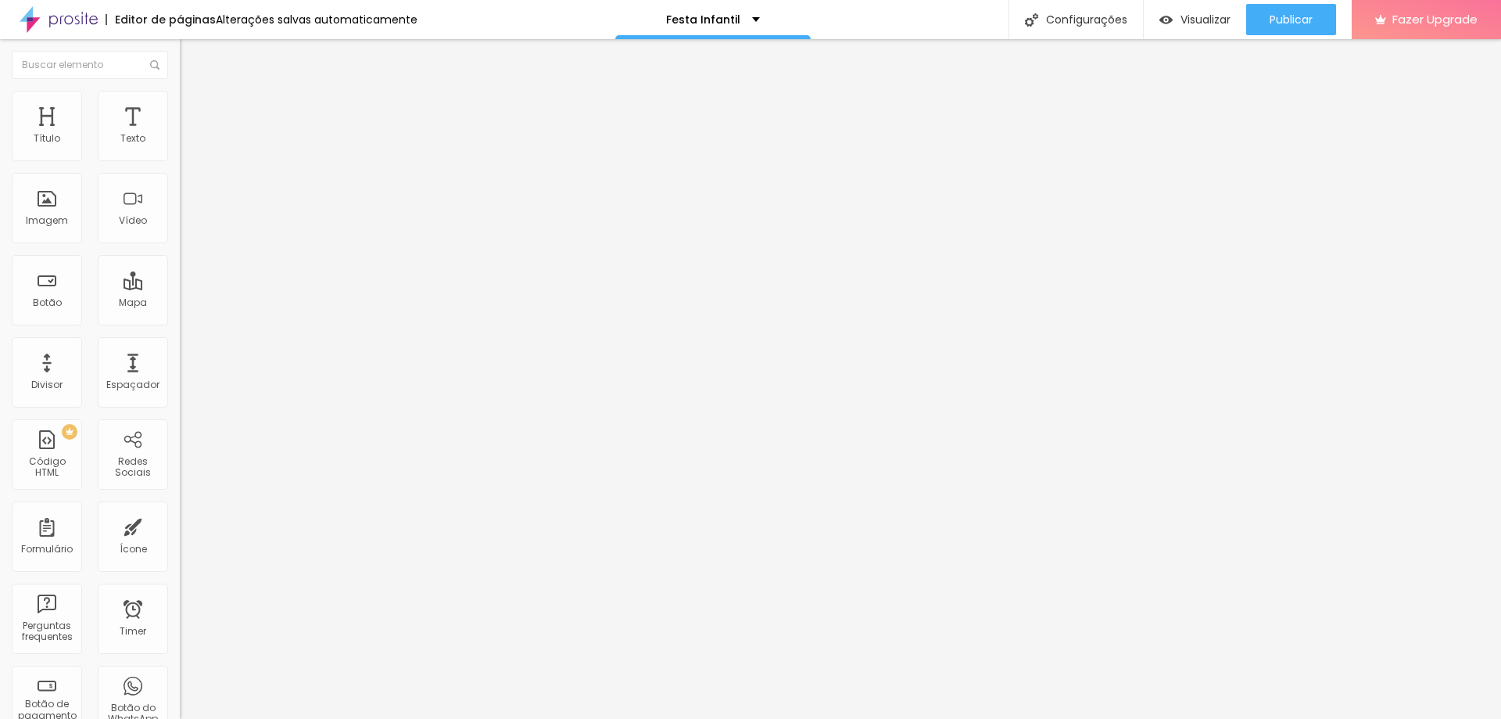
type input "68"
type input "67"
type input "66"
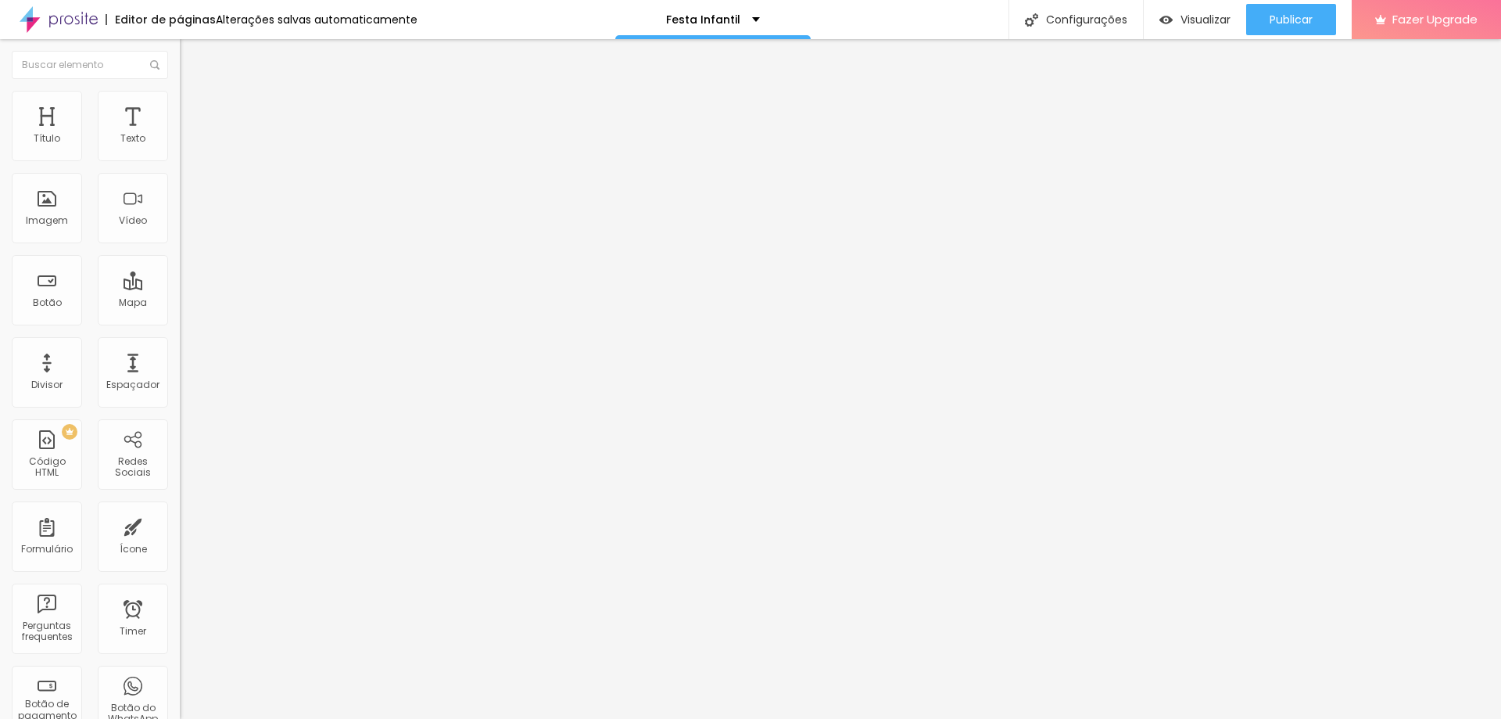
type input "65"
type input "63"
type input "62"
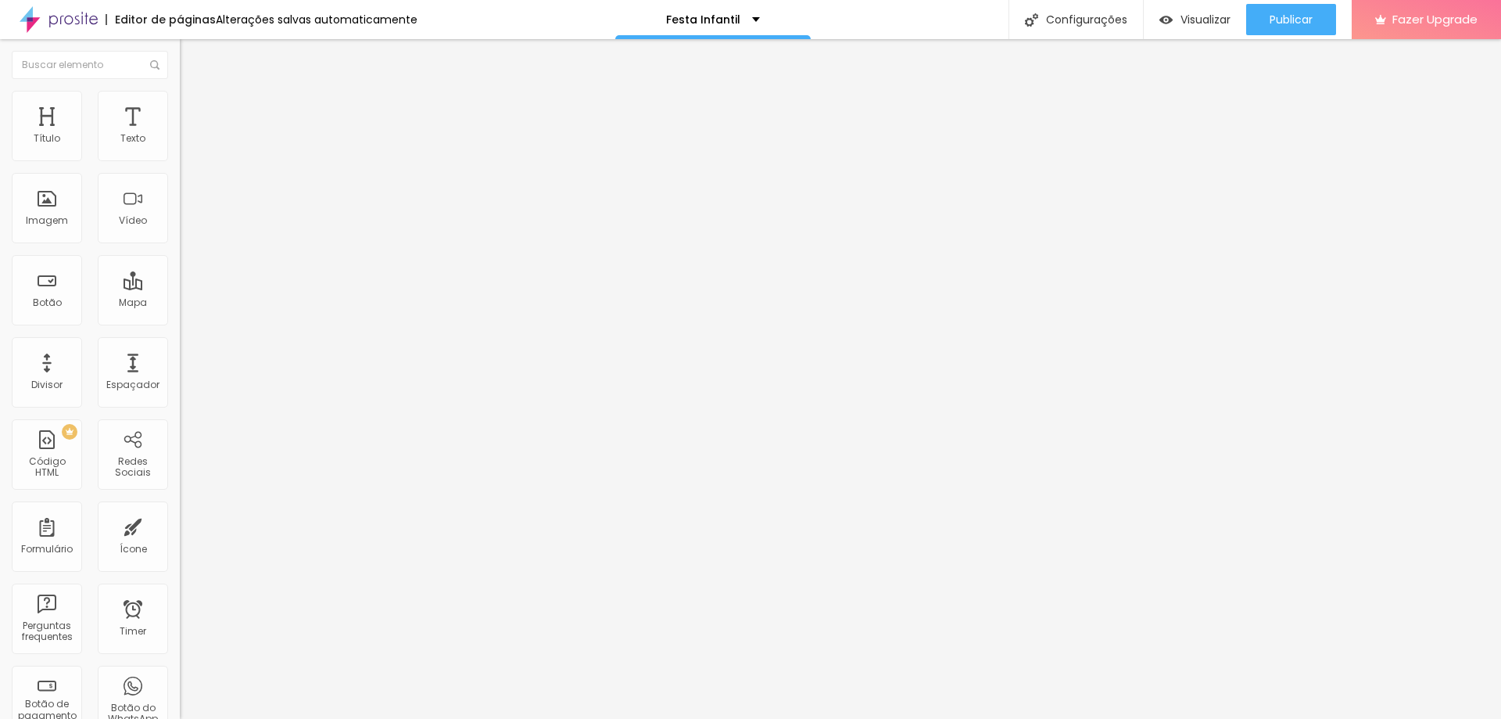
type input "62"
type input "60"
type input "59"
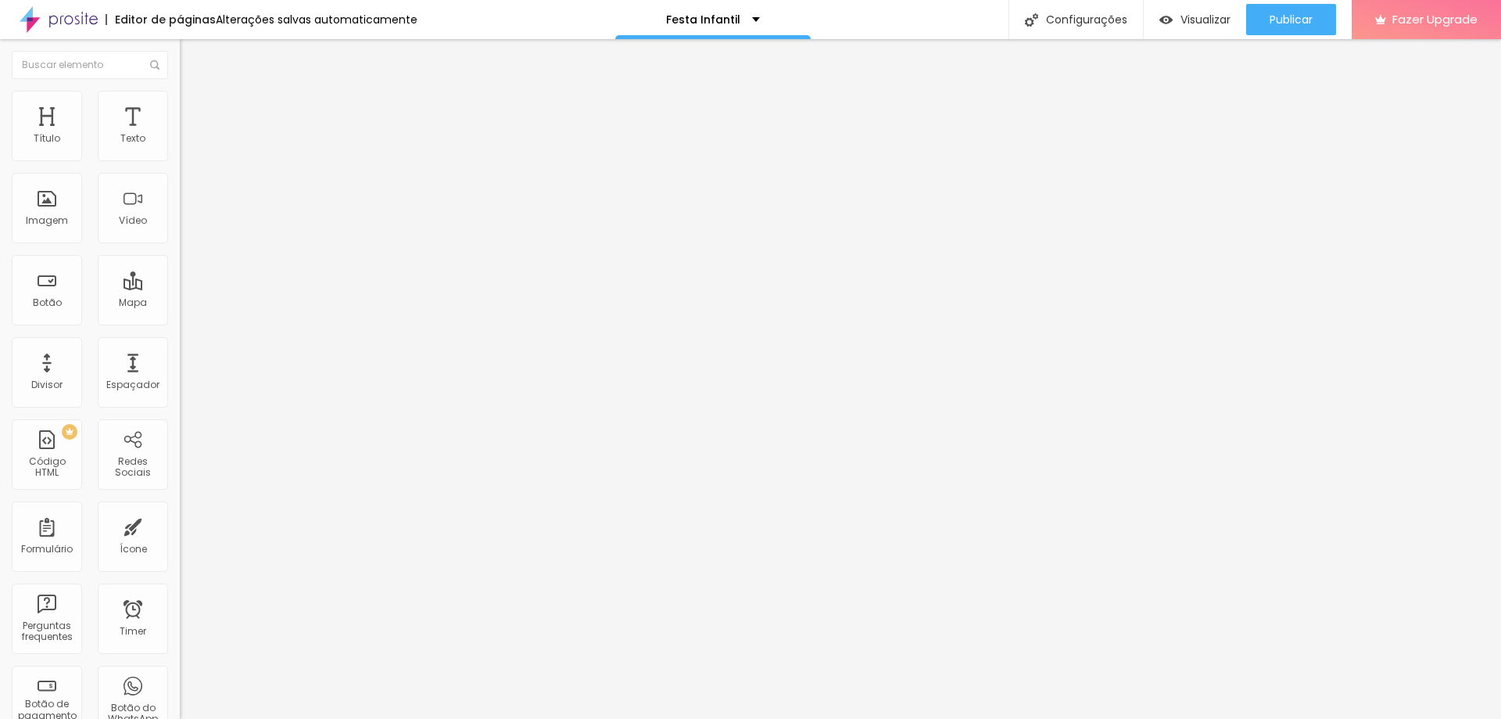
type input "58"
type input "57"
type input "56"
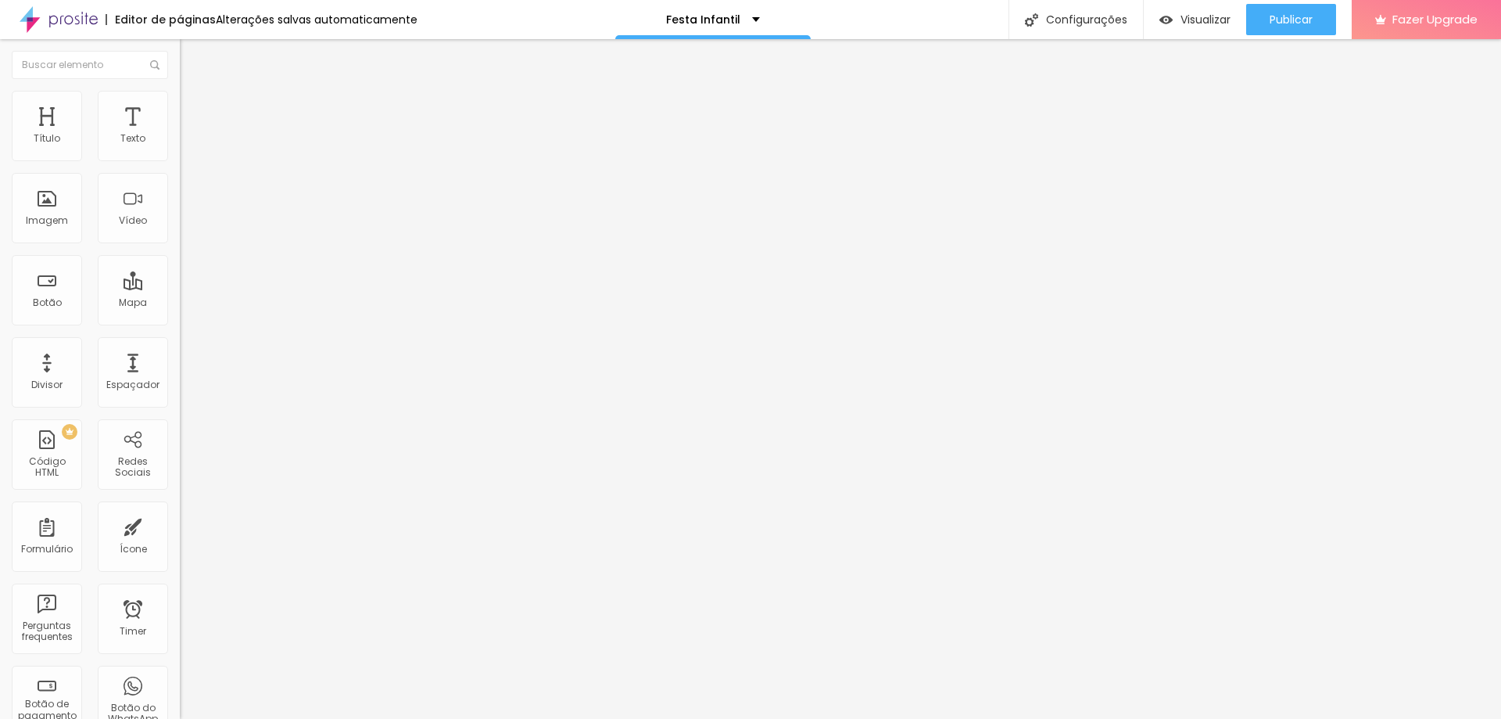
type input "56"
type input "55"
type input "54"
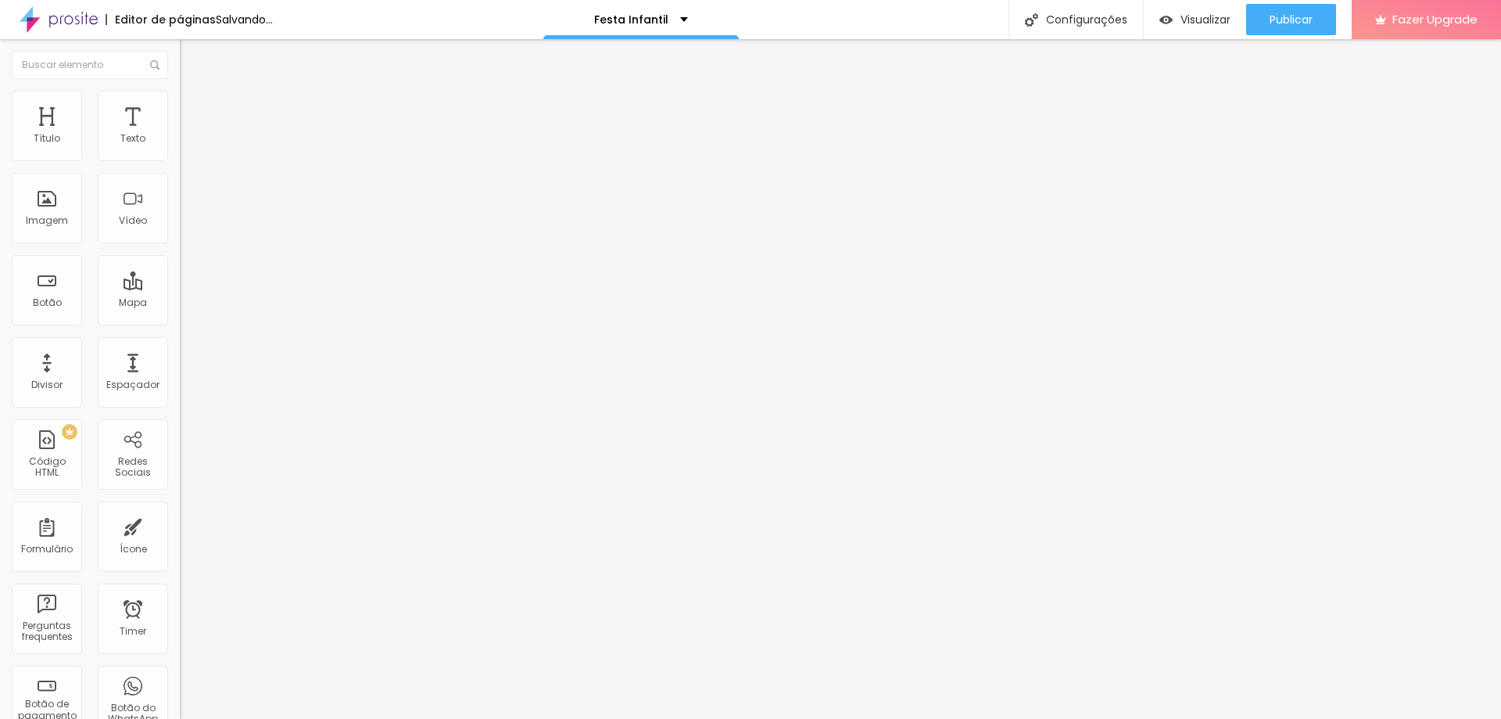
type input "53"
type input "52"
type input "51"
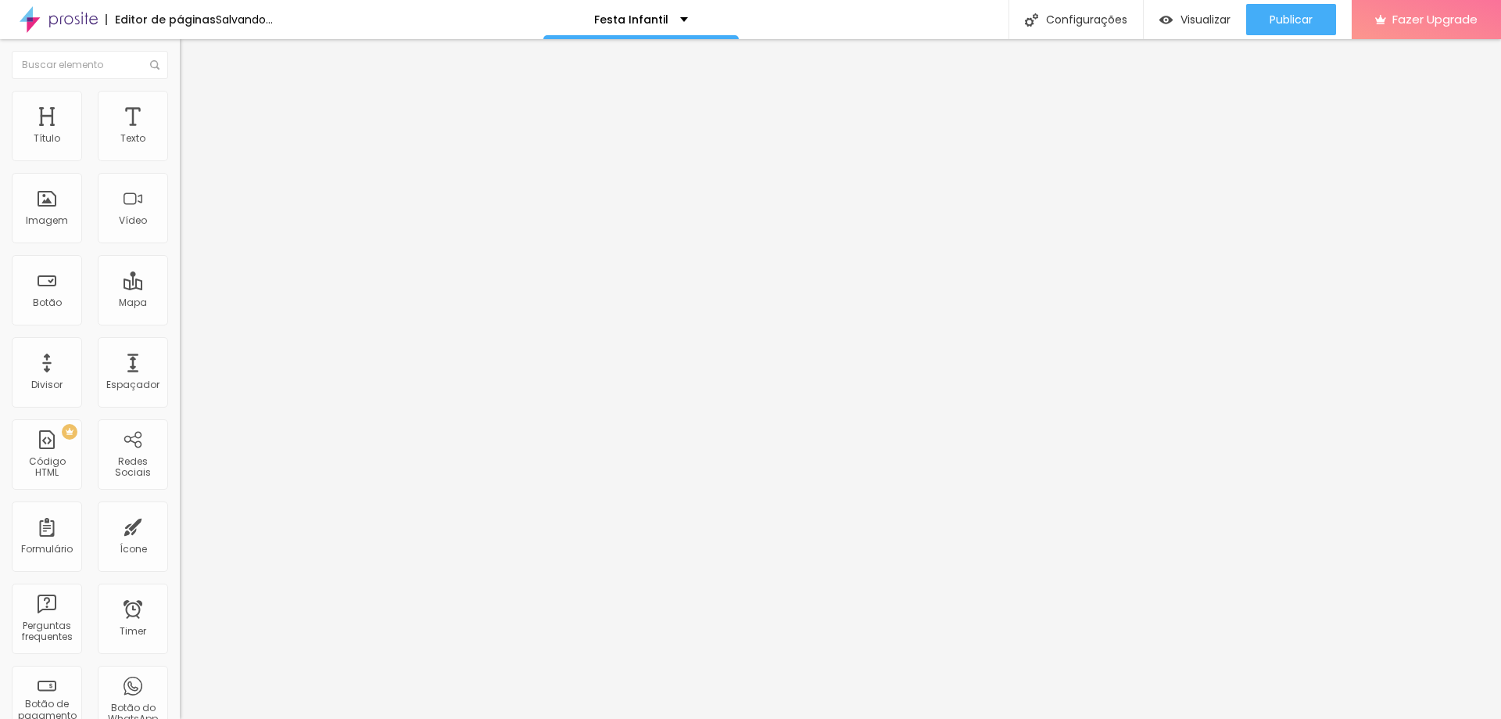
type input "51"
type input "49"
type input "48"
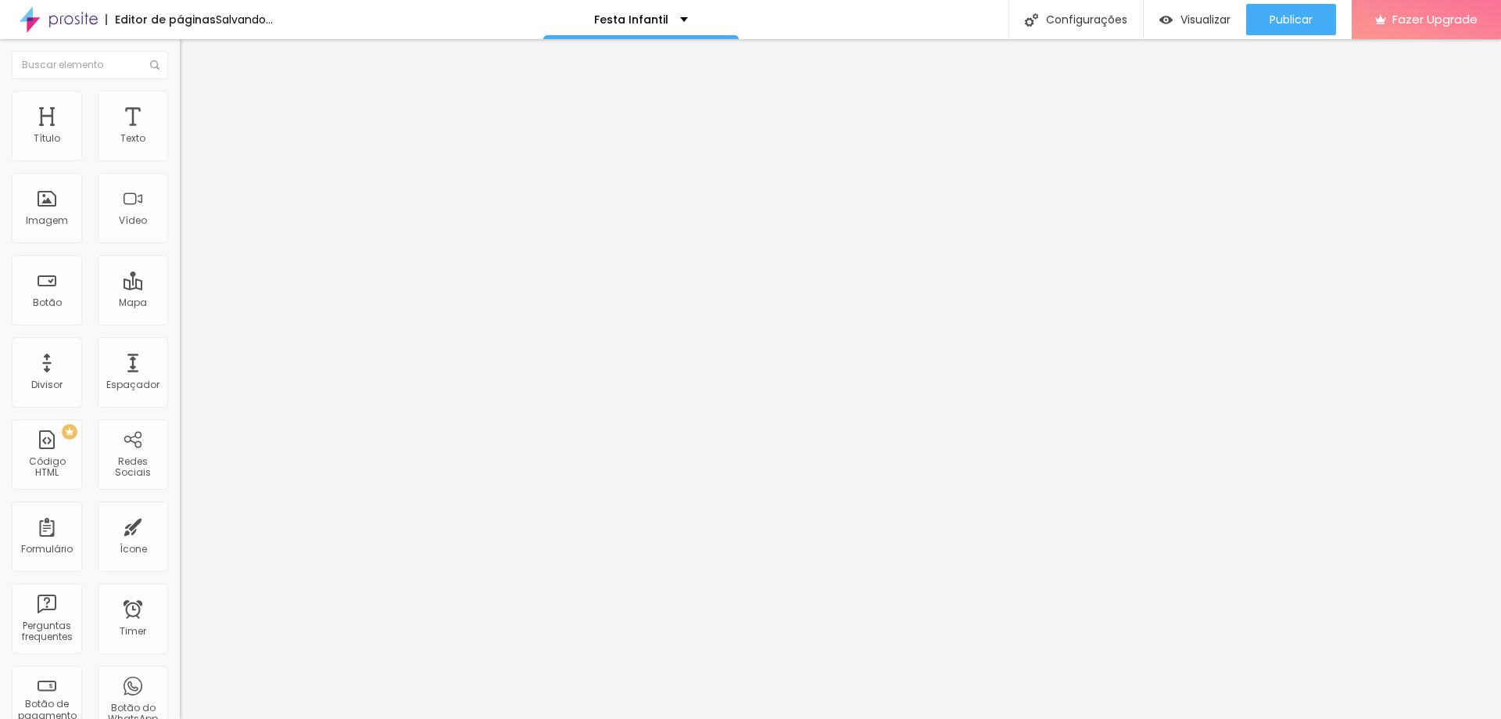
type input "47"
type input "46"
type input "45"
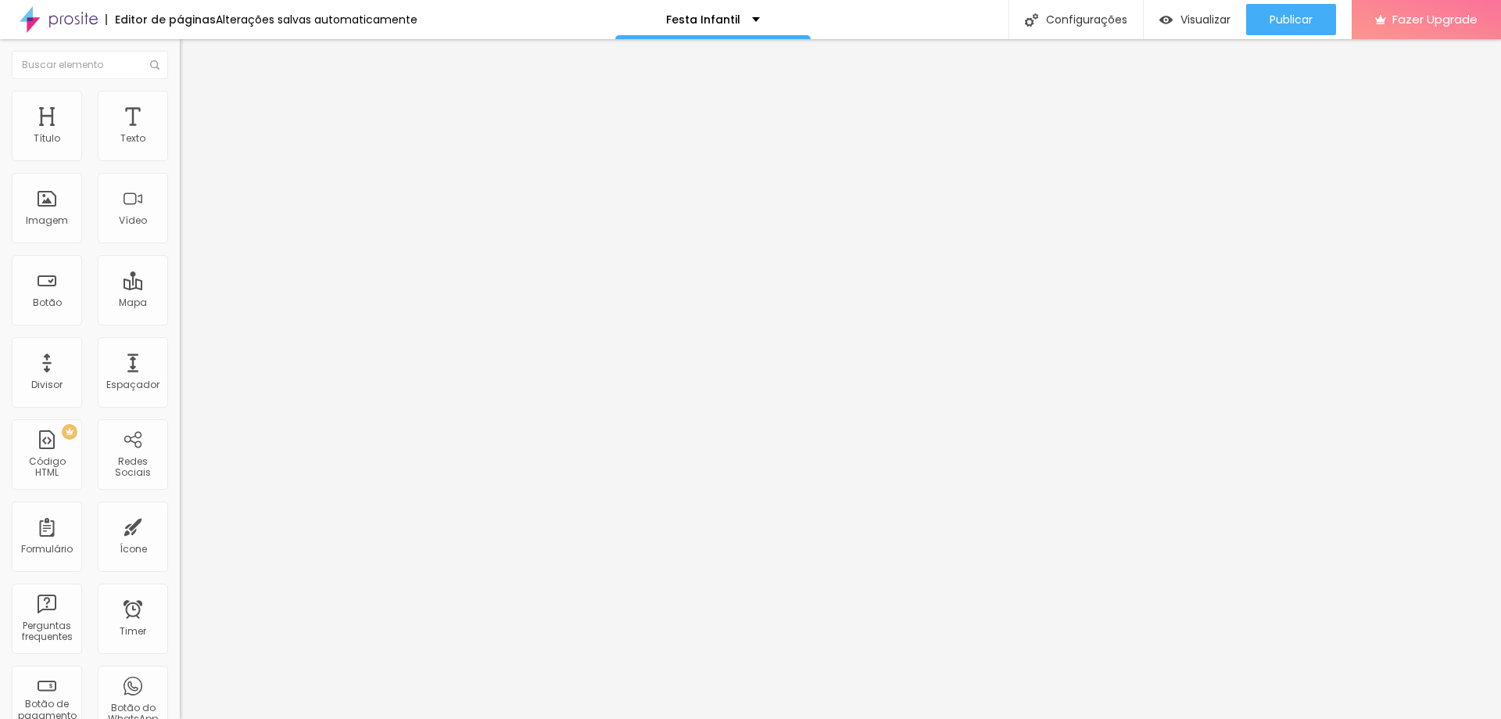
type input "45"
type input "51"
type input "52"
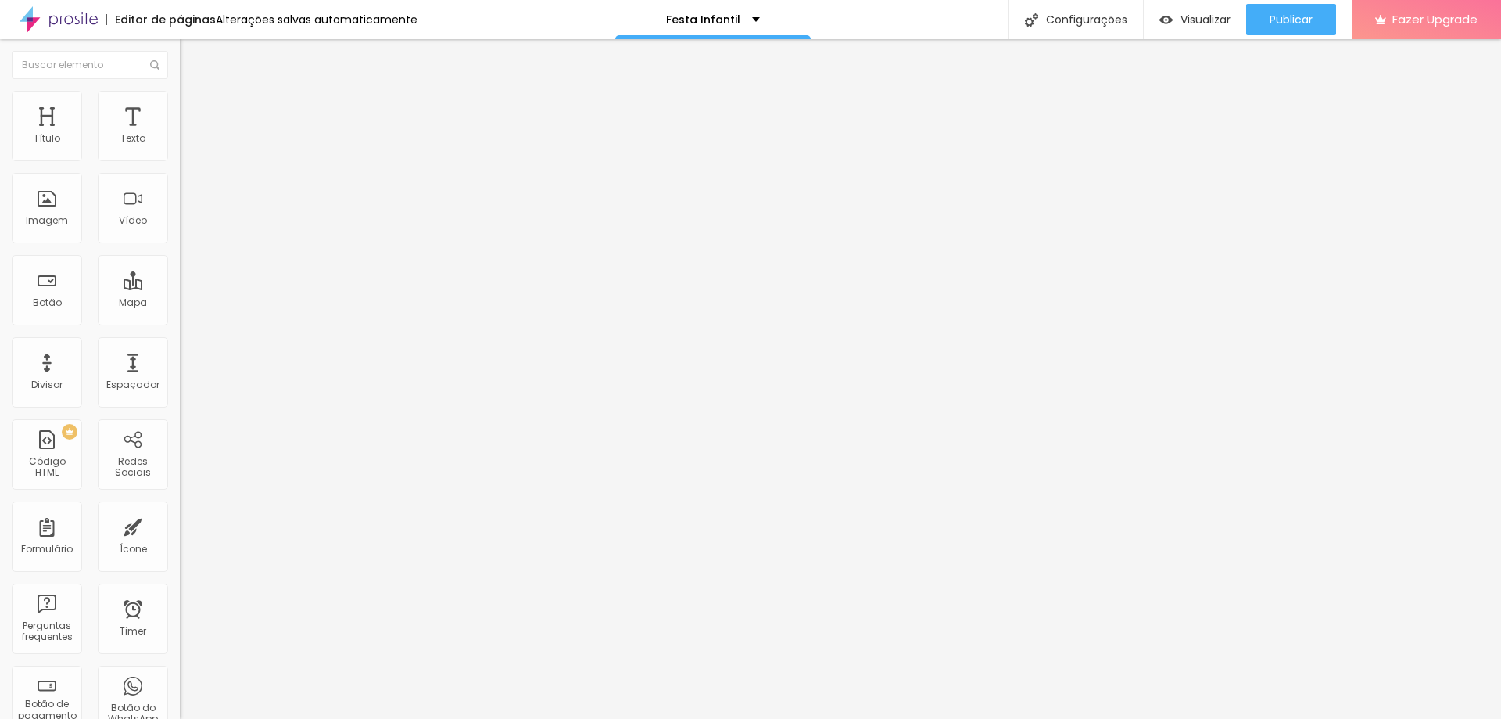
type input "53"
type input "54"
type input "55"
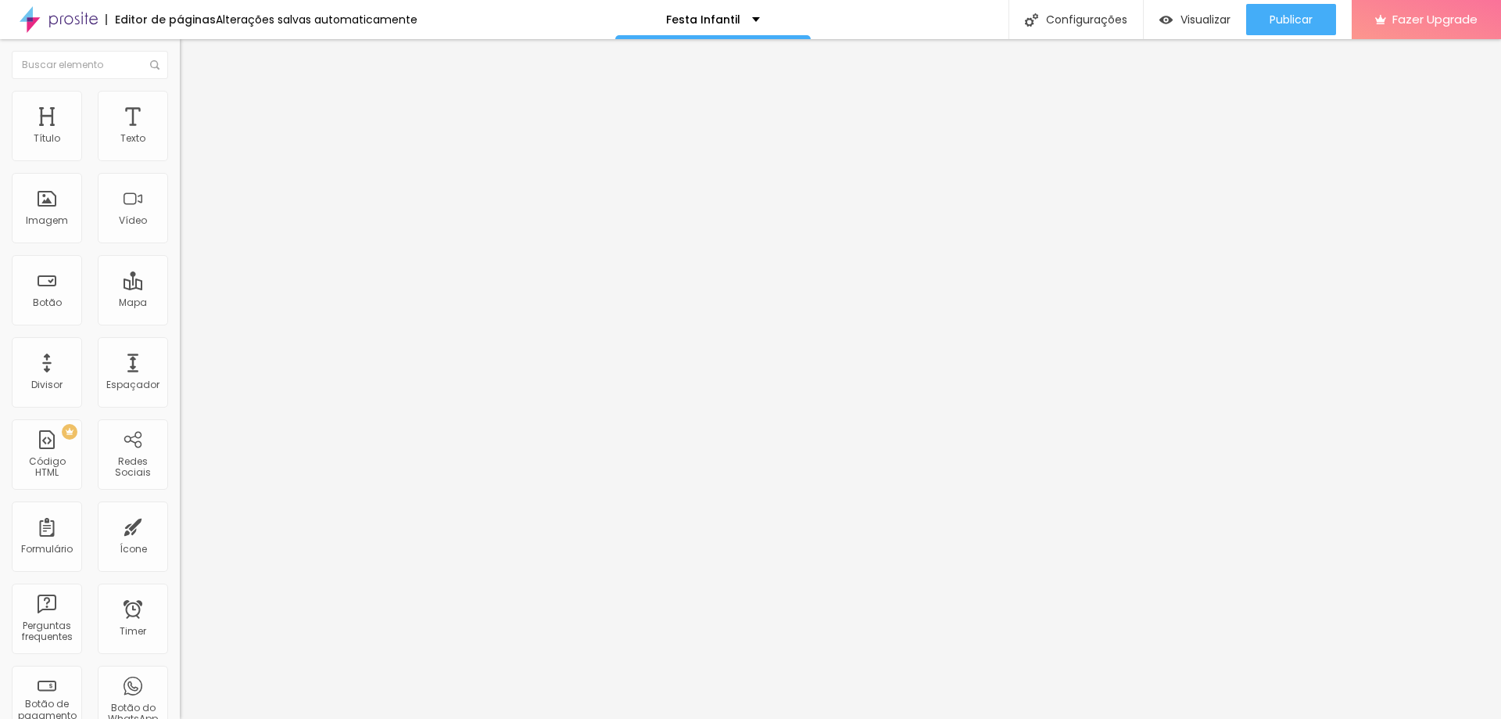
type input "55"
type input "57"
type input "58"
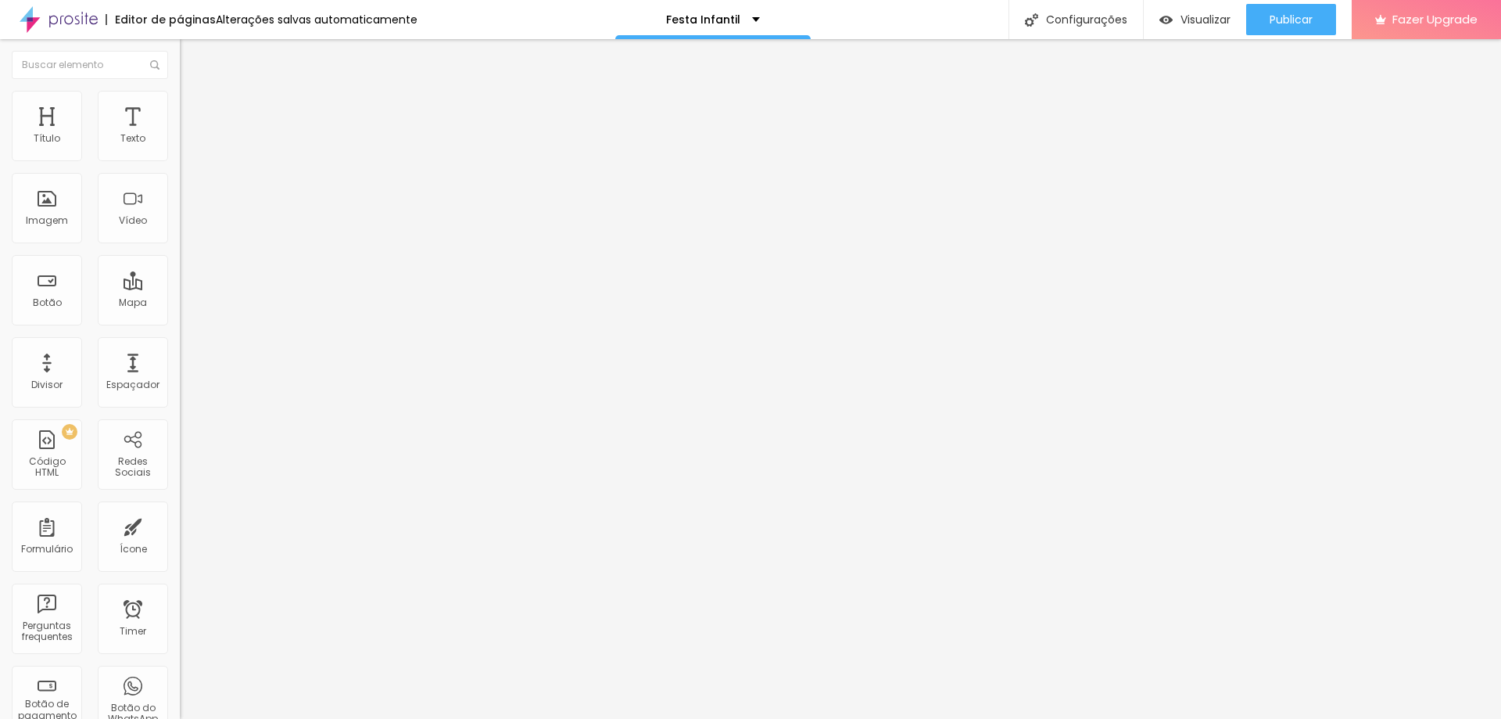
type input "59"
type input "61"
type input "62"
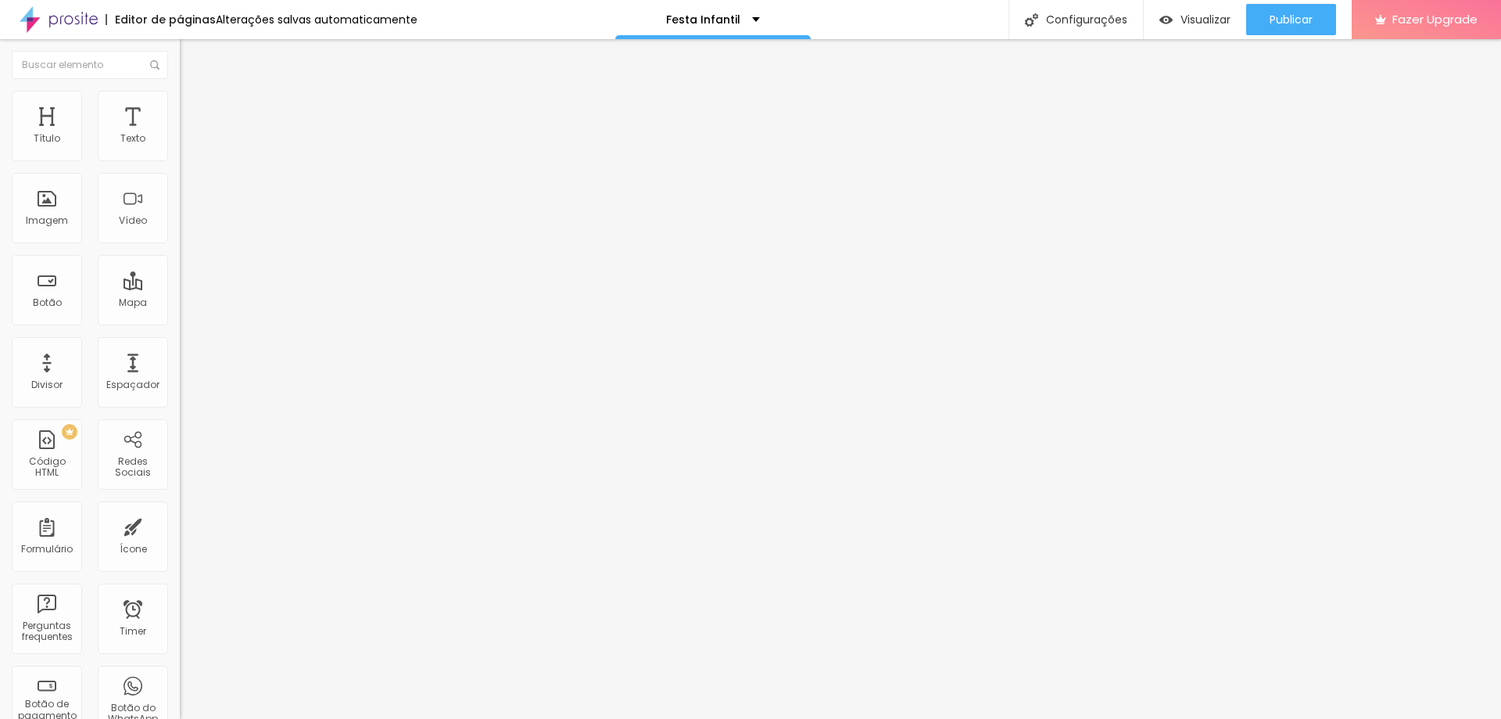
type input "62"
type input "63"
type input "68"
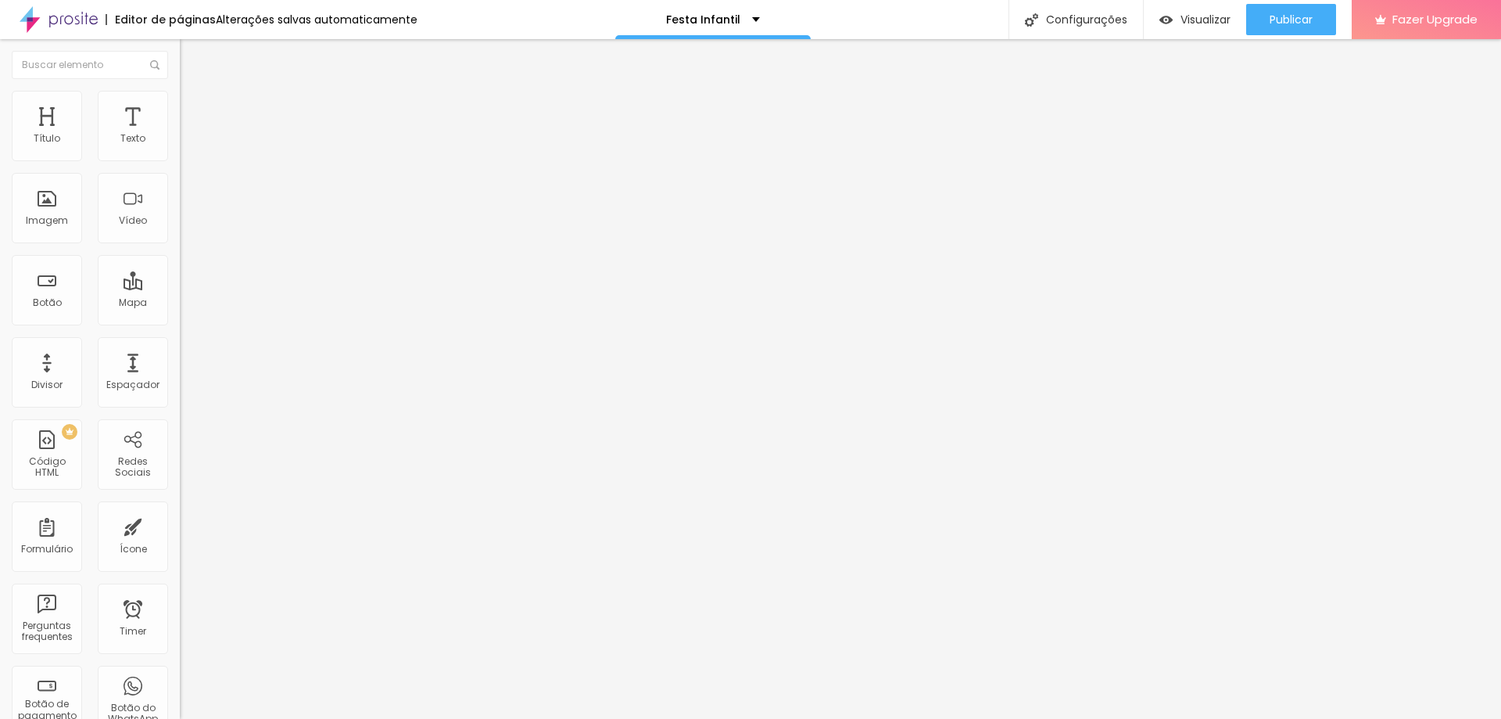
type input "69"
type input "70"
type input "71"
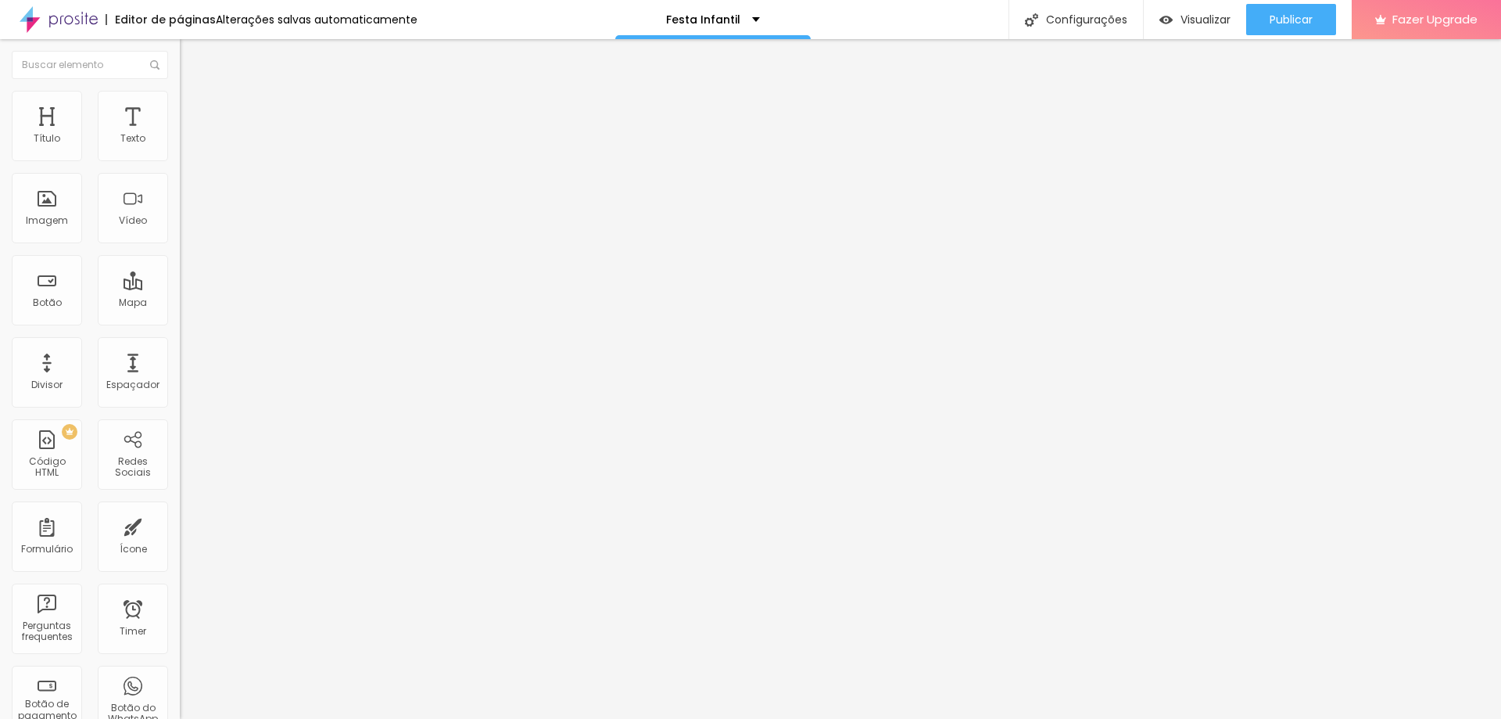
type input "71"
type input "72"
type input "74"
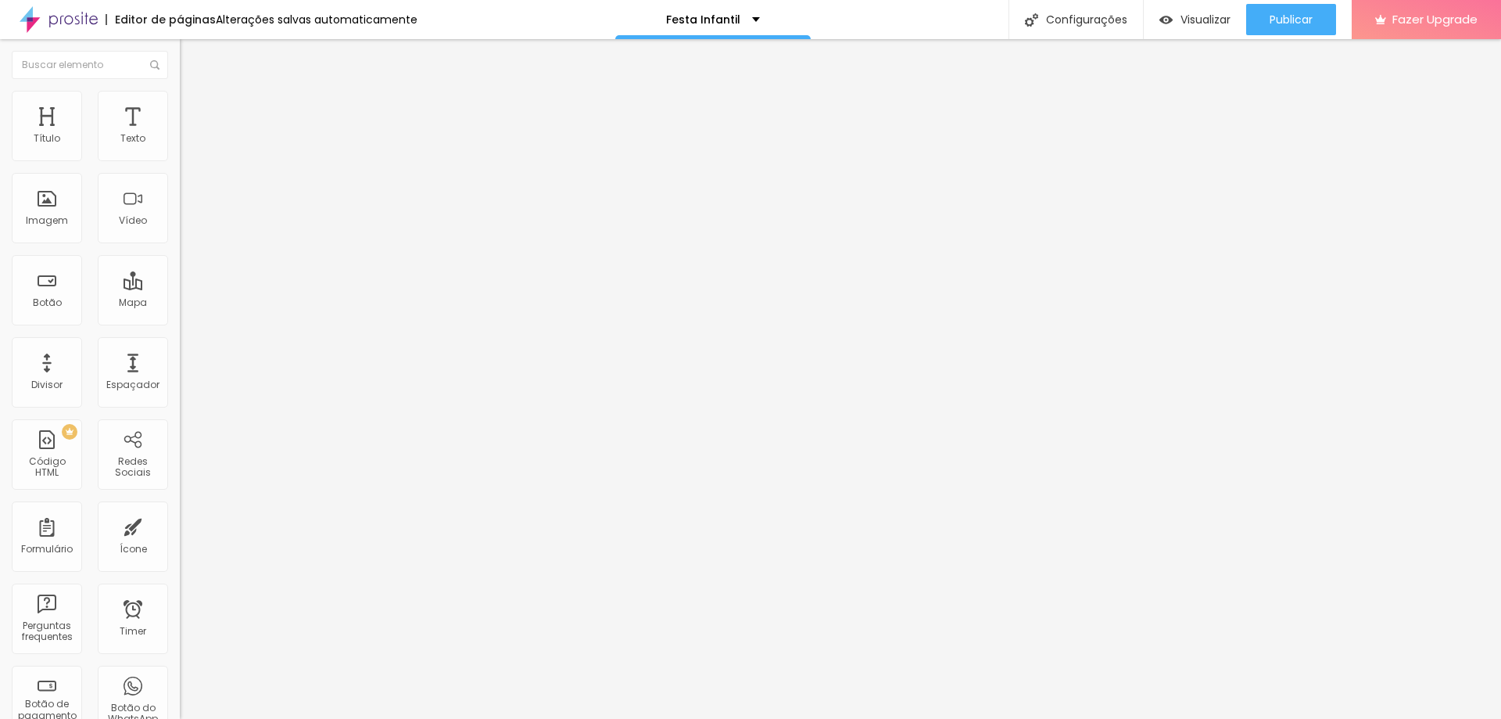
type input "75"
type input "76"
type input "78"
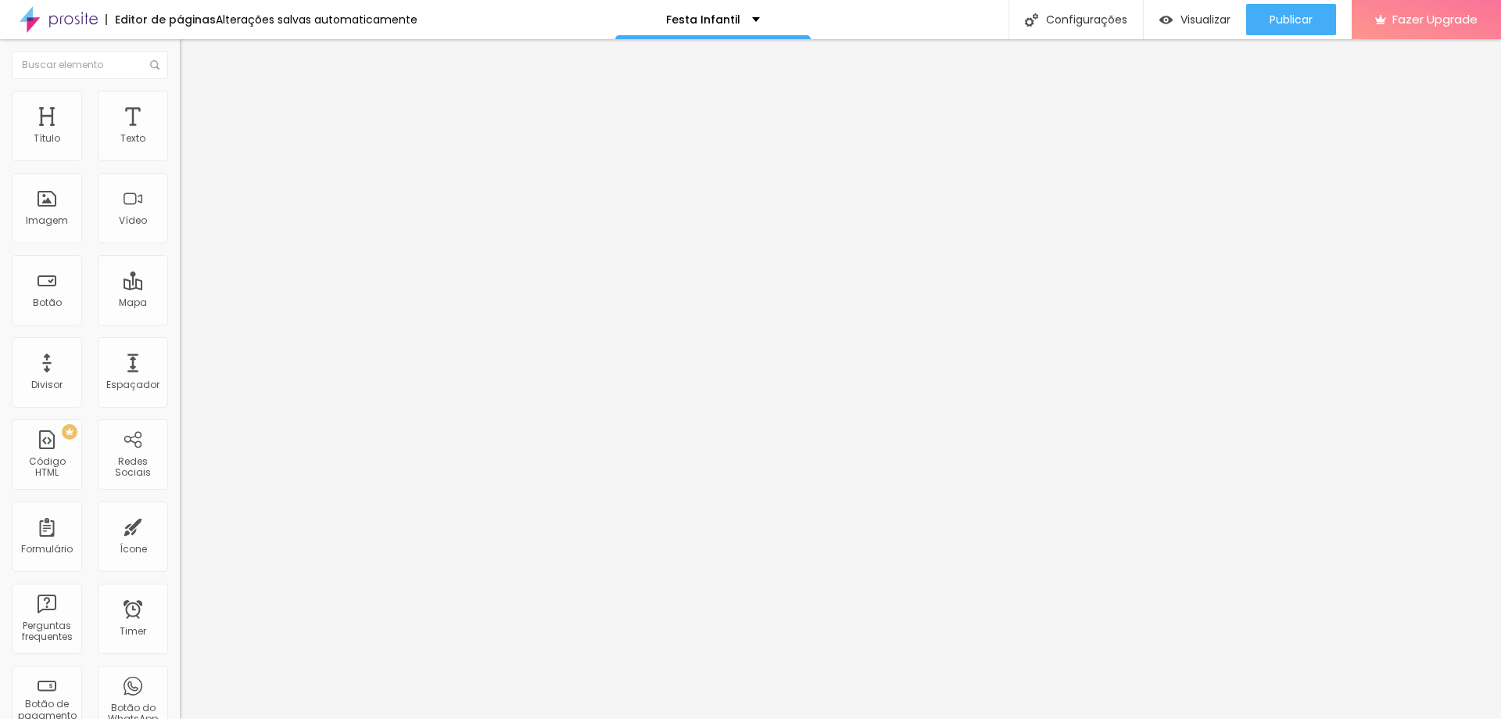
type input "78"
type input "79"
type input "80"
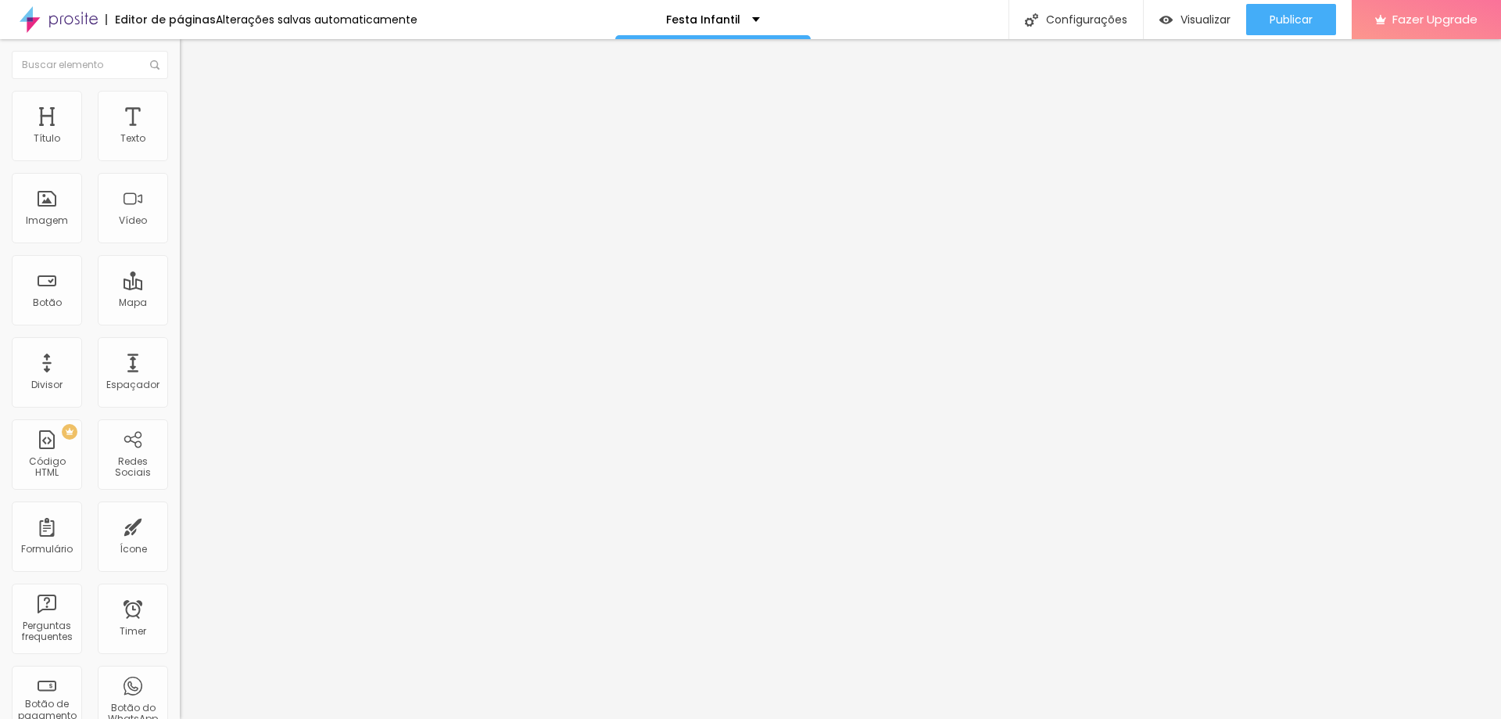
type input "81"
type input "82"
type input "83"
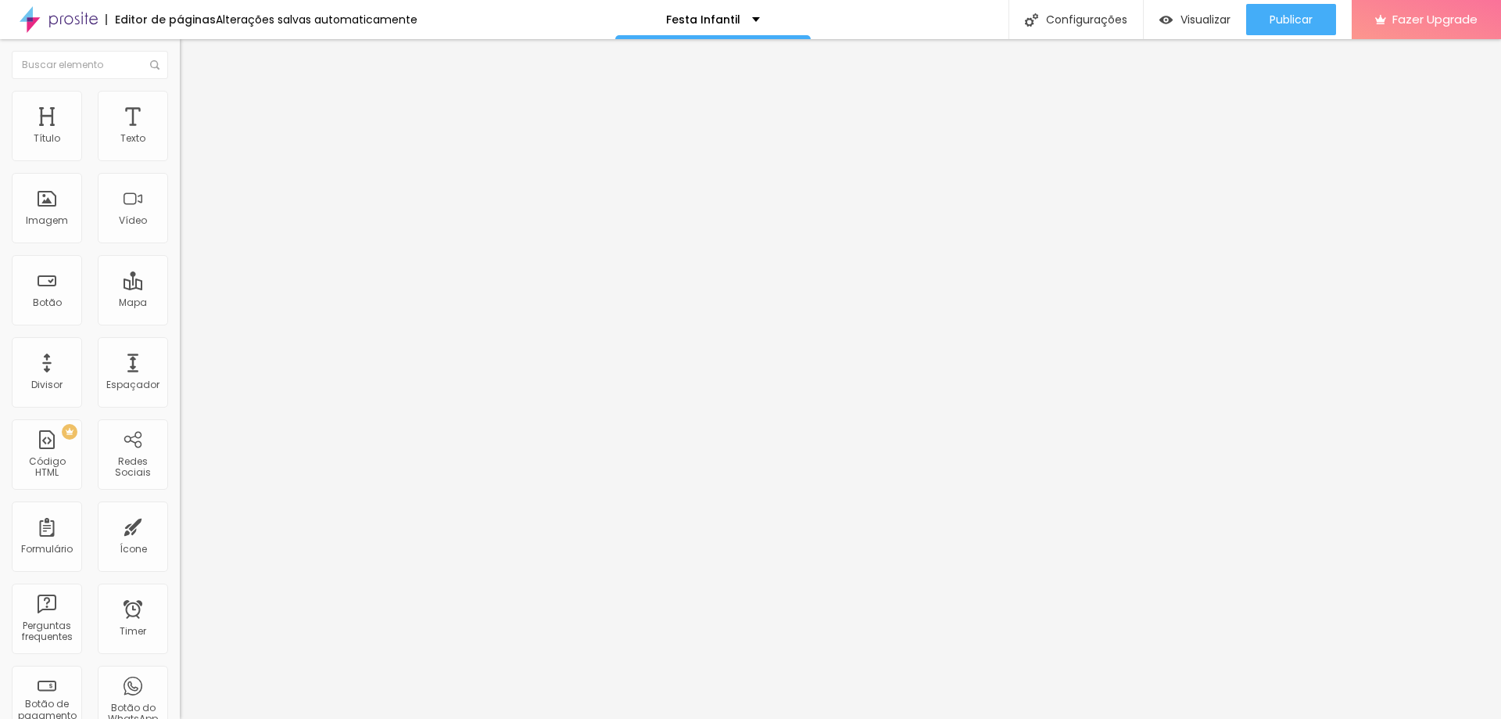
type input "83"
type input "84"
type input "85"
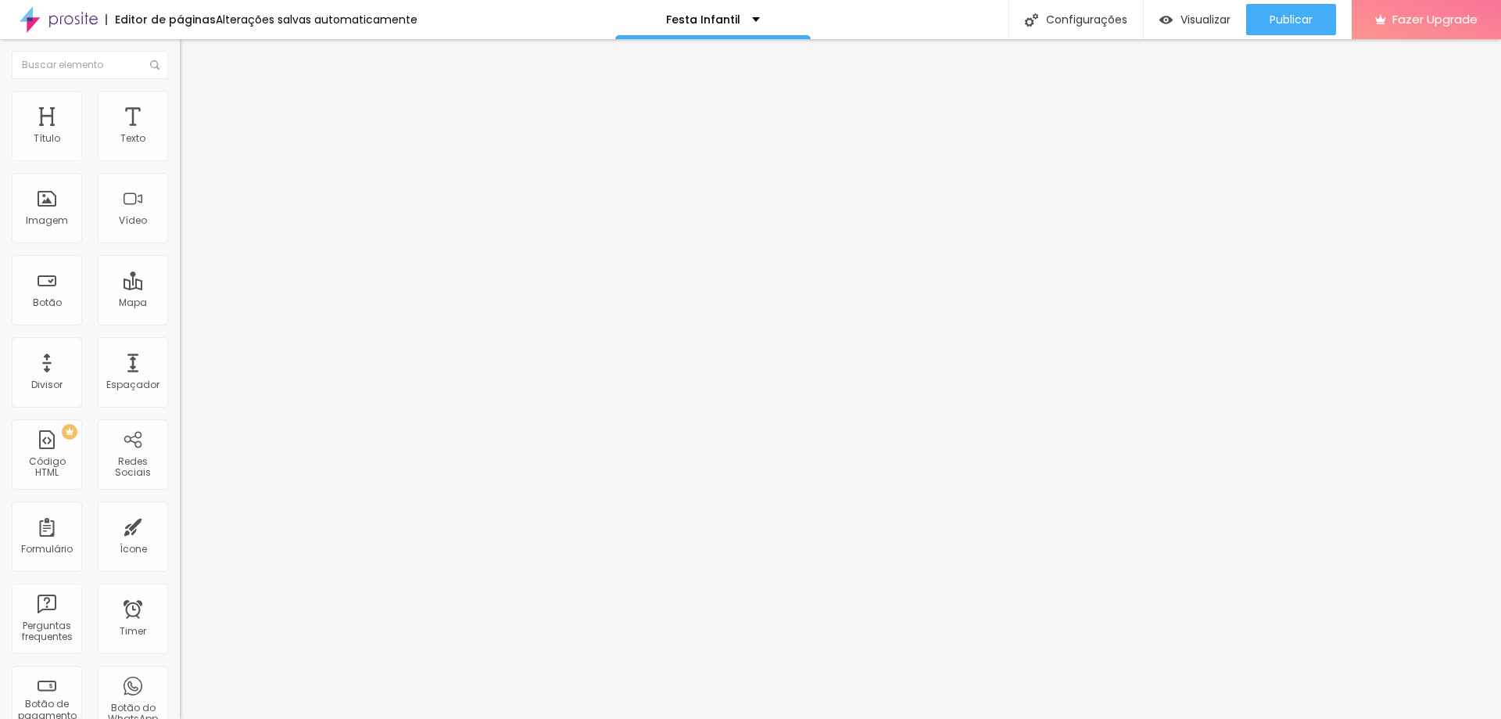
type input "87"
type input "89"
type input "91"
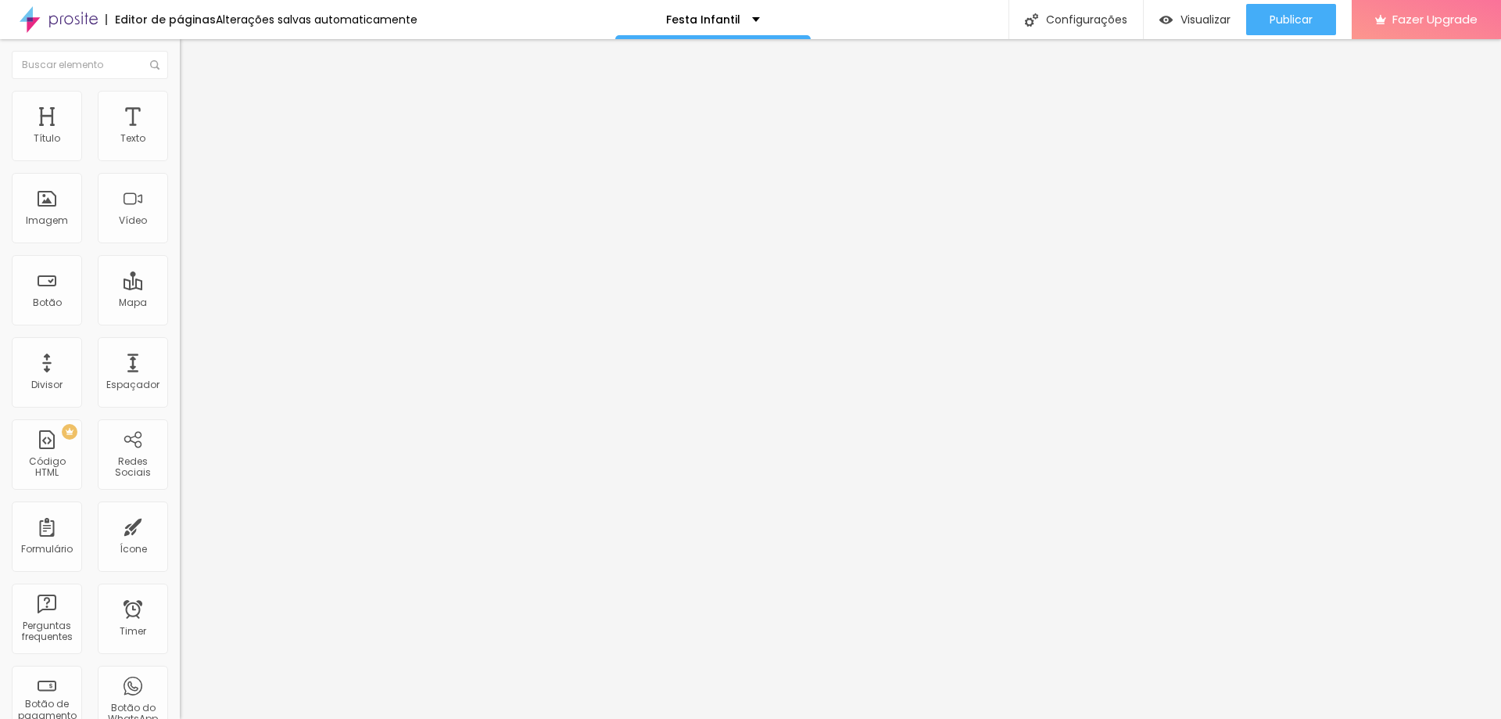
type input "91"
type input "93"
type input "94"
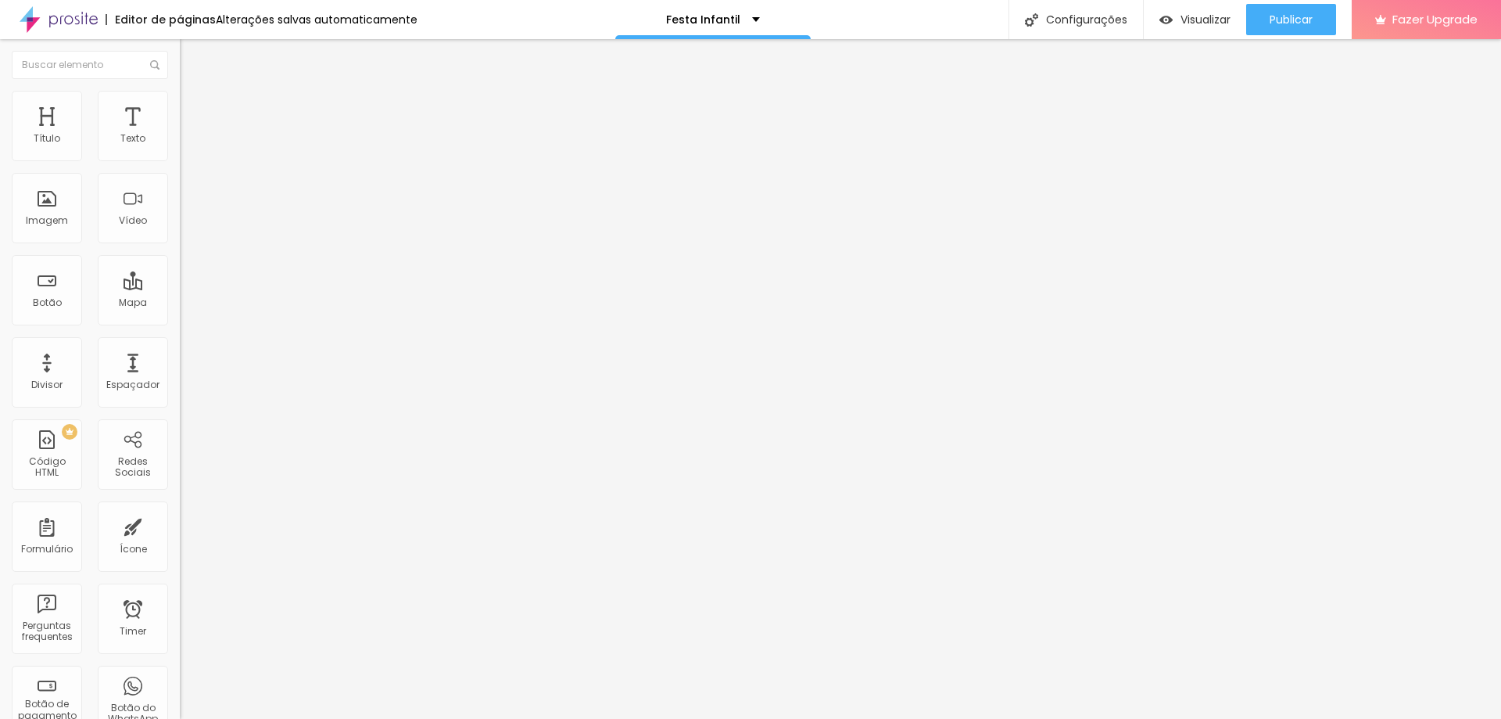
type input "95"
type input "97"
type input "99"
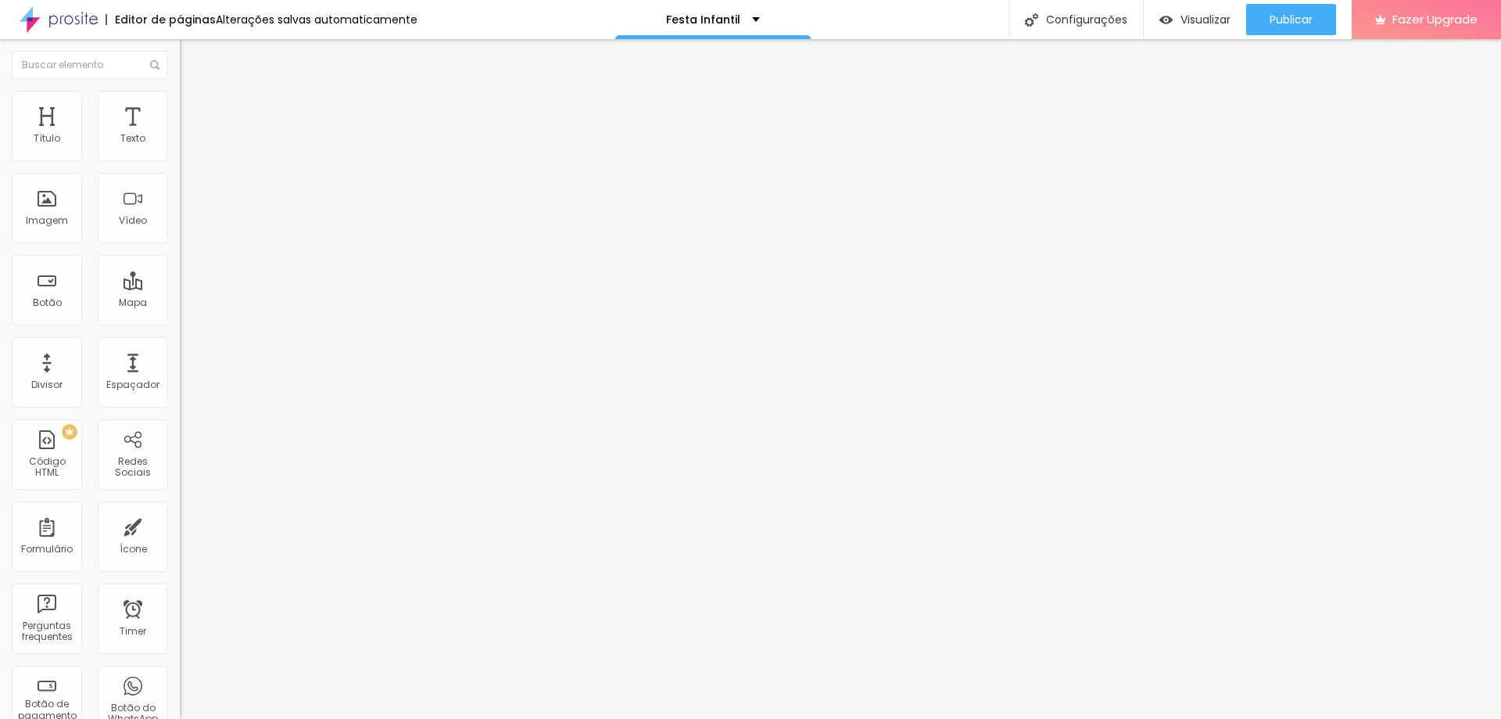
type input "99"
type input "100"
drag, startPoint x: 143, startPoint y: 167, endPoint x: 210, endPoint y: 170, distance: 66.6
type input "100"
click at [210, 160] on input "range" at bounding box center [230, 154] width 101 height 13
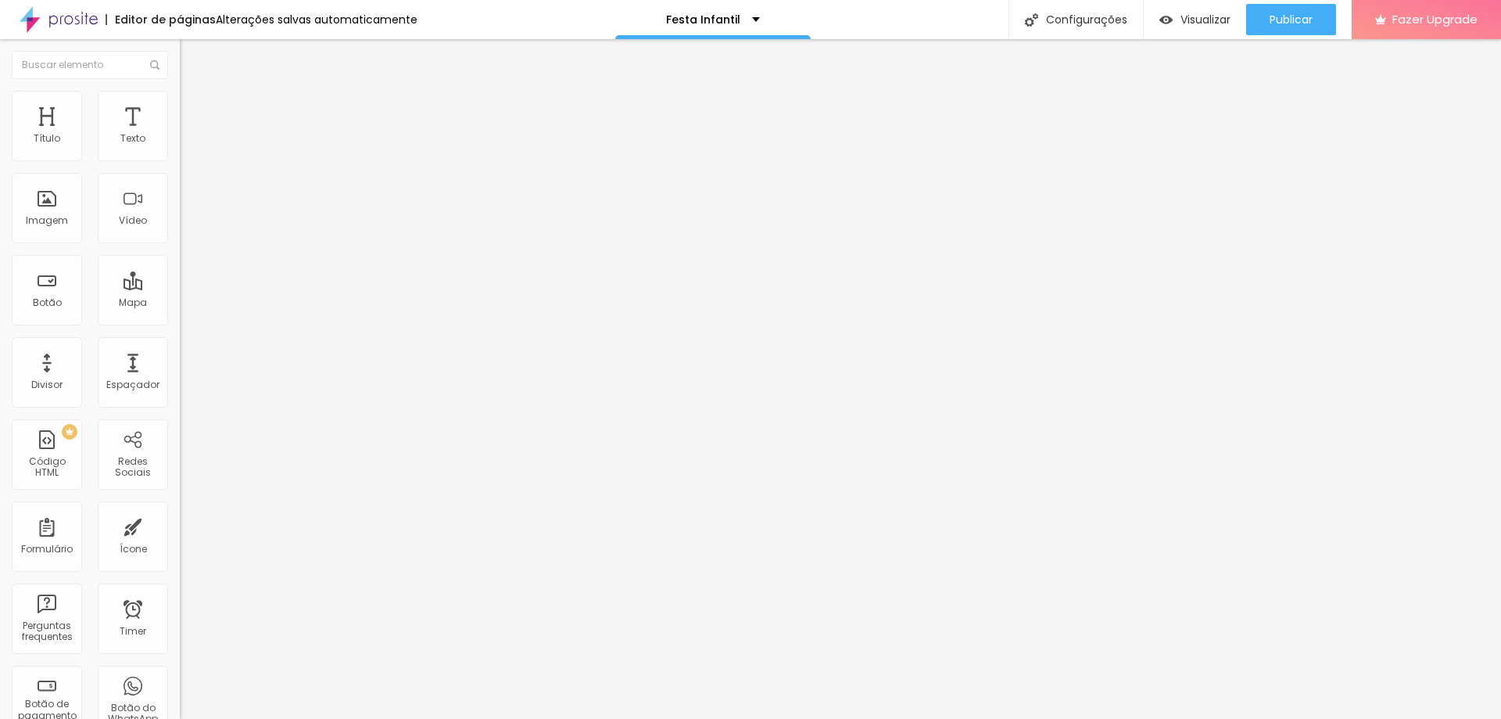
click at [180, 106] on img at bounding box center [187, 113] width 14 height 14
click at [180, 89] on img at bounding box center [187, 82] width 14 height 14
click at [180, 199] on img at bounding box center [185, 193] width 11 height 11
click at [180, 188] on div at bounding box center [270, 182] width 180 height 13
click at [180, 212] on img at bounding box center [185, 206] width 11 height 11
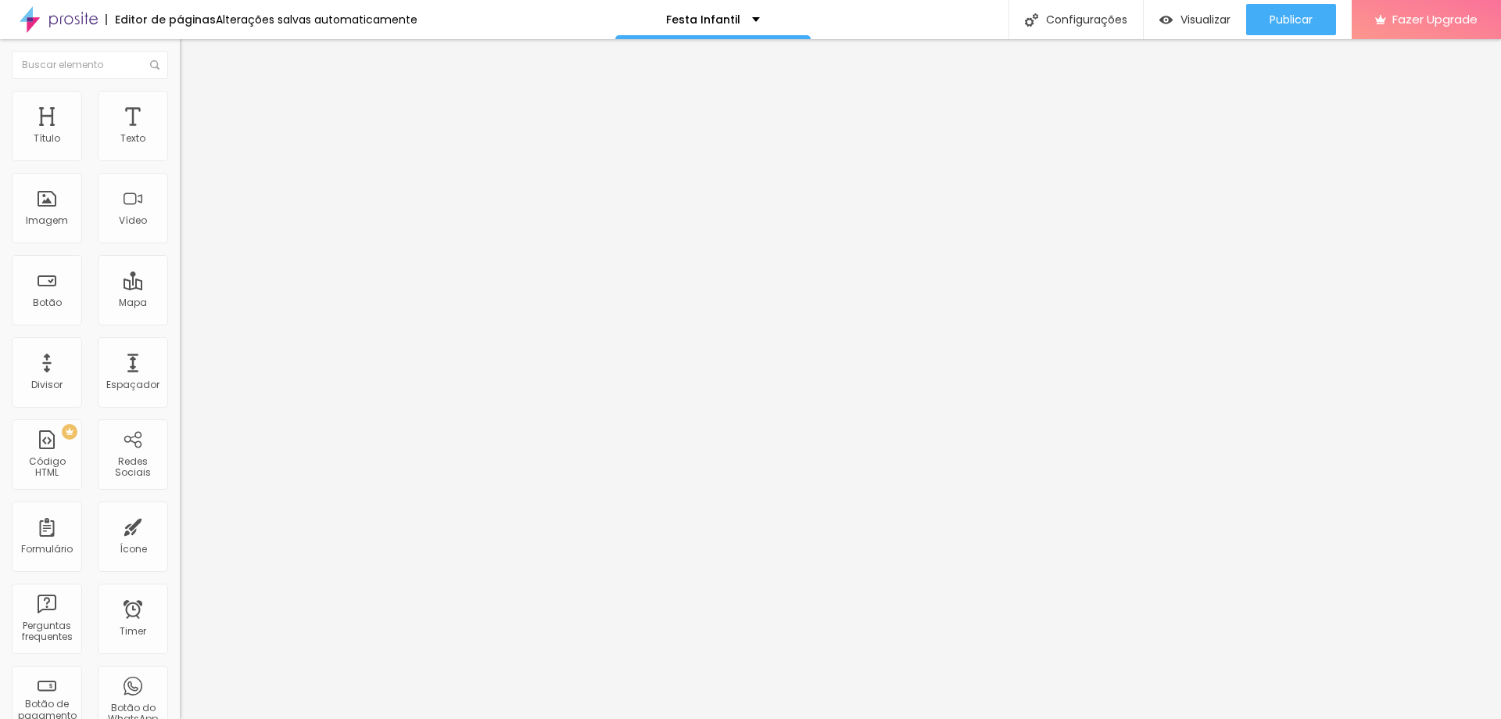
click at [180, 234] on span "16:9 Wide" at bounding box center [202, 227] width 45 height 13
click at [180, 277] on span "Vertical 1" at bounding box center [200, 270] width 41 height 13
click at [180, 286] on span "Vertical 2" at bounding box center [202, 279] width 44 height 13
click at [180, 260] on div "Standard 4:3" at bounding box center [270, 255] width 180 height 9
click at [180, 243] on span "Ultrawide" at bounding box center [202, 236] width 45 height 13
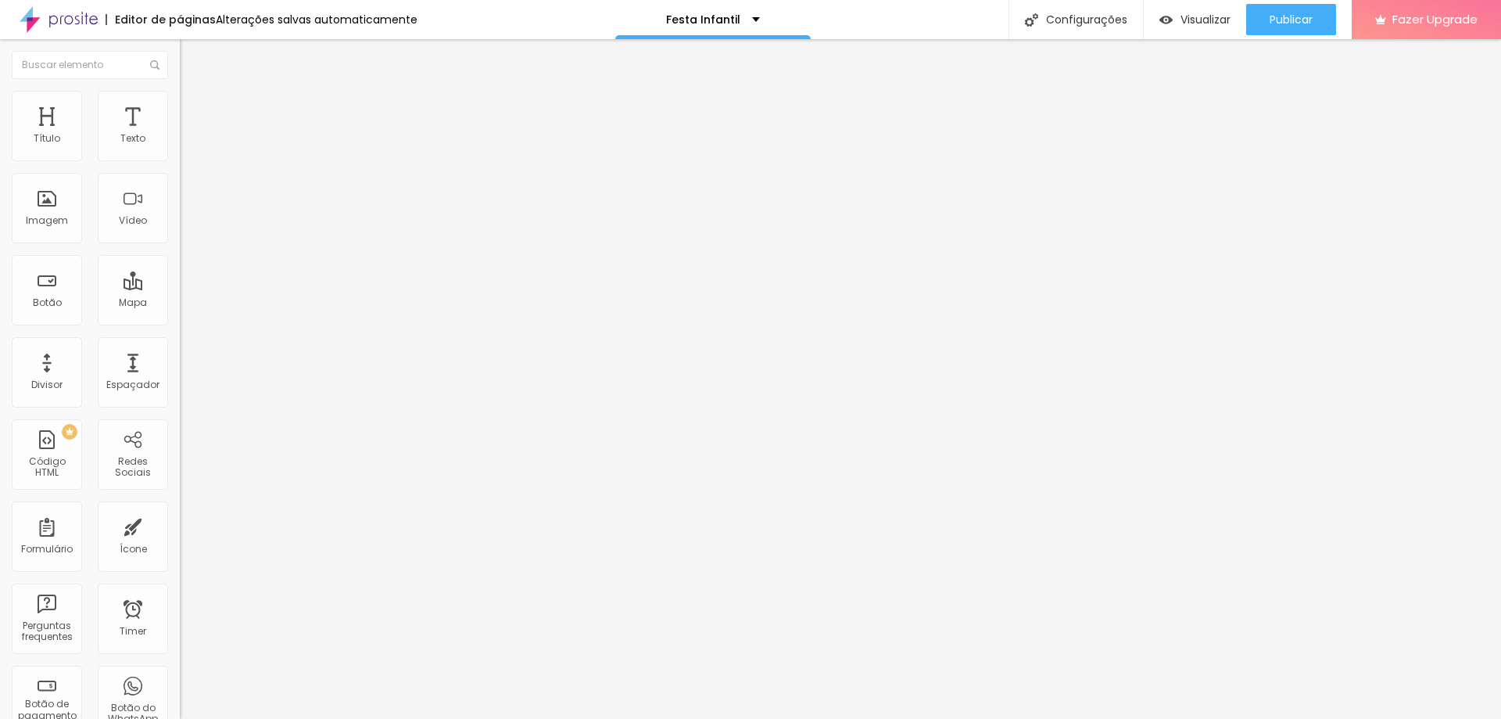
click at [180, 258] on span "Wide" at bounding box center [192, 251] width 24 height 13
click at [1290, 22] on span "Publicar" at bounding box center [1291, 19] width 43 height 13
